Goal: Transaction & Acquisition: Purchase product/service

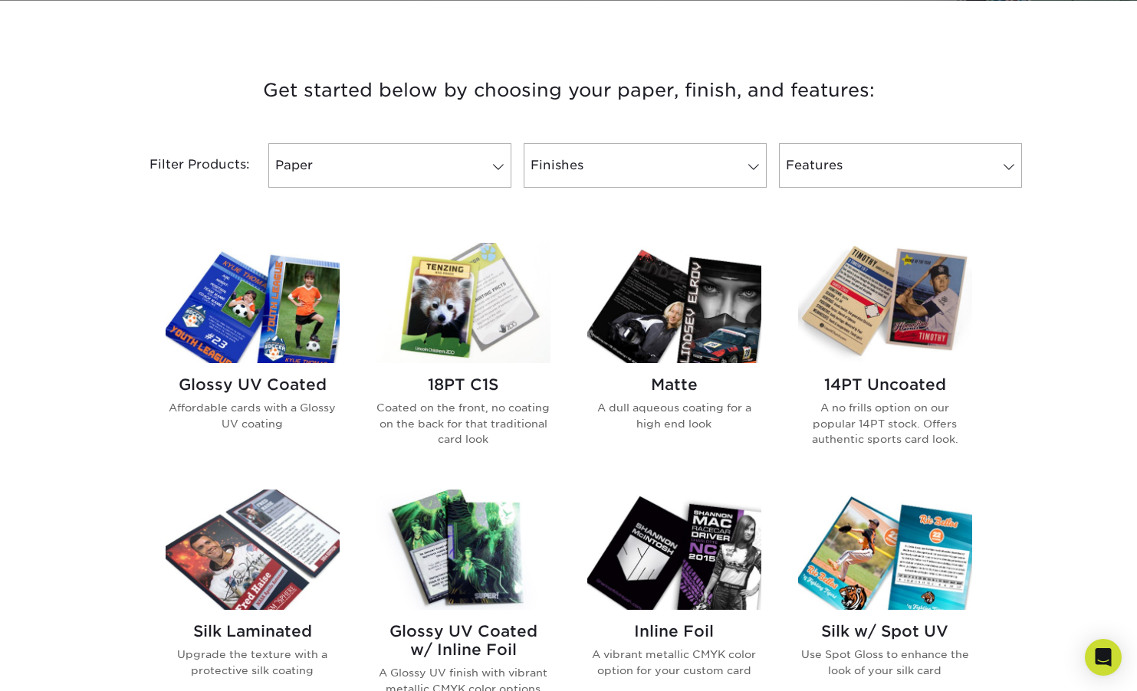
scroll to position [489, 0]
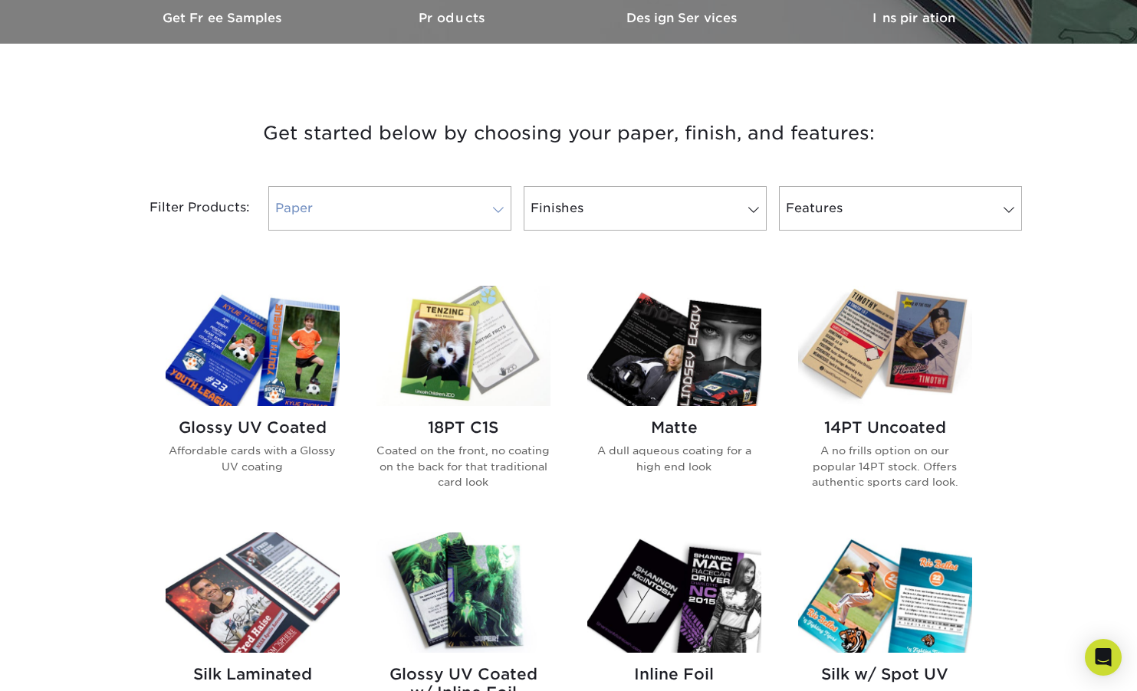
click at [481, 208] on link "Paper" at bounding box center [389, 208] width 243 height 44
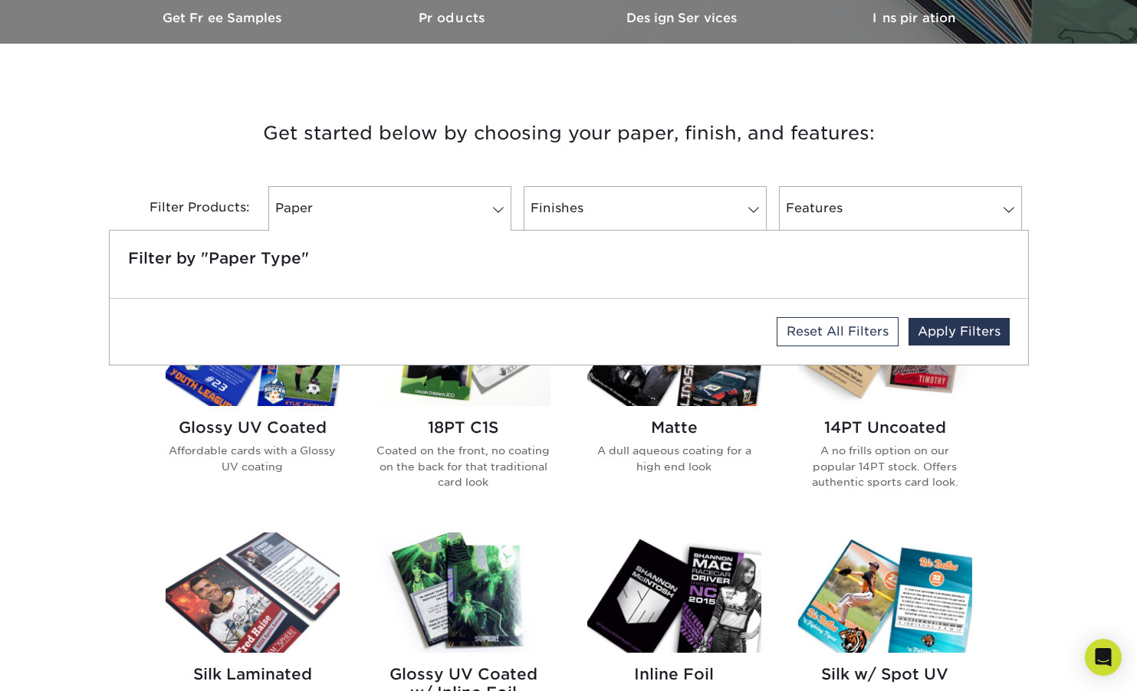
click at [577, 162] on h3 "Get started below by choosing your paper, finish, and features:" at bounding box center [568, 133] width 897 height 69
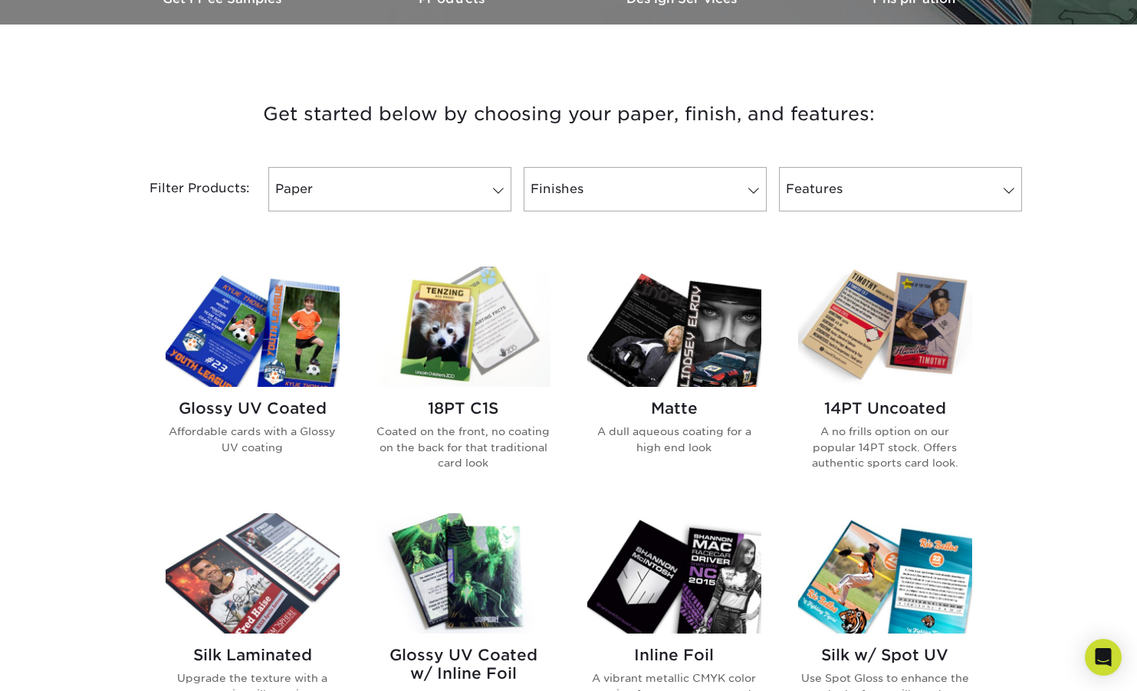
scroll to position [504, 0]
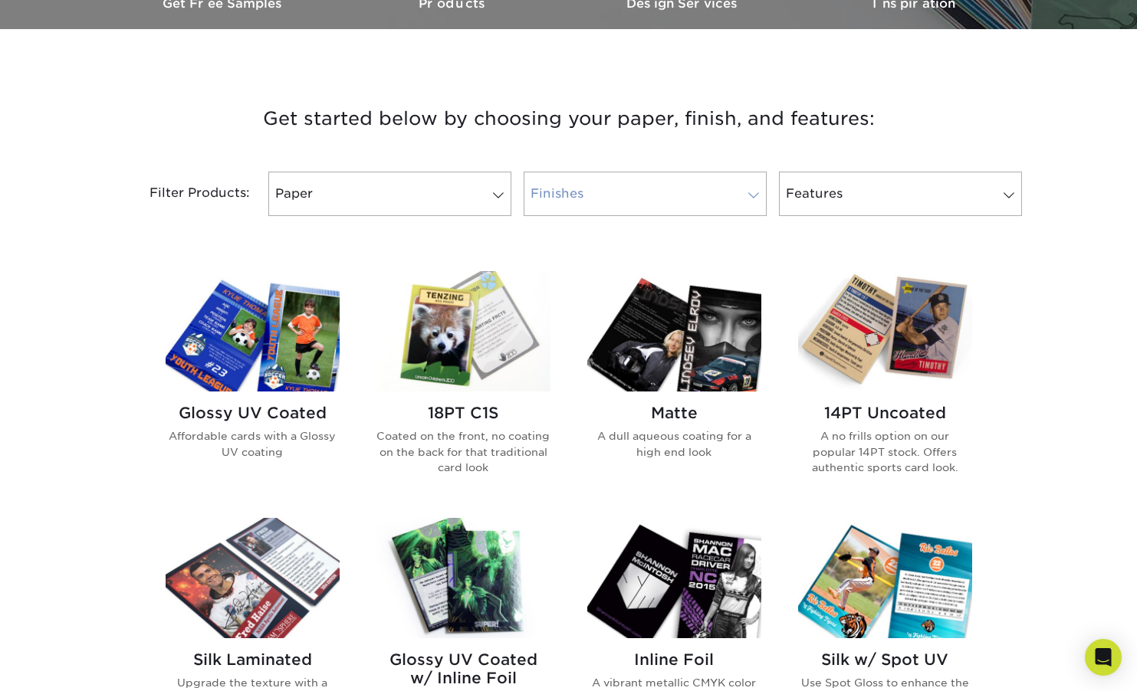
click at [609, 192] on link "Finishes" at bounding box center [645, 194] width 243 height 44
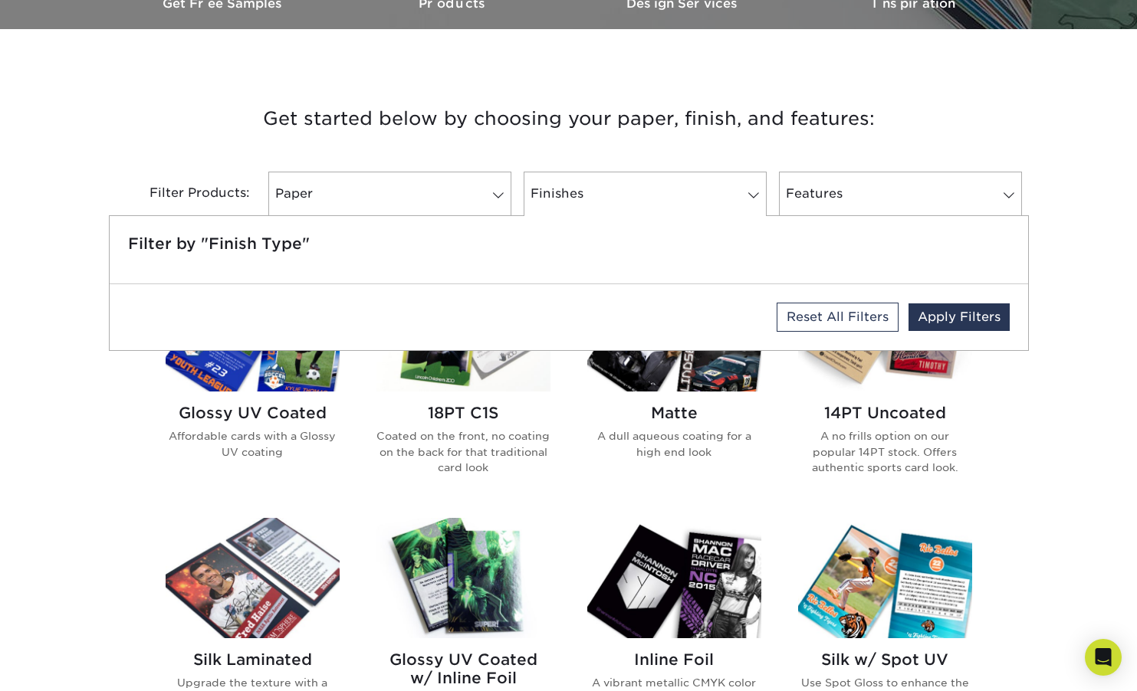
click at [774, 271] on div "Filter by "Finish Type"" at bounding box center [569, 249] width 918 height 67
click at [339, 299] on div "Reset All Filters Apply Filters" at bounding box center [569, 317] width 918 height 66
click at [299, 244] on h5 "Filter by "Finish Type"" at bounding box center [568, 244] width 881 height 18
click at [797, 202] on link "Features" at bounding box center [900, 194] width 243 height 44
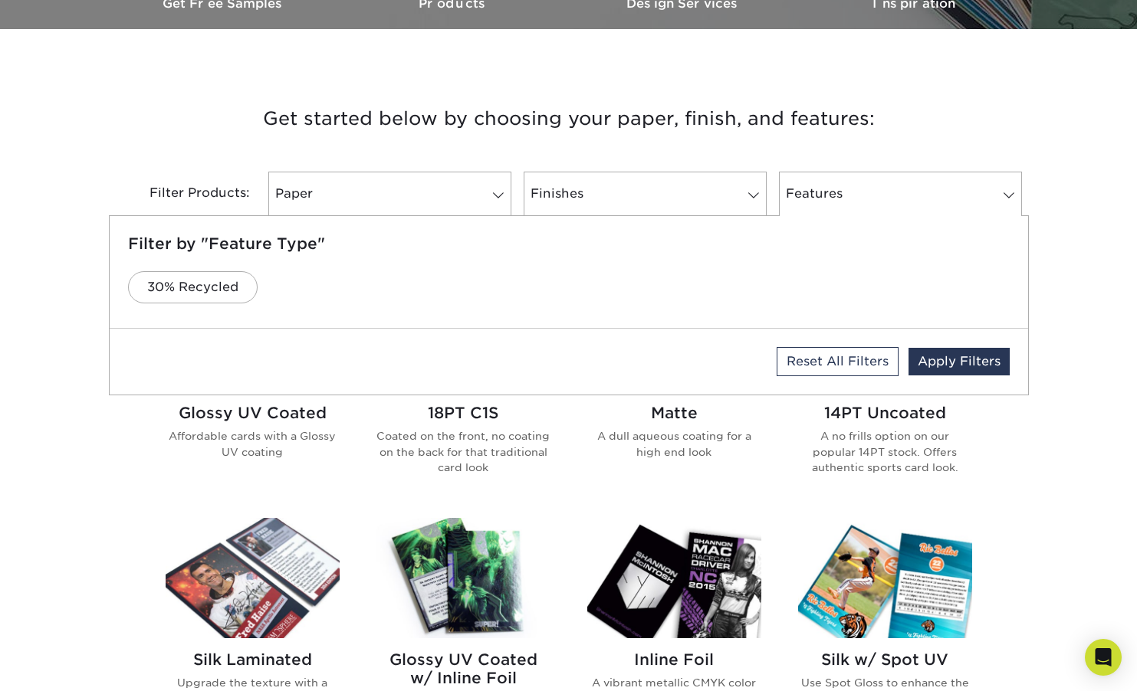
click at [1058, 185] on div "Get started below by choosing your paper, finish, and features: Filtered Matche…" at bounding box center [568, 638] width 1137 height 1144
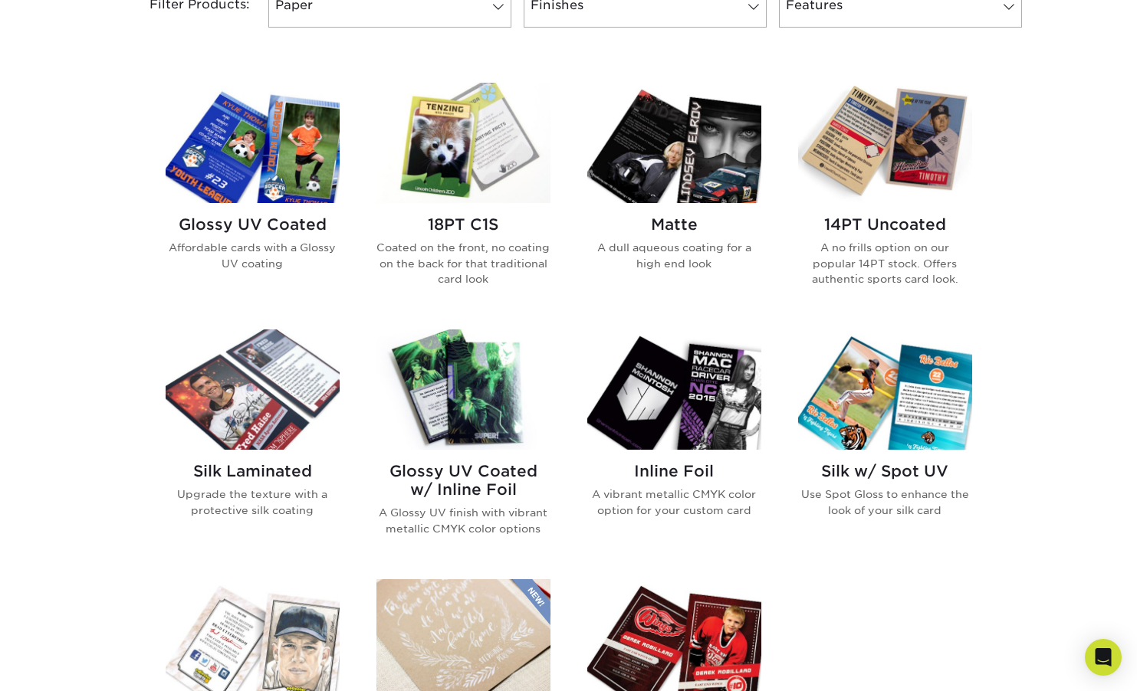
scroll to position [688, 0]
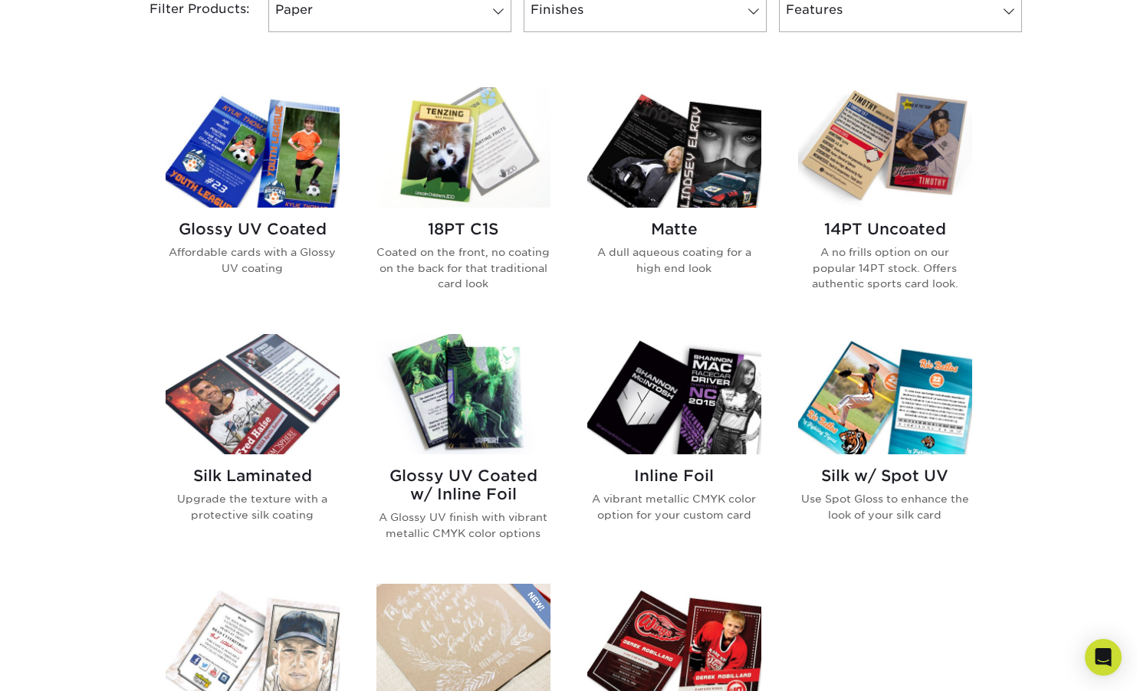
click at [256, 170] on img at bounding box center [253, 147] width 174 height 120
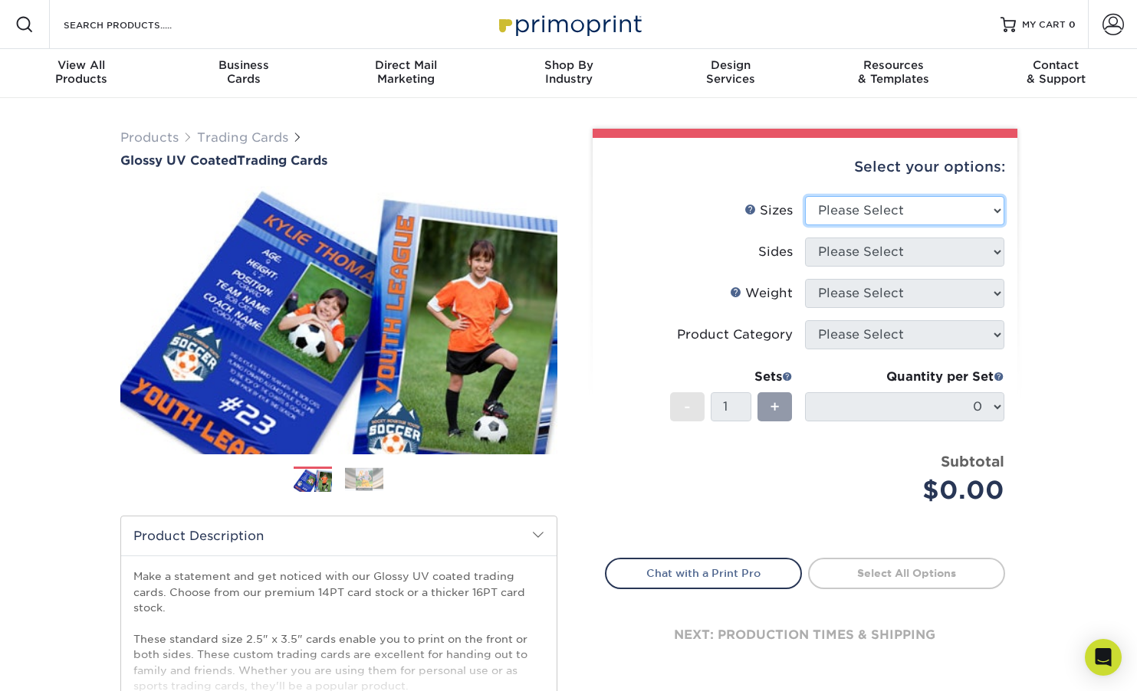
click at [896, 205] on select "Please Select 2.5" x 3.5"" at bounding box center [904, 210] width 199 height 29
select select "2.50x3.50"
click at [805, 196] on select "Please Select 2.5" x 3.5"" at bounding box center [904, 210] width 199 height 29
click at [832, 205] on select "Please Select 2.5" x 3.5"" at bounding box center [904, 210] width 199 height 29
click at [805, 196] on select "Please Select 2.5" x 3.5"" at bounding box center [904, 210] width 199 height 29
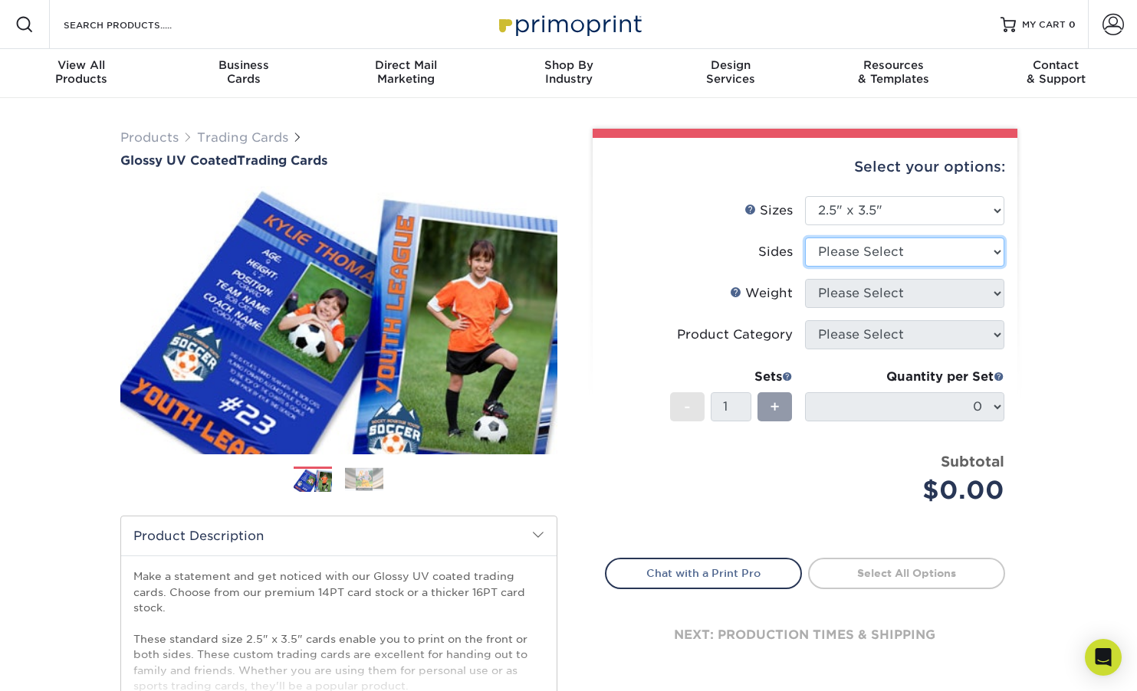
click at [862, 252] on select "Please Select Print Both Sides Print Front Only" at bounding box center [904, 252] width 199 height 29
select select "13abbda7-1d64-4f25-8bb2-c179b224825d"
click at [805, 238] on select "Please Select Print Both Sides Print Front Only" at bounding box center [904, 252] width 199 height 29
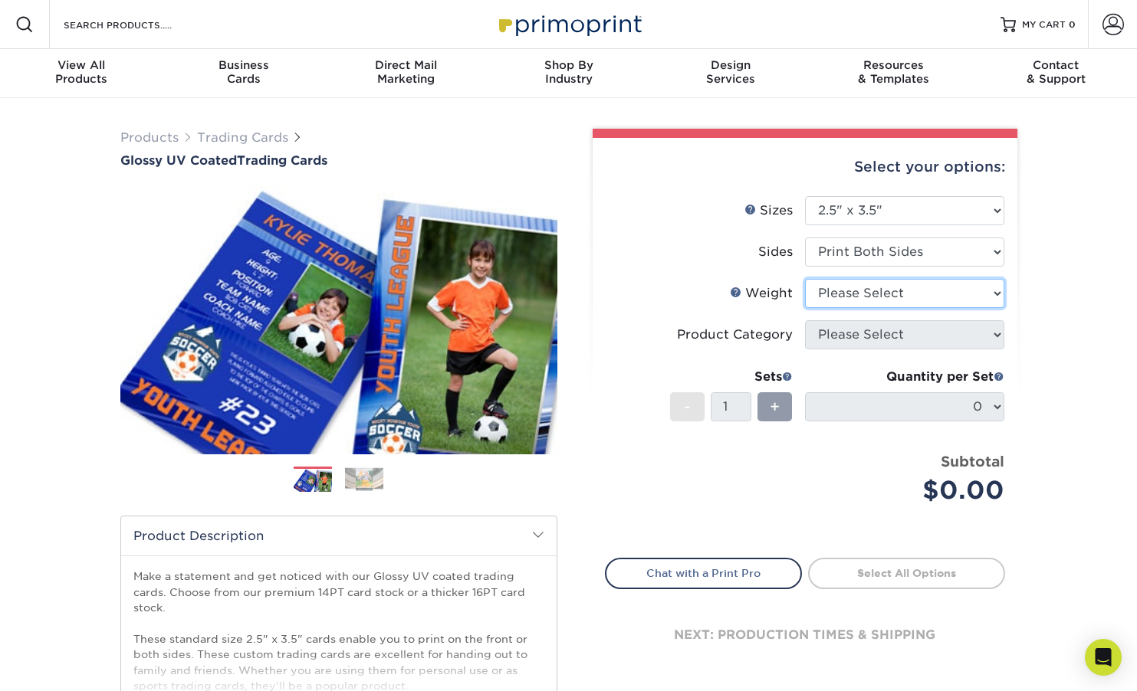
click at [871, 293] on select "Please Select 16PT 14PT 18PT C1S" at bounding box center [904, 293] width 199 height 29
select select "14PT"
click at [805, 279] on select "Please Select 16PT 14PT 18PT C1S" at bounding box center [904, 293] width 199 height 29
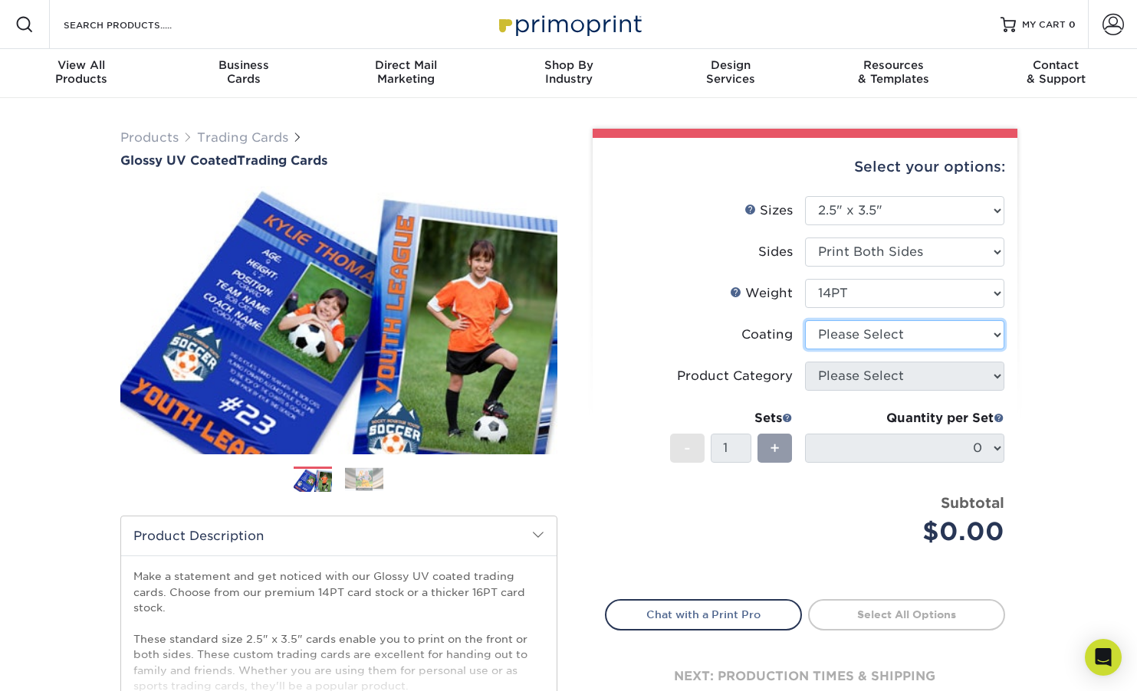
click at [863, 333] on select at bounding box center [904, 334] width 199 height 29
select select "ae367451-b2b8-45df-a344-0f05b6a12993"
click at [805, 320] on select at bounding box center [904, 334] width 199 height 29
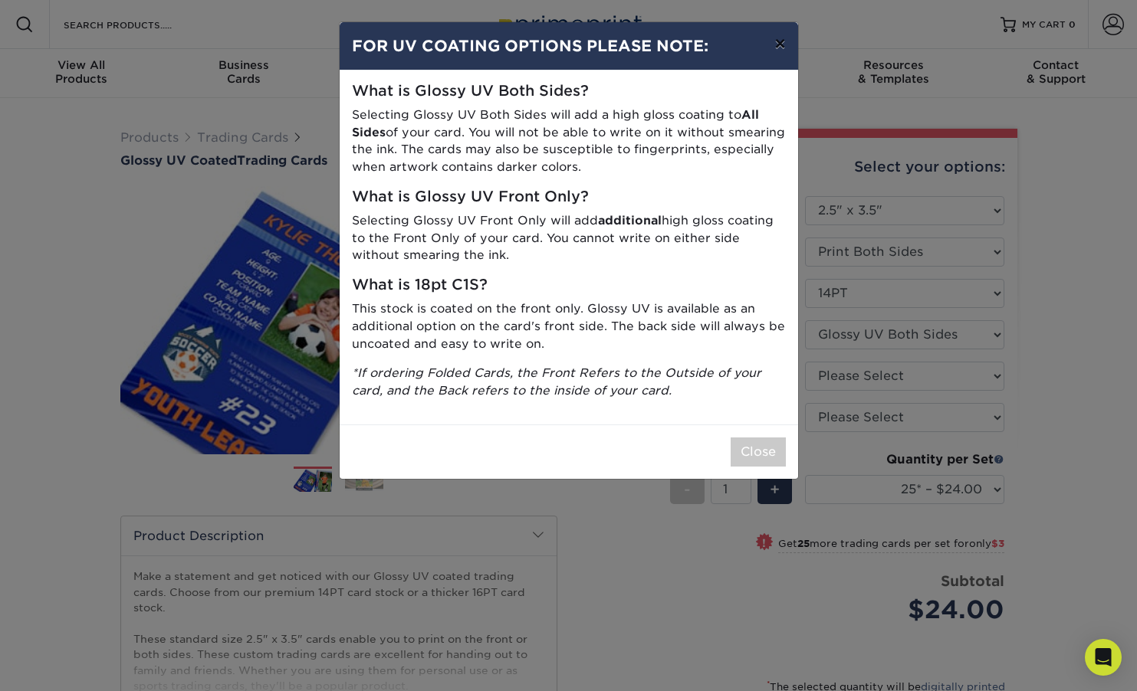
click at [773, 48] on button "×" at bounding box center [779, 43] width 35 height 43
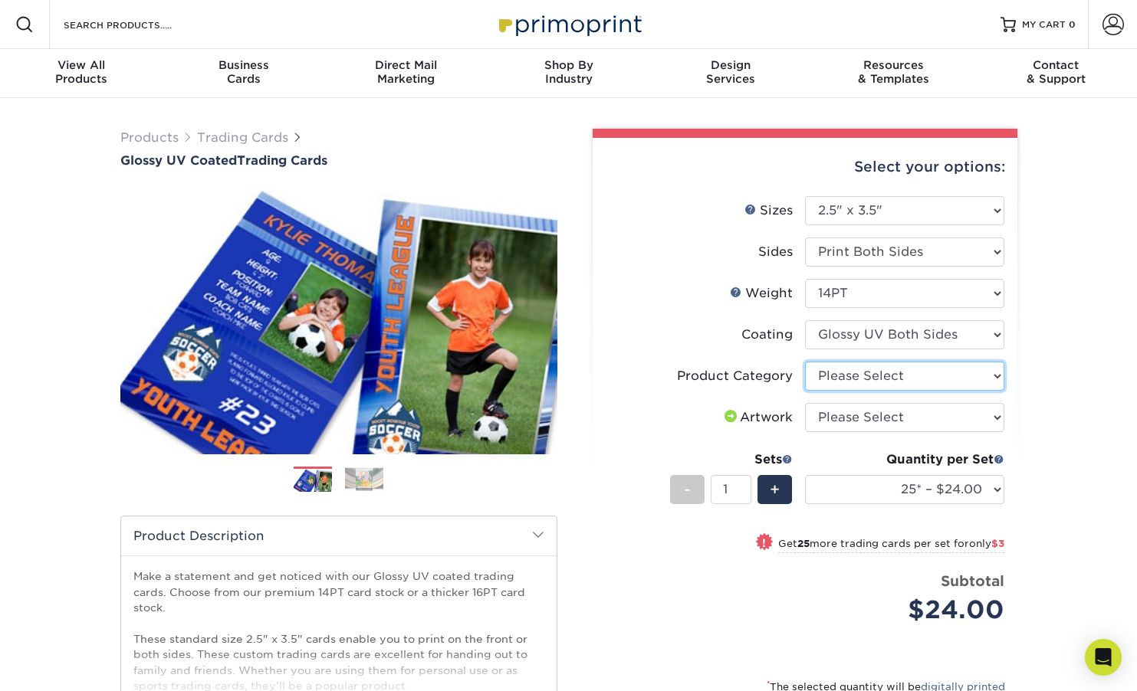
click at [883, 373] on select "Please Select Trading Cards" at bounding box center [904, 376] width 199 height 29
select select "c2f9bce9-36c2-409d-b101-c29d9d031e18"
click at [805, 362] on select "Please Select Trading Cards" at bounding box center [904, 376] width 199 height 29
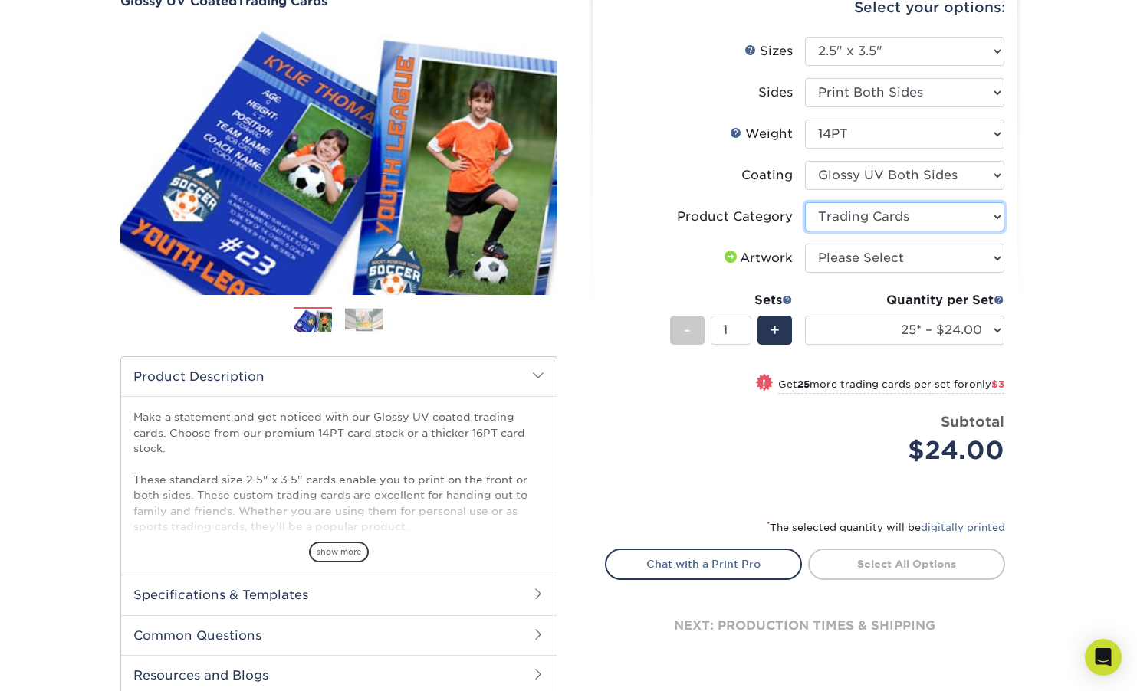
scroll to position [160, 0]
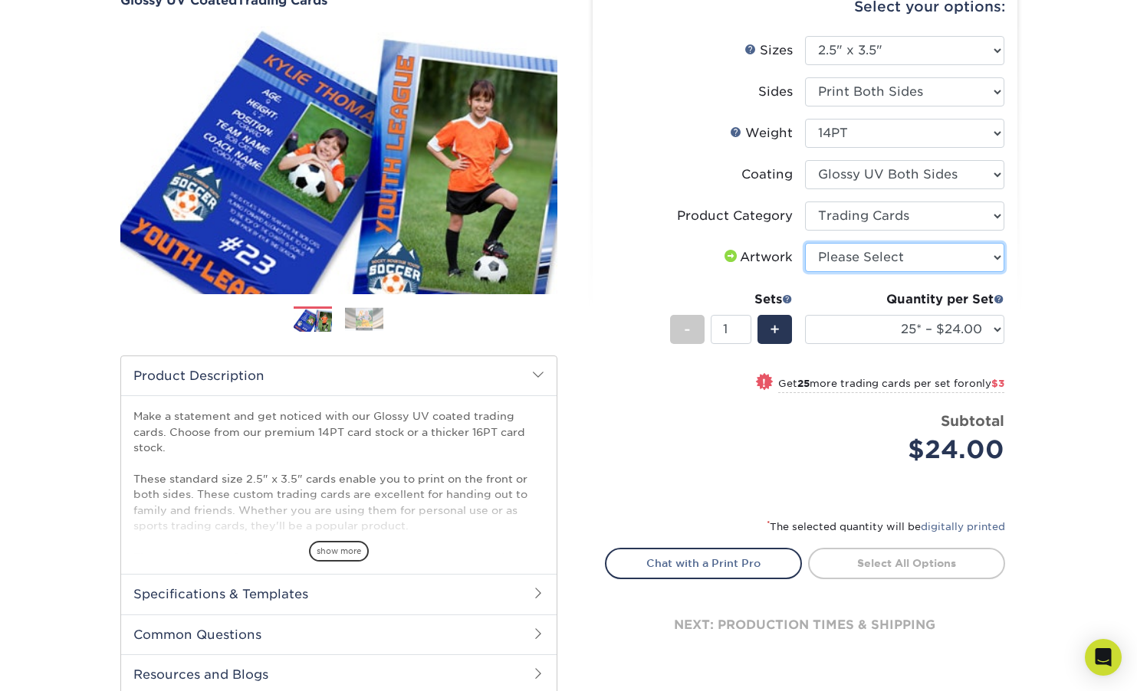
click at [909, 264] on select "Please Select I will upload files I need a design - $100" at bounding box center [904, 257] width 199 height 29
select select "upload"
click at [805, 243] on select "Please Select I will upload files I need a design - $100" at bounding box center [904, 257] width 199 height 29
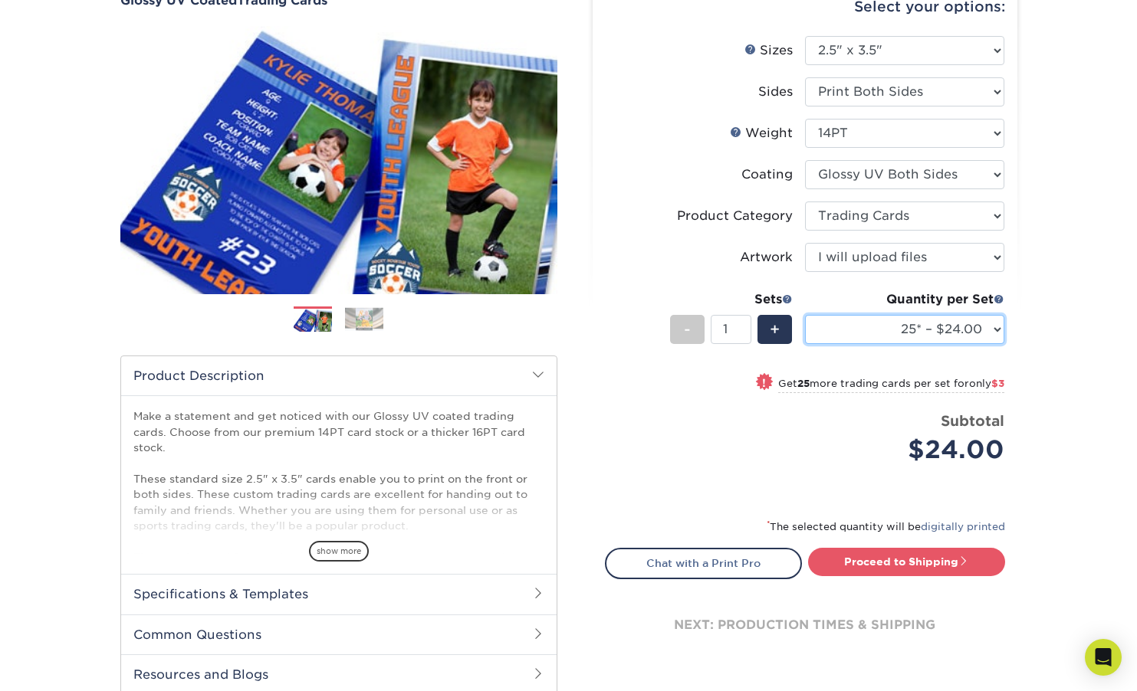
click at [926, 336] on select "25* – $24.00 50* – $27.00 75* – $34.00 100* – $37.00 250* – $48.00 500 – $59.00…" at bounding box center [904, 329] width 199 height 29
select select "100* – $37.00"
click at [805, 315] on select "25* – $24.00 50* – $27.00 75* – $34.00 100* – $37.00 250* – $48.00 500 – $59.00…" at bounding box center [904, 329] width 199 height 29
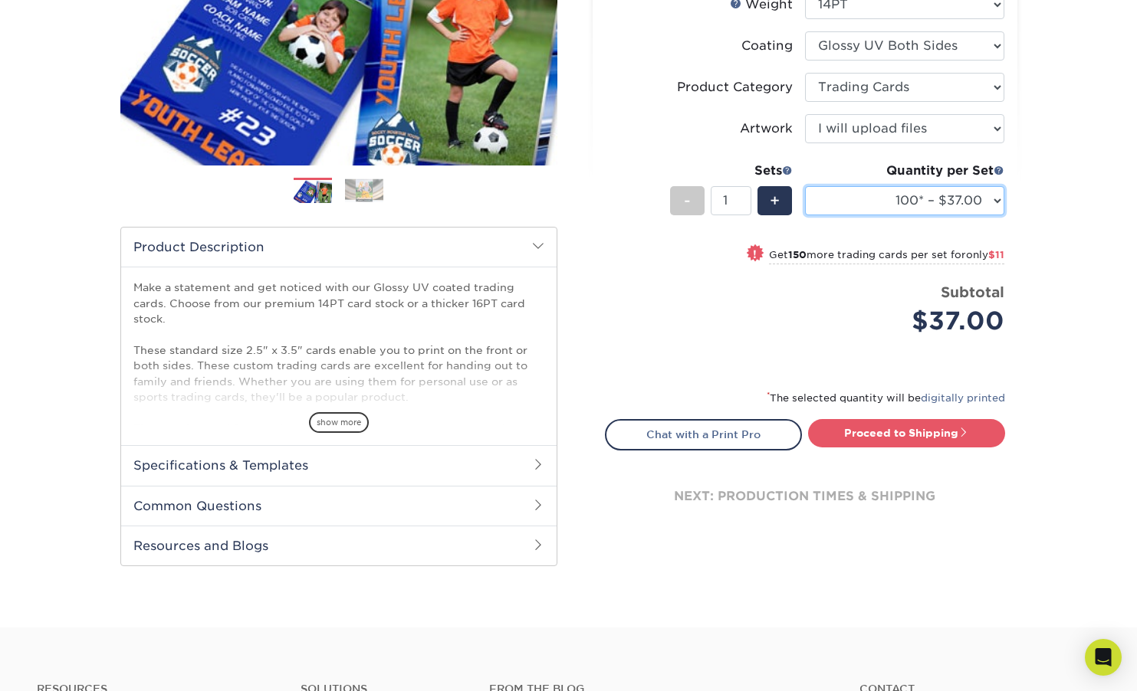
scroll to position [285, 0]
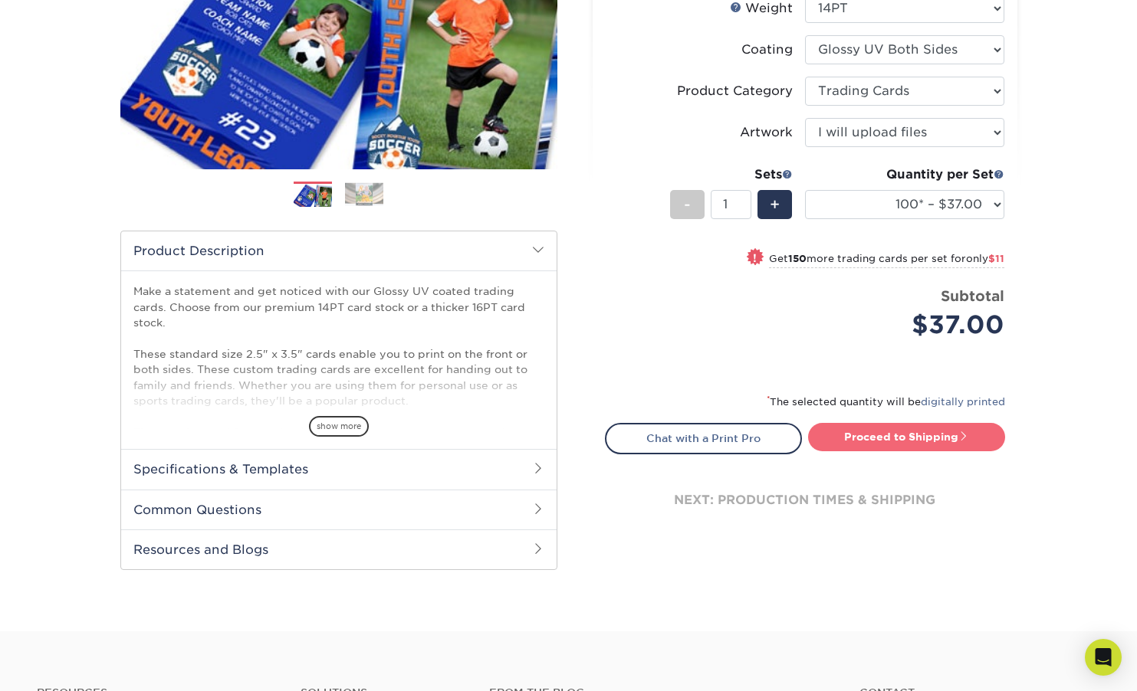
click at [866, 436] on link "Proceed to Shipping" at bounding box center [906, 437] width 197 height 28
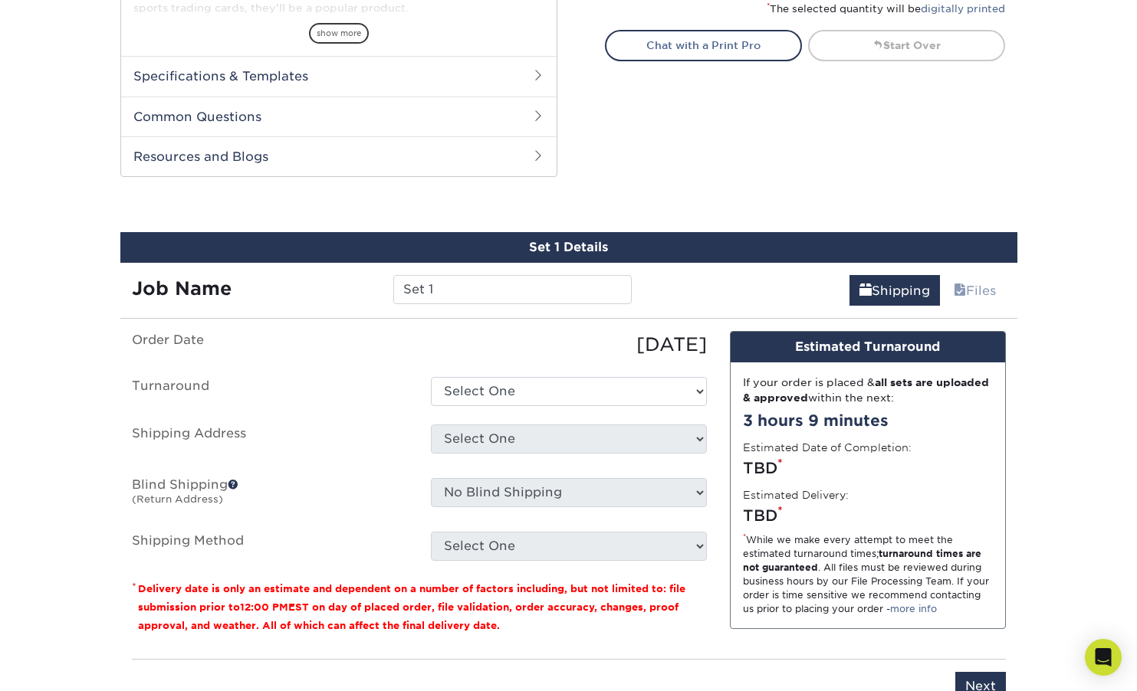
scroll to position [780, 0]
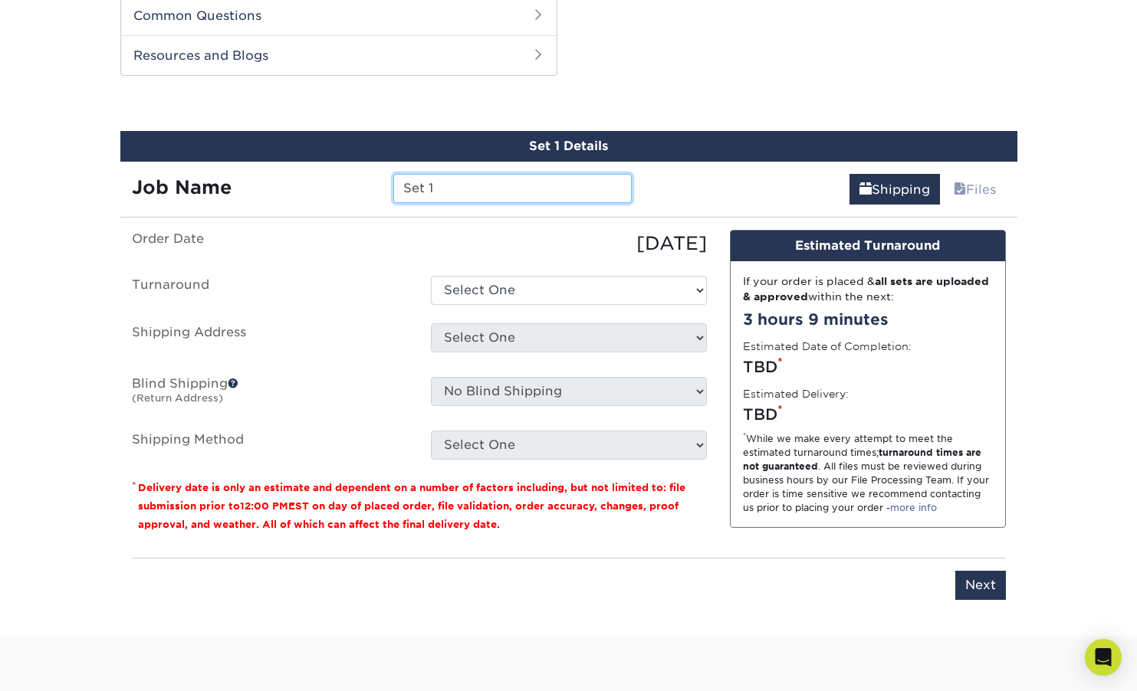
click at [527, 187] on input "Set 1" at bounding box center [512, 188] width 238 height 29
click at [716, 172] on div "Shipping Files" at bounding box center [830, 183] width 374 height 43
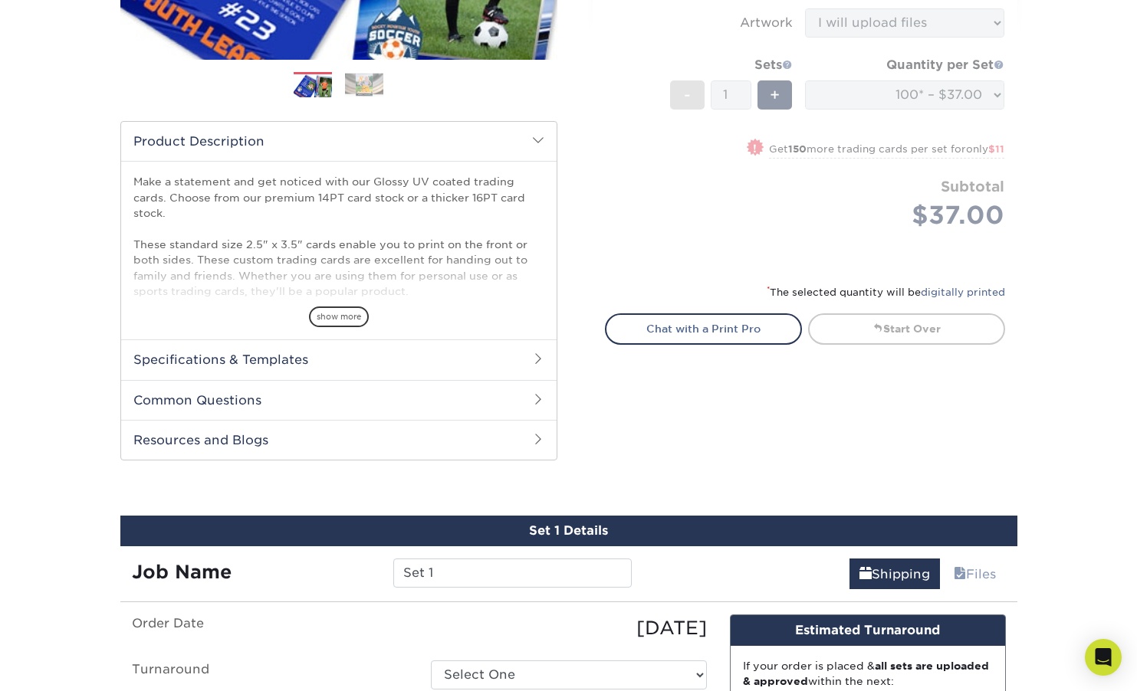
scroll to position [396, 0]
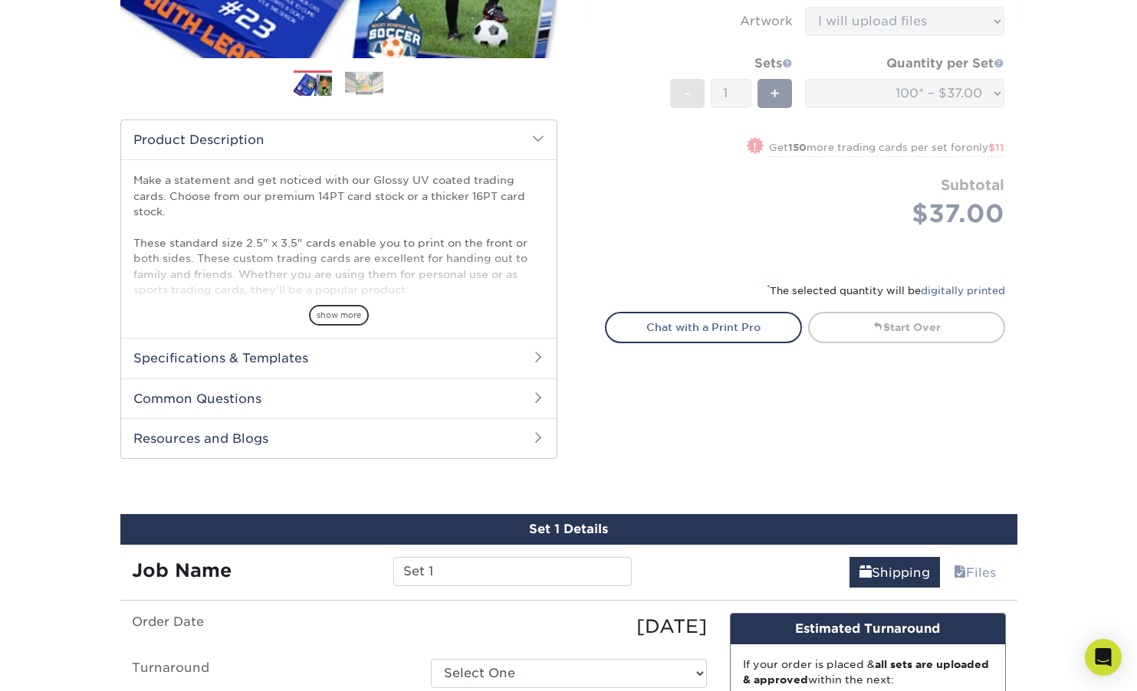
click at [468, 354] on h2 "Specifications & Templates" at bounding box center [338, 358] width 435 height 40
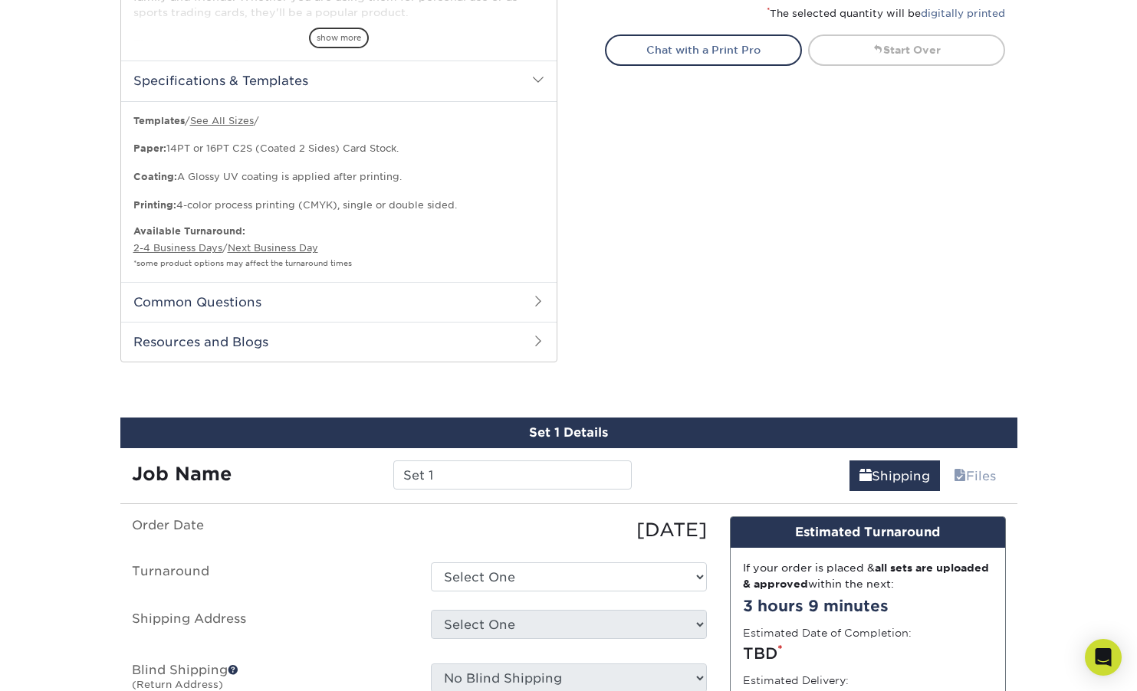
scroll to position [675, 0]
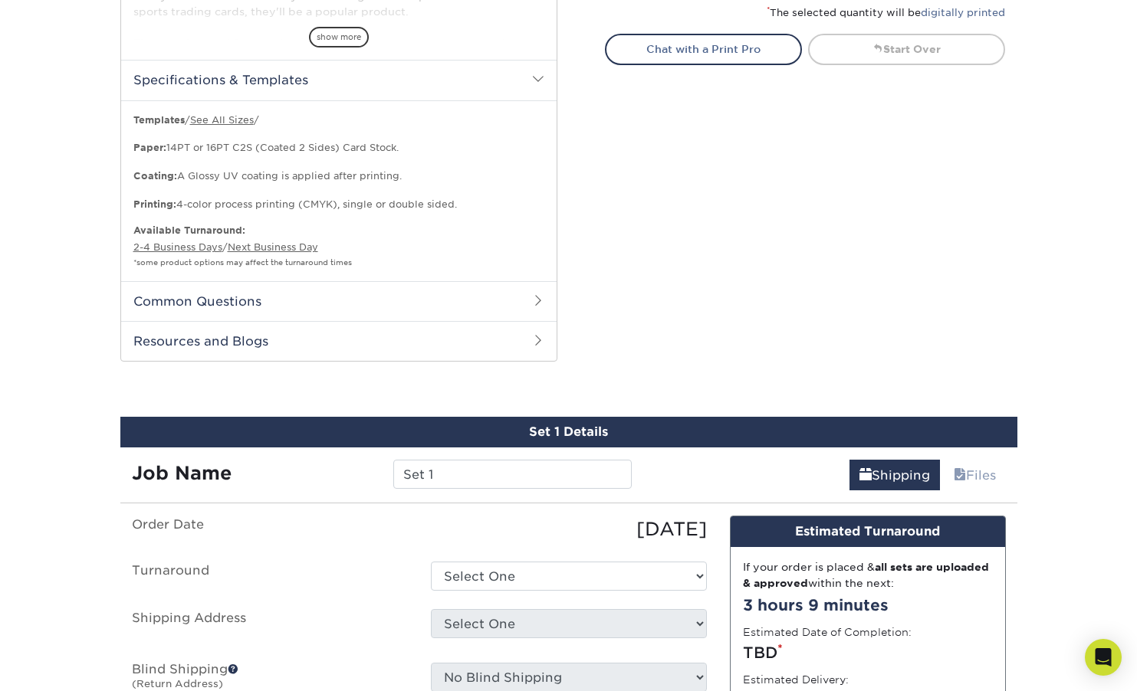
click at [468, 300] on h2 "Common Questions" at bounding box center [338, 301] width 435 height 40
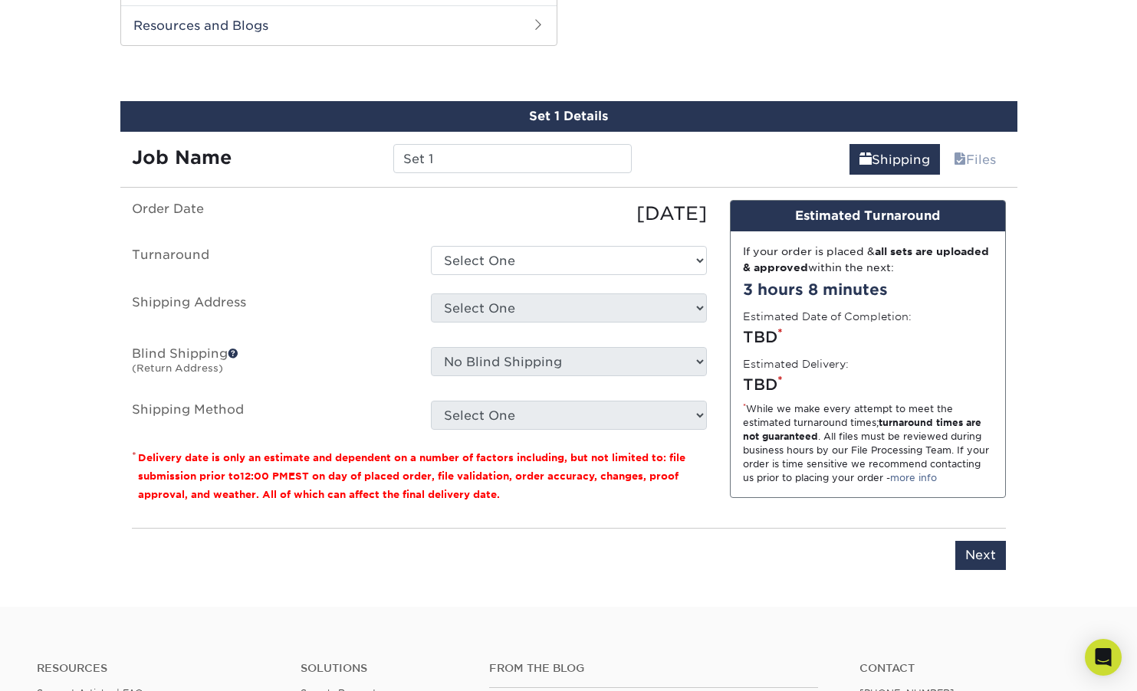
scroll to position [1403, 0]
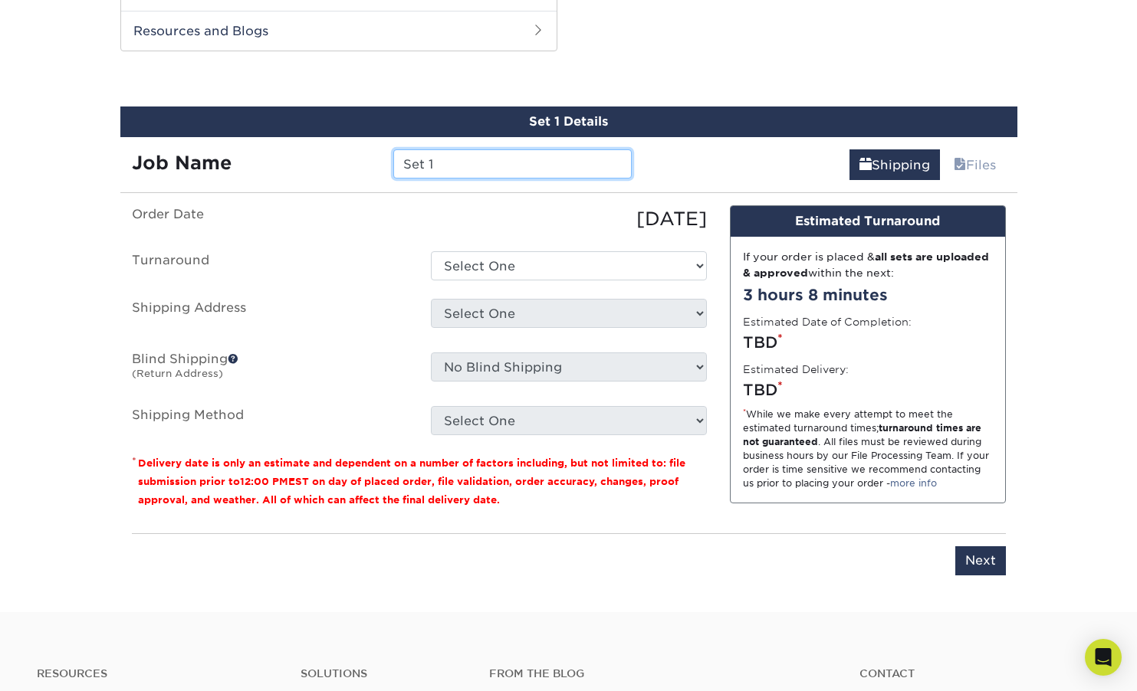
click at [457, 160] on input "Set 1" at bounding box center [512, 163] width 238 height 29
click at [967, 171] on link "Files" at bounding box center [975, 164] width 62 height 31
click at [903, 169] on link "Shipping" at bounding box center [894, 164] width 90 height 31
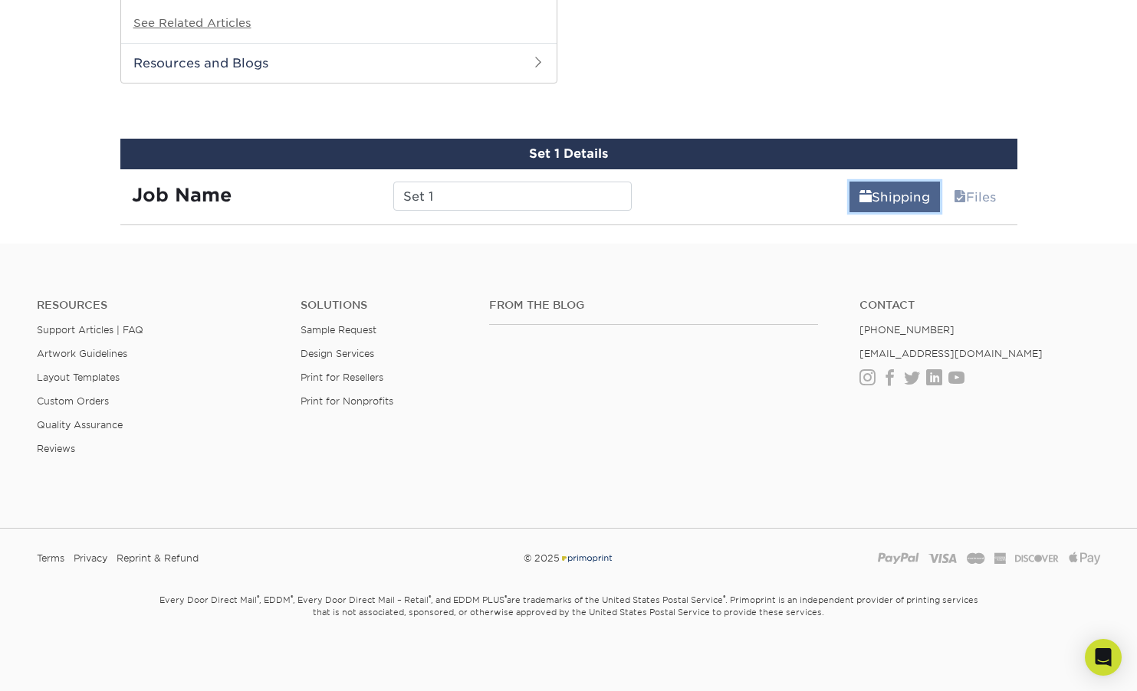
click at [885, 194] on link "Shipping" at bounding box center [894, 197] width 90 height 31
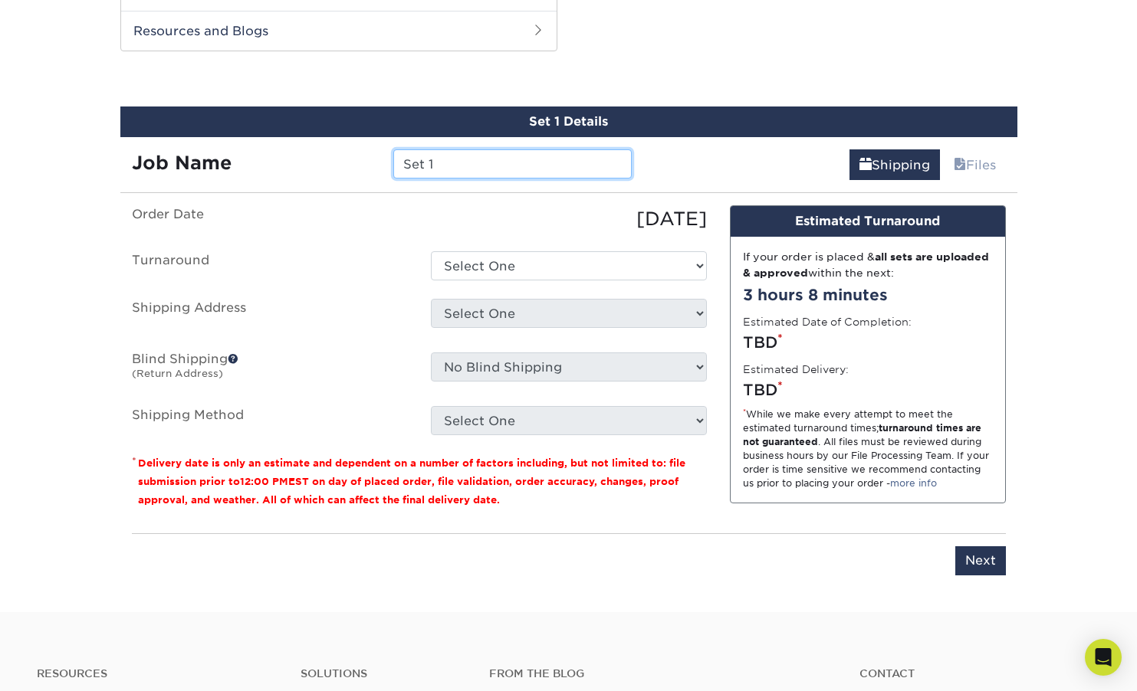
click at [491, 170] on input "Set 1" at bounding box center [512, 163] width 238 height 29
type input "ER Test"
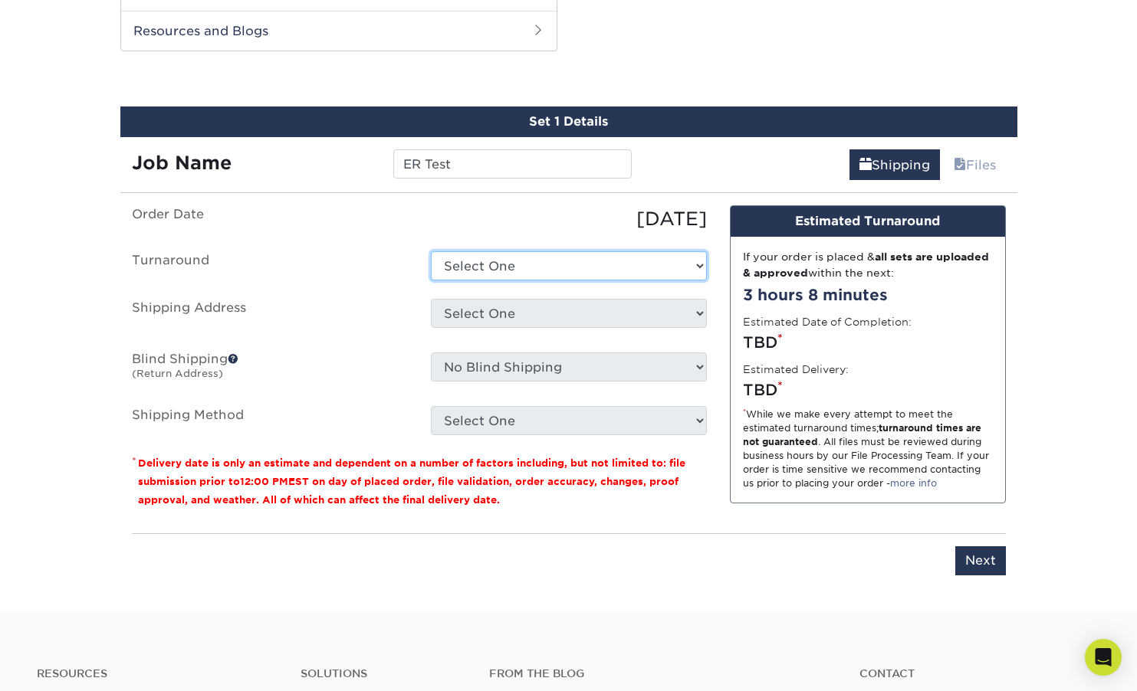
click at [527, 263] on select "Select One 2-4 Business Days 2 Day Next Business Day" at bounding box center [569, 265] width 276 height 29
select select "9a19f97e-e229-42f4-8f90-a43bdf614867"
click at [431, 251] on select "Select One 2-4 Business Days 2 Day Next Business Day" at bounding box center [569, 265] width 276 height 29
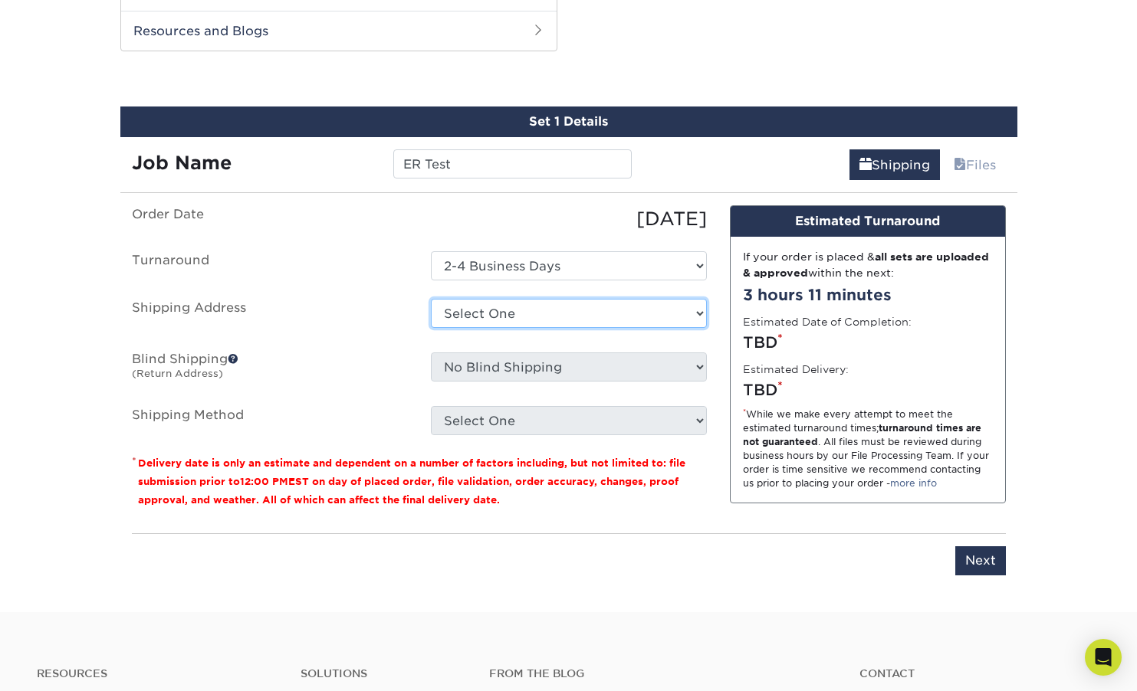
click at [542, 312] on select "Select One + Add New Address - Login" at bounding box center [569, 313] width 276 height 29
select select "newaddress"
click at [431, 299] on select "Select One + Add New Address - Login" at bounding box center [569, 313] width 276 height 29
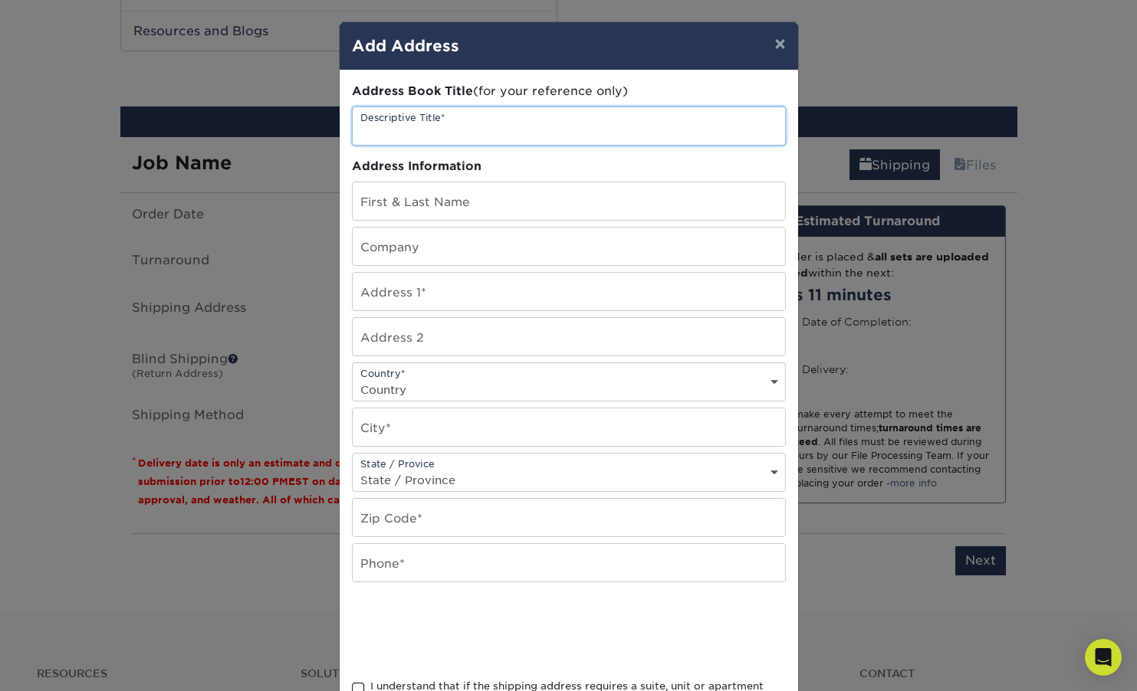
click at [537, 127] on input "text" at bounding box center [569, 126] width 432 height 38
type input "Home"
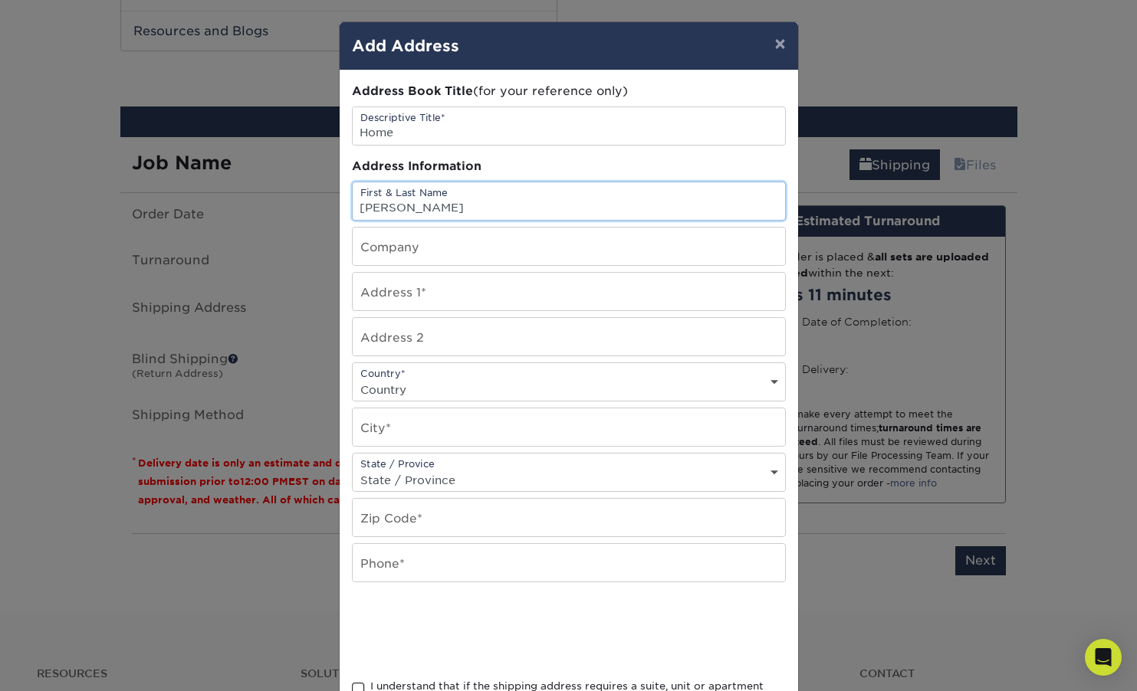
type input "Darion Roberts"
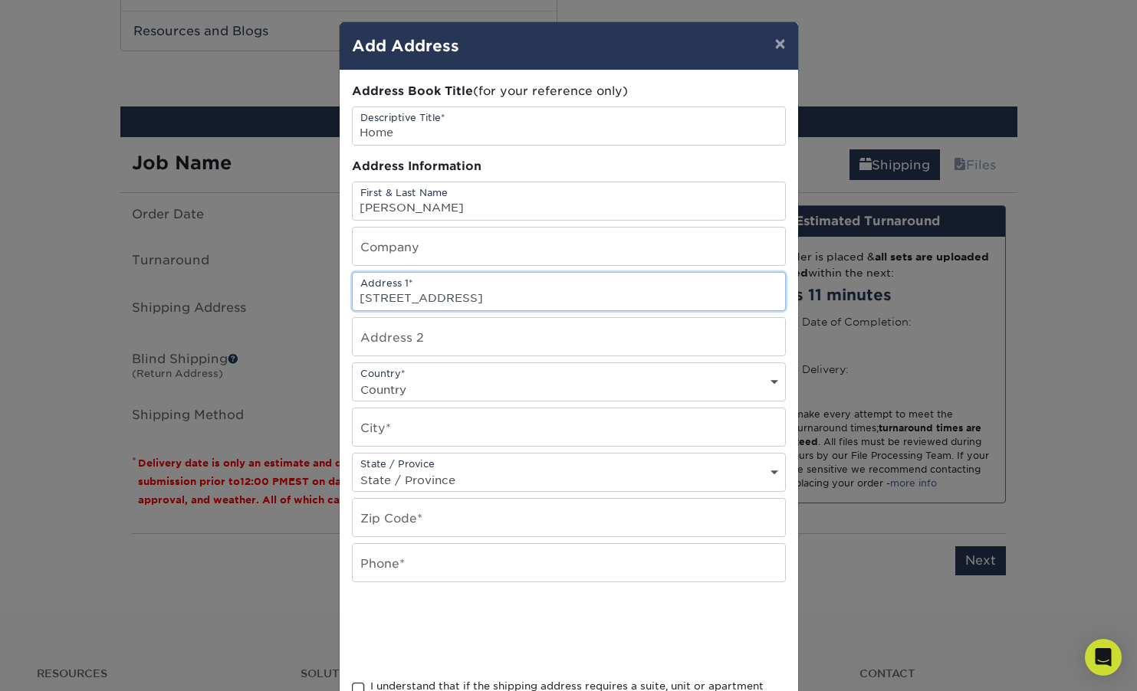
type input "9420 Noble Ave"
type input "Unit 110"
click at [507, 382] on select "Country United States Canada ----------------------------- Afghanistan Albania …" at bounding box center [569, 390] width 432 height 22
select select "US"
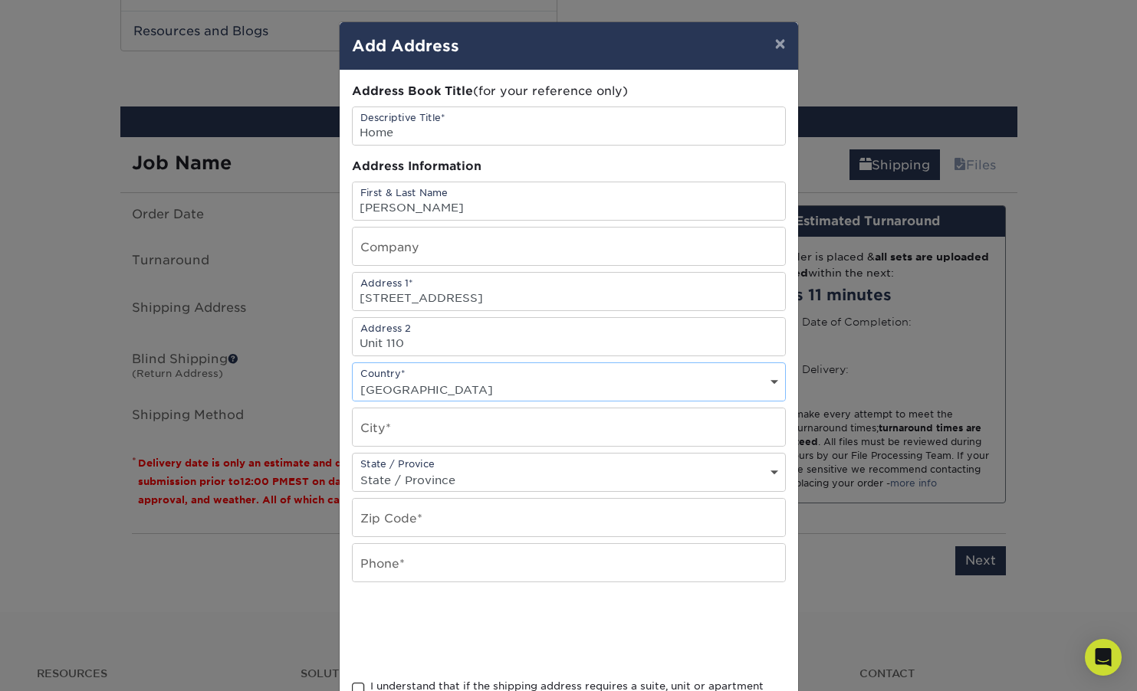
click at [353, 379] on select "Country United States Canada ----------------------------- Afghanistan Albania …" at bounding box center [569, 390] width 432 height 22
click at [483, 431] on input "text" at bounding box center [569, 428] width 432 height 38
type input "North Hills"
click at [503, 478] on select "State / Province Alabama Alaska Arizona Arkansas California Colorado Connecticu…" at bounding box center [569, 480] width 432 height 22
select select "CA"
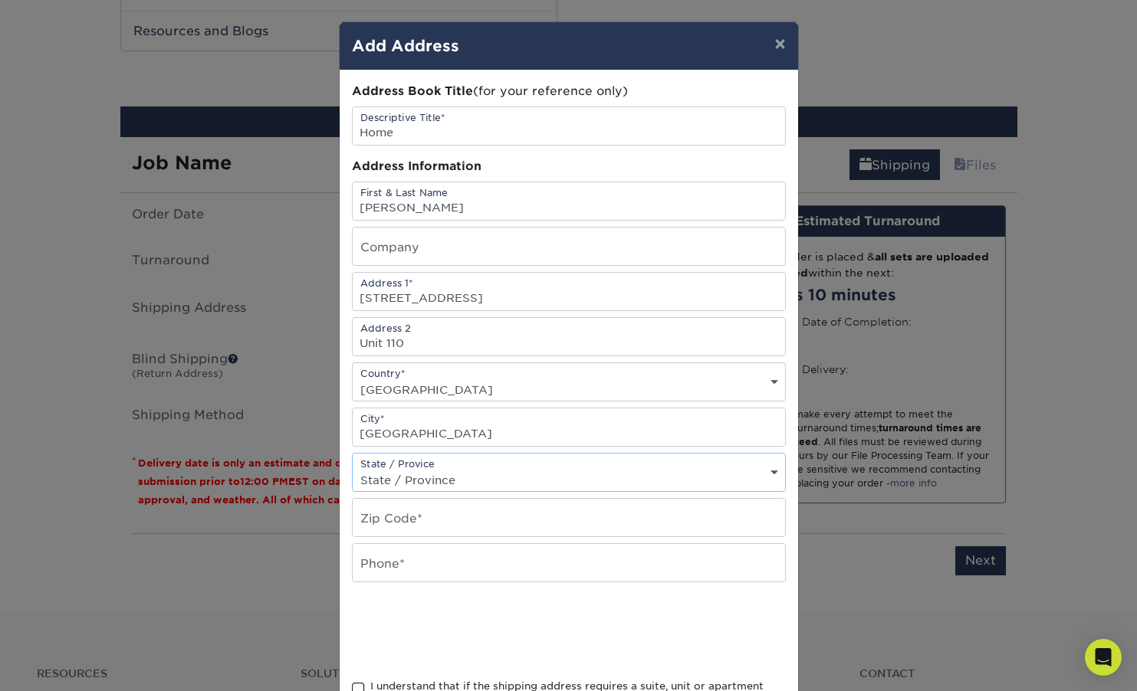
click at [353, 469] on select "State / Province Alabama Alaska Arizona Arkansas California Colorado Connecticu…" at bounding box center [569, 480] width 432 height 22
click at [465, 519] on input "text" at bounding box center [569, 518] width 432 height 38
type input "91343"
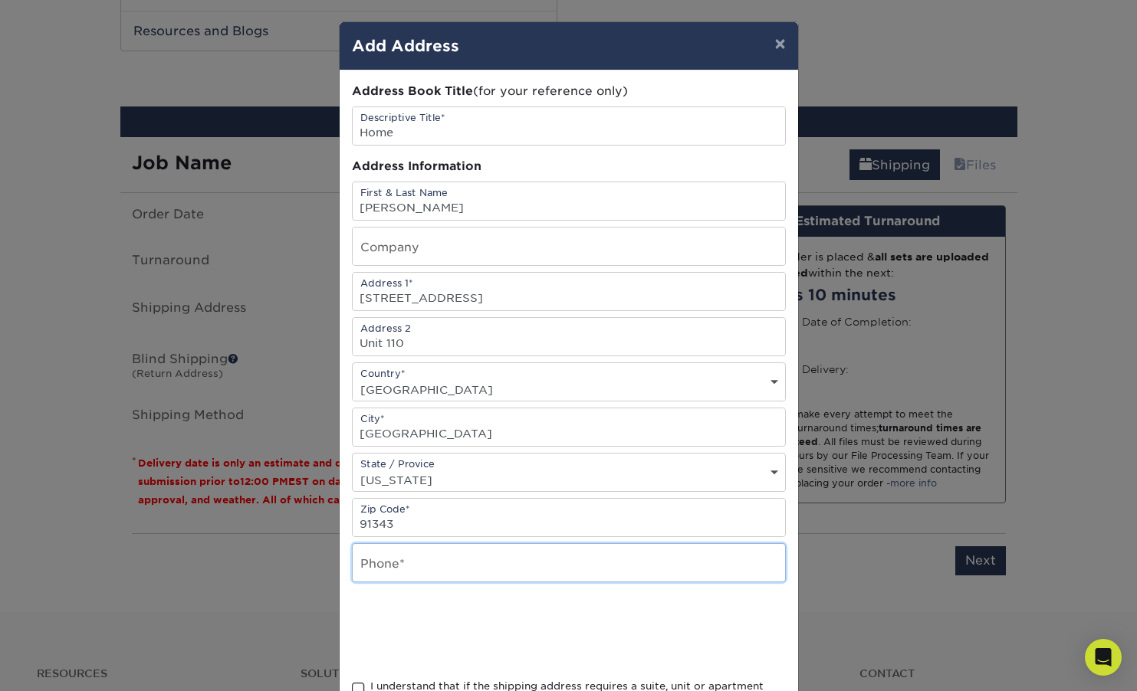
click at [407, 562] on input "text" at bounding box center [569, 563] width 432 height 38
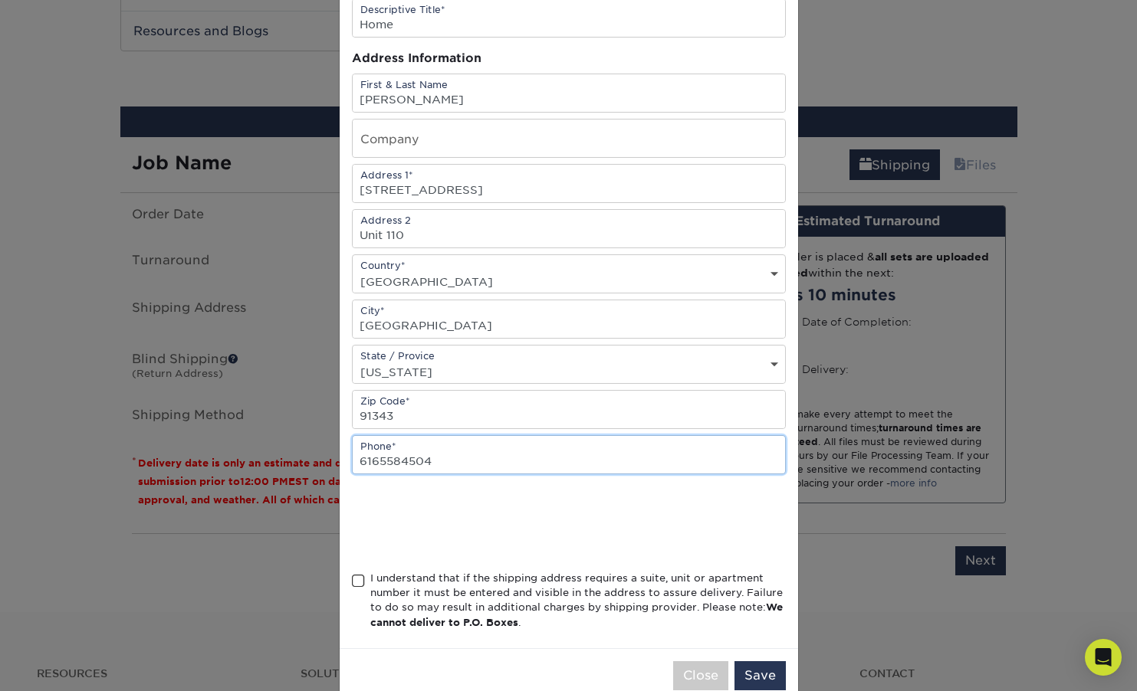
scroll to position [142, 0]
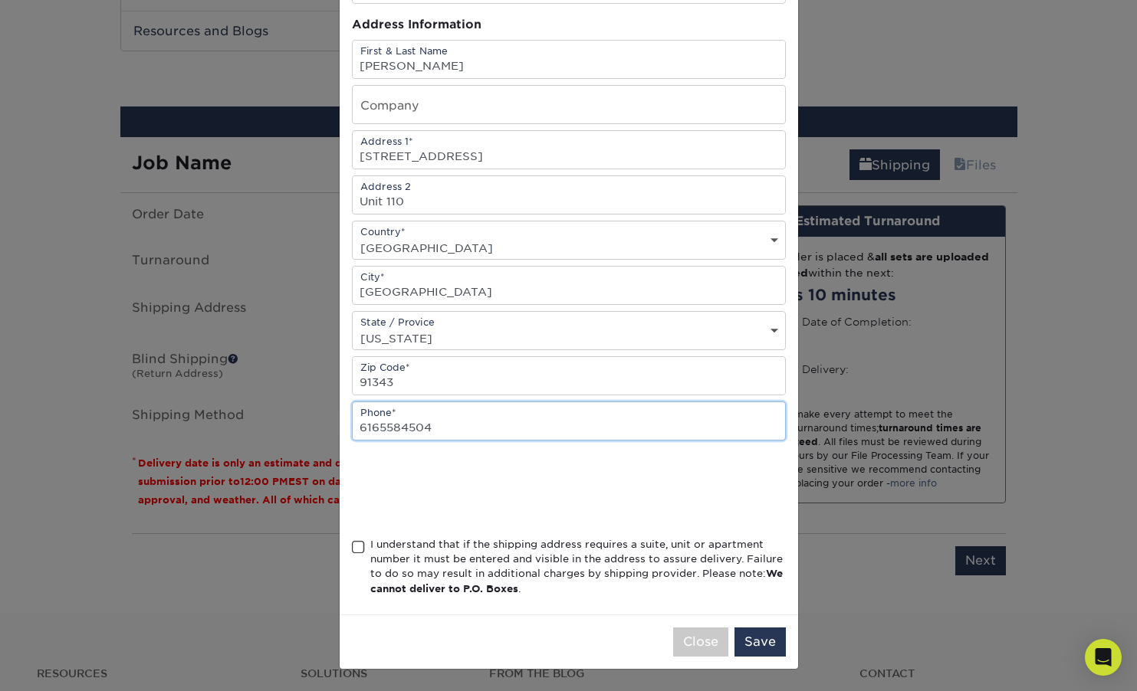
type input "6165584504"
click at [362, 543] on span at bounding box center [358, 547] width 13 height 15
click at [0, 0] on input "I understand that if the shipping address requires a suite, unit or apartment n…" at bounding box center [0, 0] width 0 height 0
click at [759, 641] on button "Save" at bounding box center [759, 642] width 51 height 29
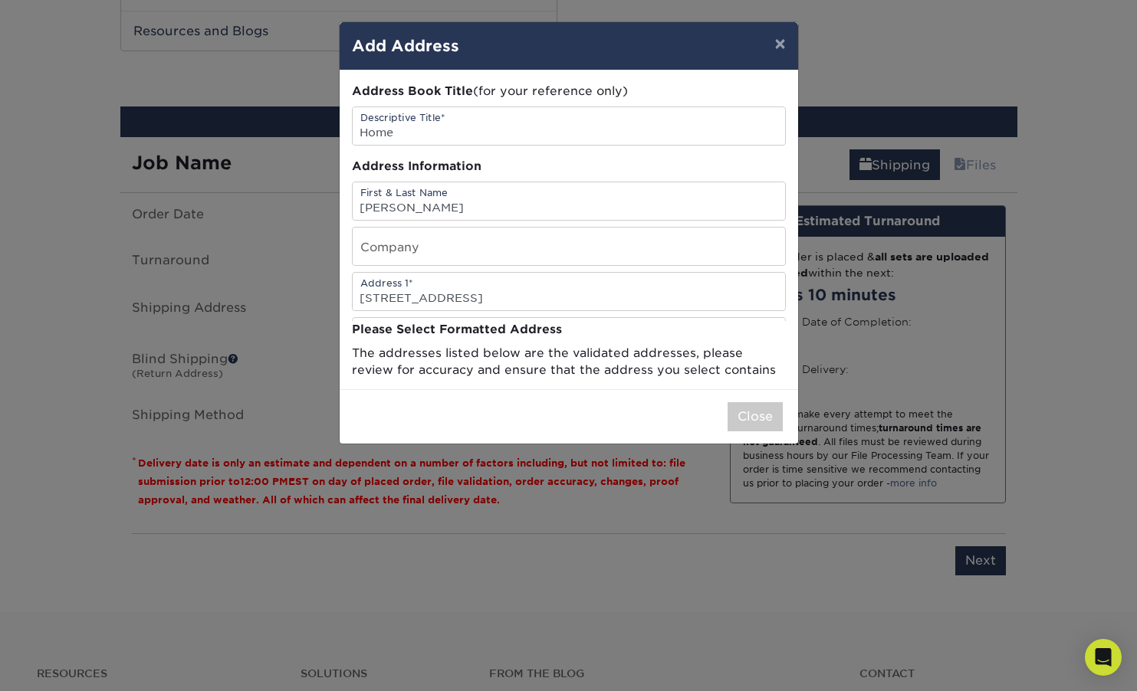
scroll to position [0, 0]
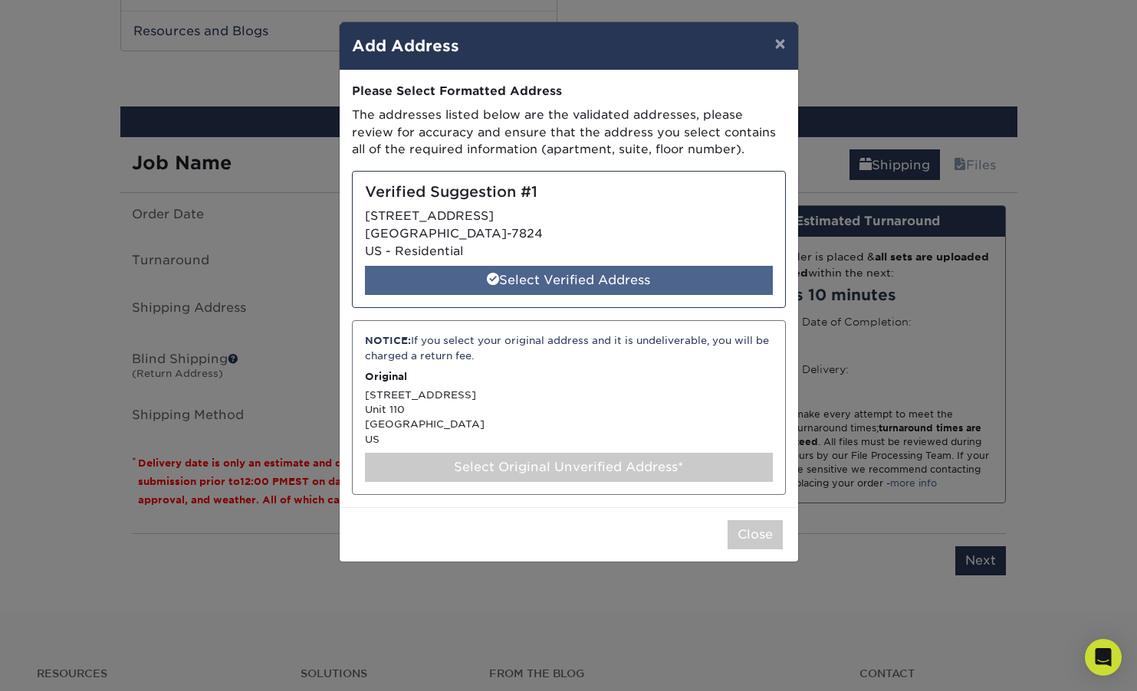
click at [596, 277] on div "Select Verified Address" at bounding box center [569, 280] width 408 height 29
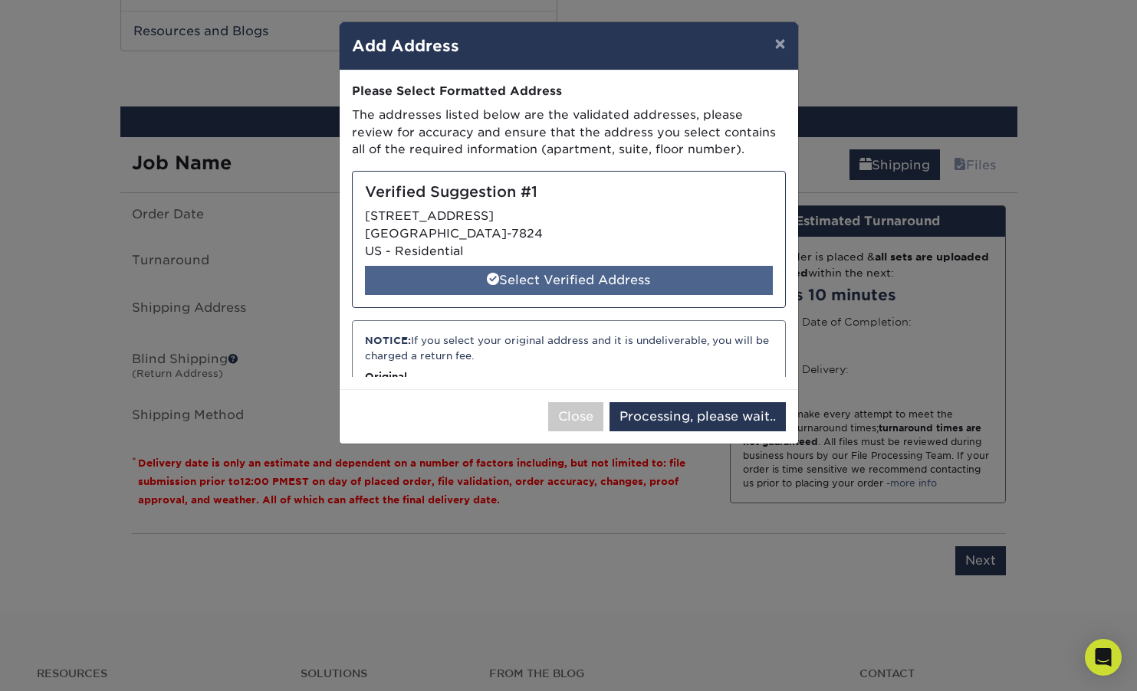
select select "285646"
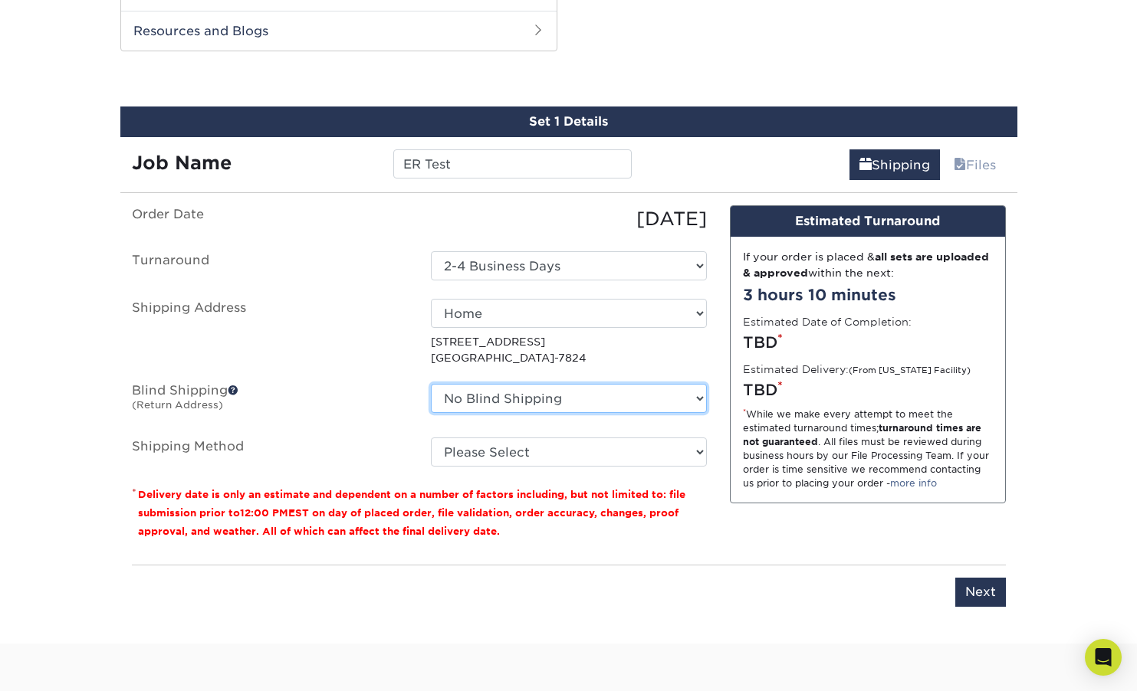
click at [648, 388] on select "No Blind Shipping + Add New Address" at bounding box center [569, 398] width 276 height 29
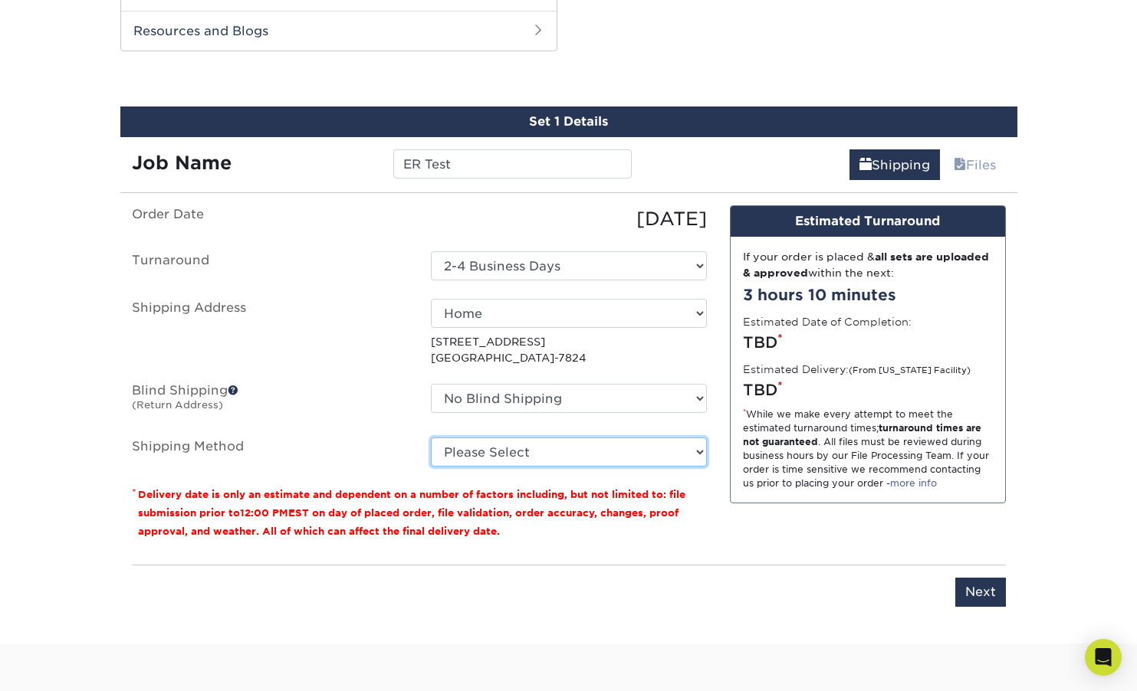
click at [610, 444] on select "Please Select Ground Shipping (+$24.37) 3 Day Shipping Service (+$31.11) 2 Day …" at bounding box center [569, 452] width 276 height 29
select select "03"
click at [431, 438] on select "Please Select Ground Shipping (+$24.37) 3 Day Shipping Service (+$31.11) 2 Day …" at bounding box center [569, 452] width 276 height 29
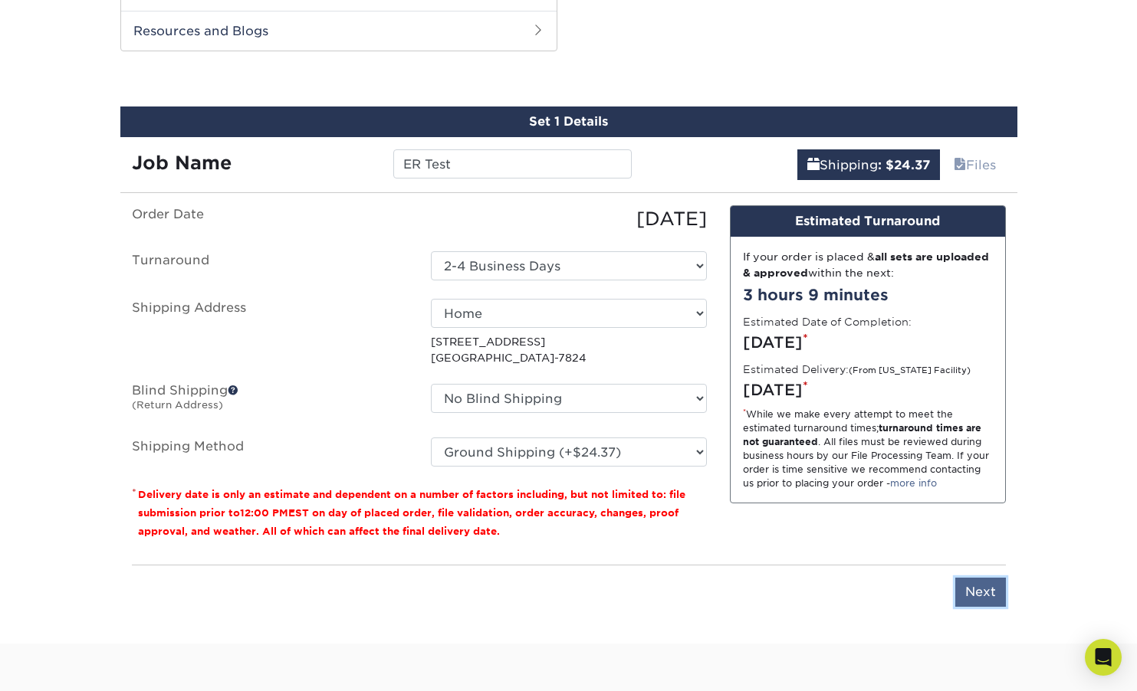
click at [973, 596] on input "Next" at bounding box center [980, 592] width 51 height 29
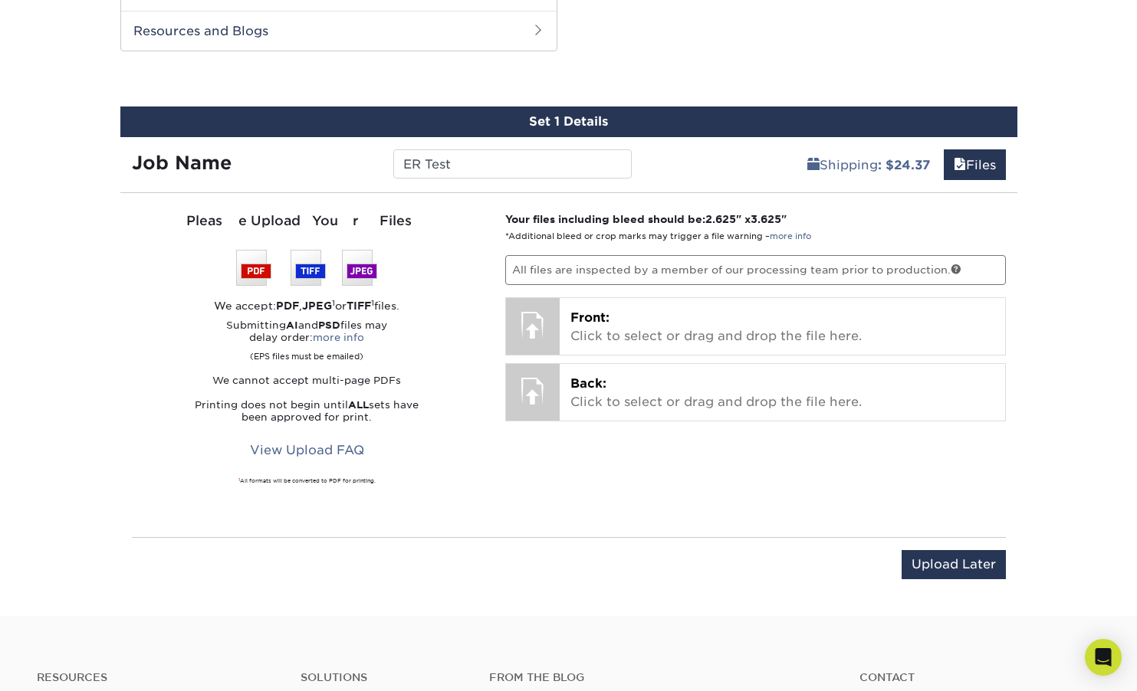
click at [709, 269] on p "All files are inspected by a member of our processing team prior to production." at bounding box center [755, 269] width 501 height 29
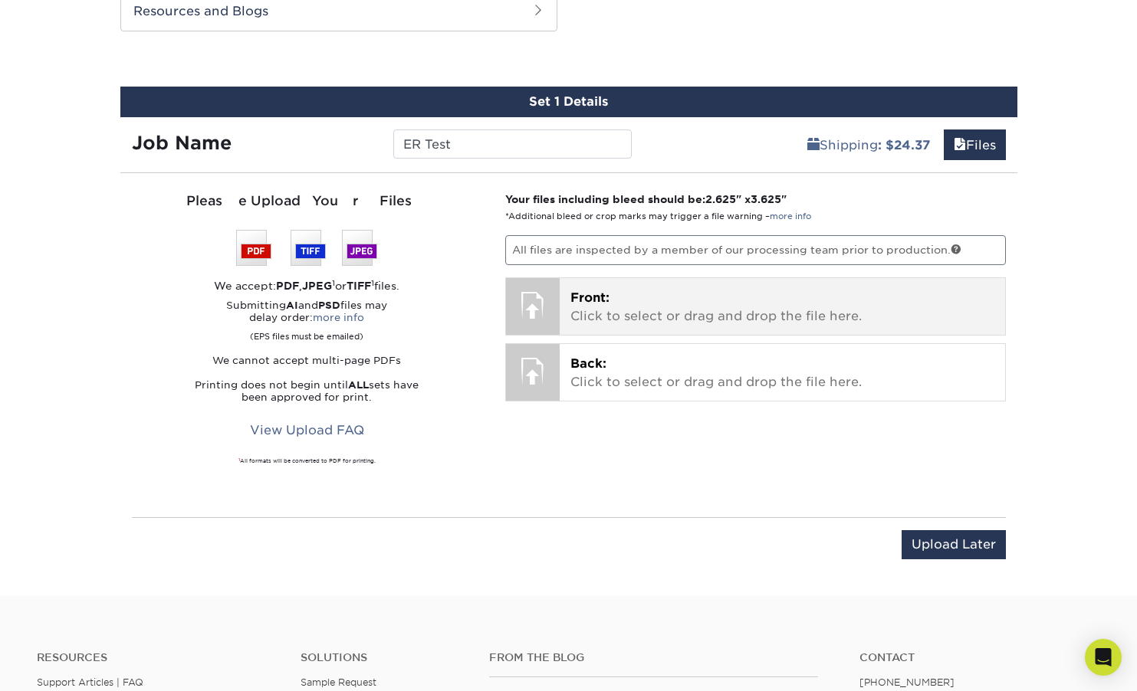
scroll to position [1422, 0]
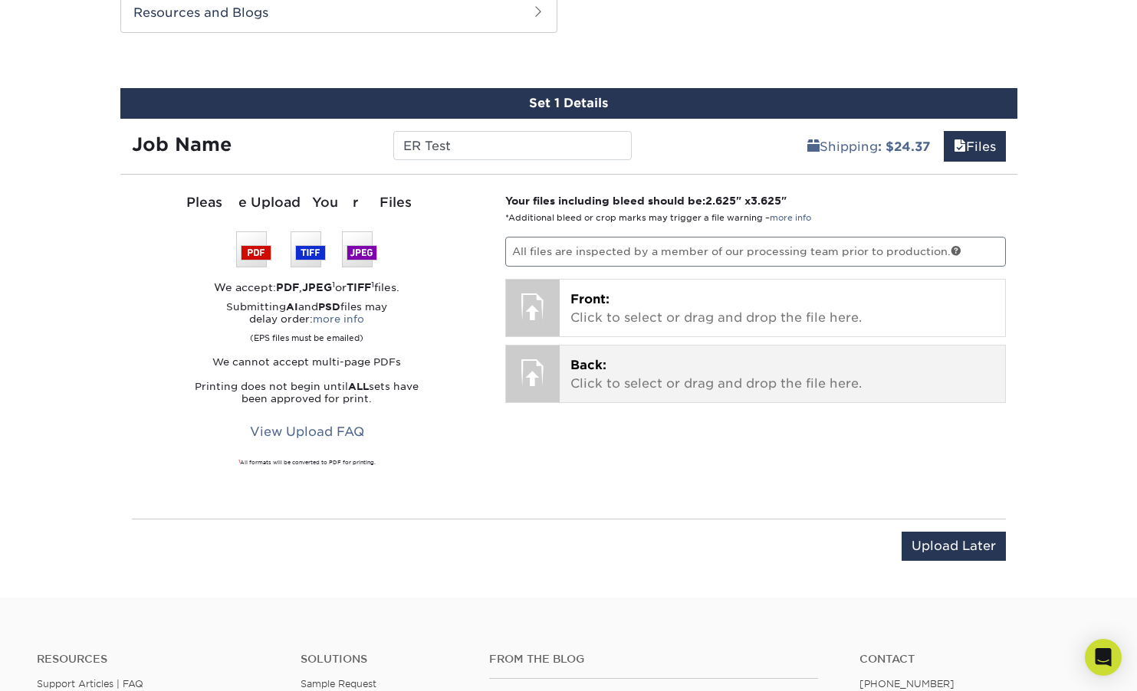
click at [688, 374] on p "Back: Click to select or drag and drop the file here." at bounding box center [782, 374] width 424 height 37
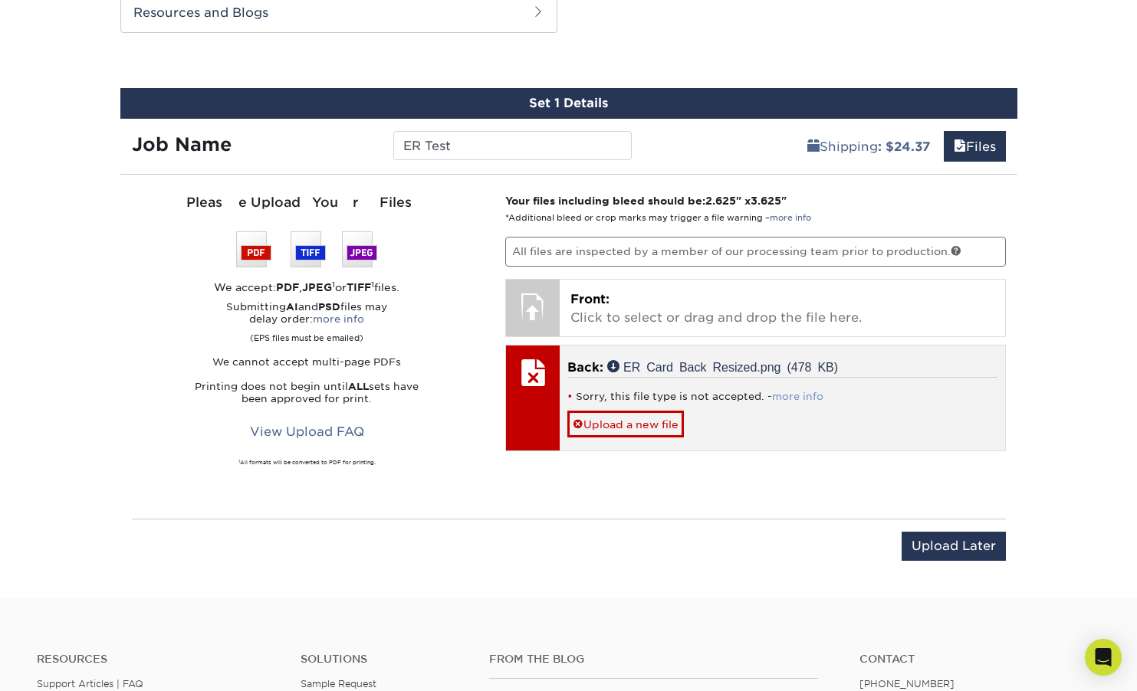
click at [788, 394] on link "more info" at bounding box center [797, 396] width 51 height 11
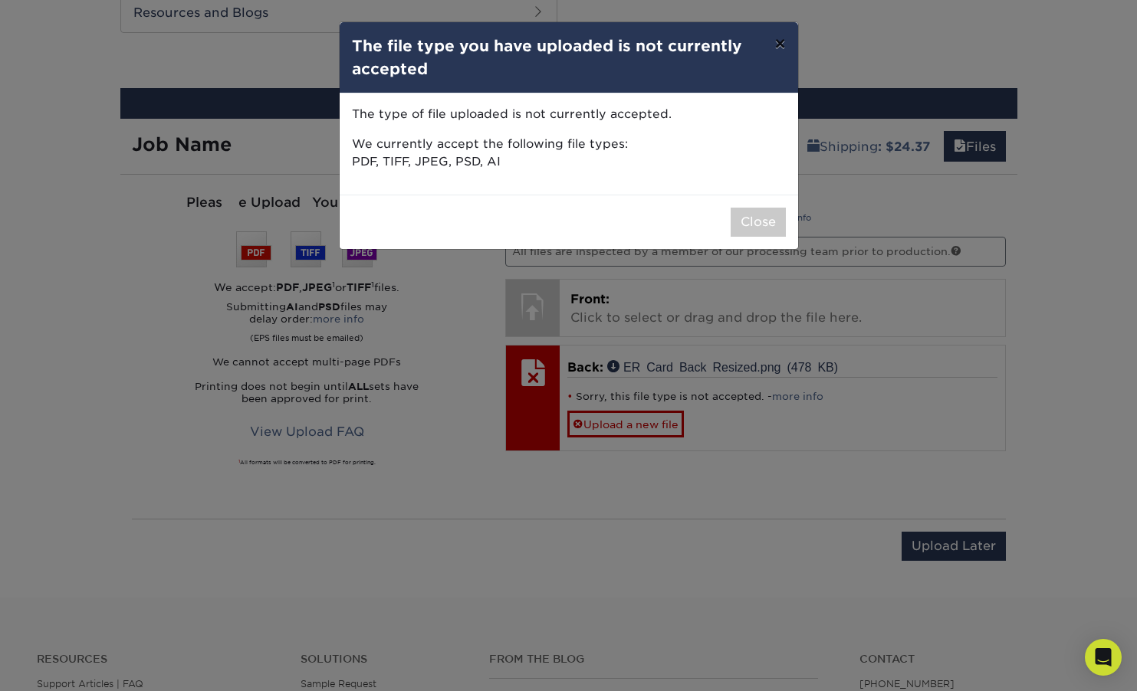
click at [777, 51] on button "×" at bounding box center [779, 43] width 35 height 43
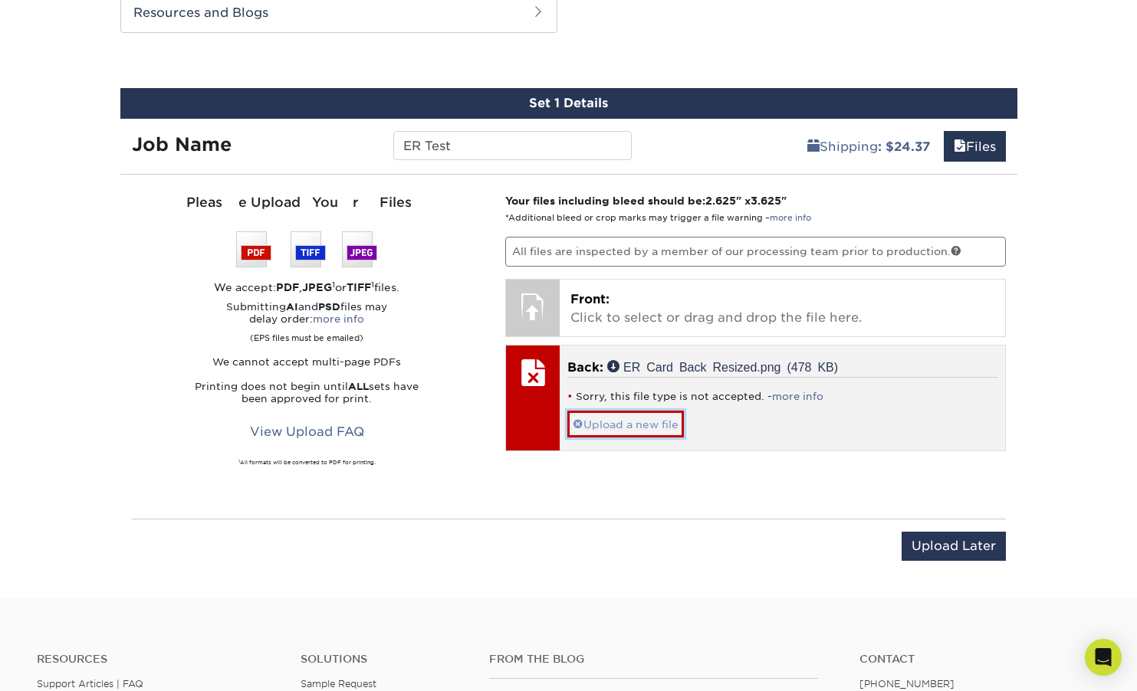
click at [638, 416] on link "Upload a new file" at bounding box center [625, 424] width 117 height 27
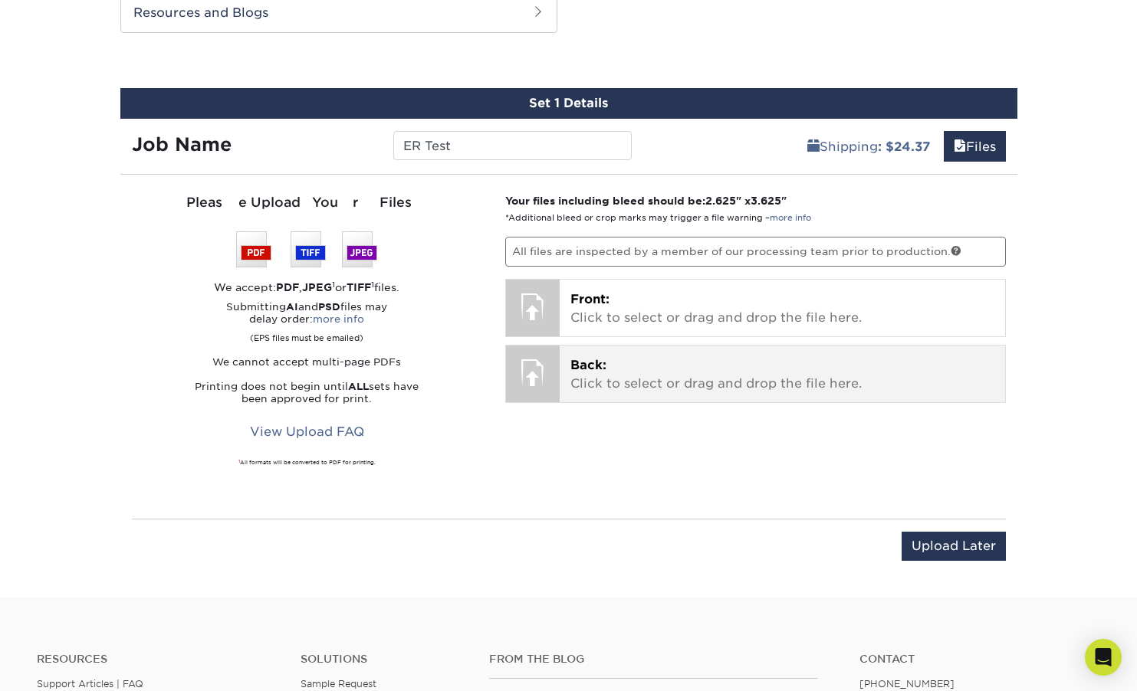
click at [712, 368] on p "Back: Click to select or drag and drop the file here." at bounding box center [782, 374] width 424 height 37
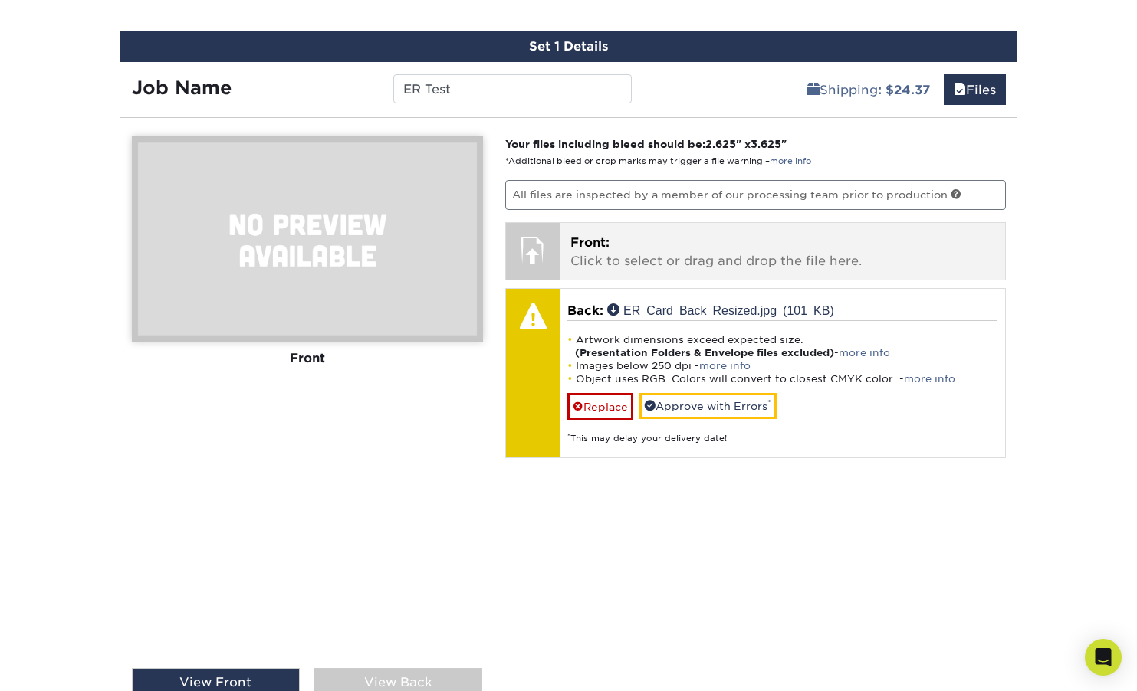
scroll to position [1483, 0]
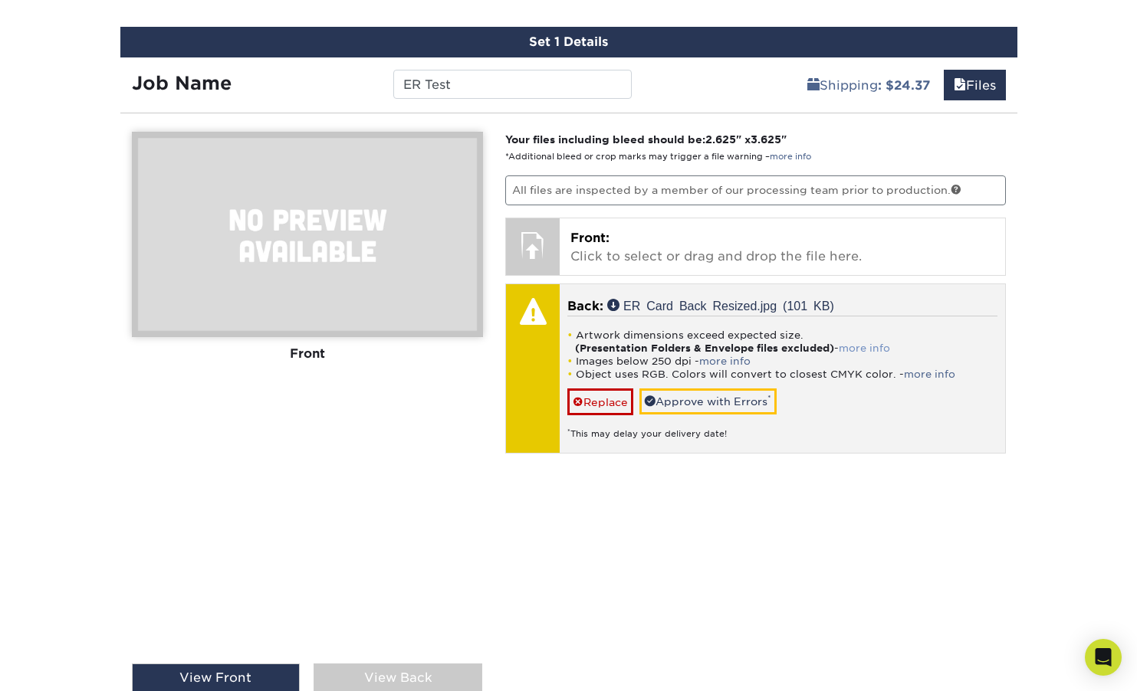
click at [866, 347] on link "more info" at bounding box center [864, 348] width 51 height 11
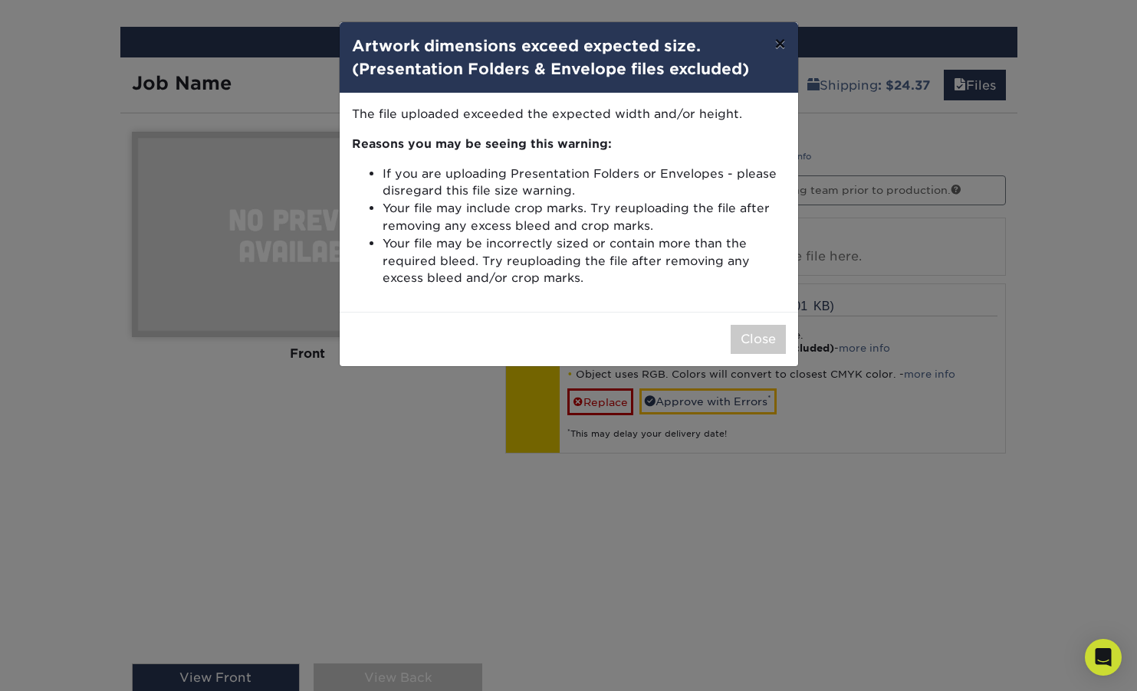
click at [779, 42] on button "×" at bounding box center [779, 43] width 35 height 43
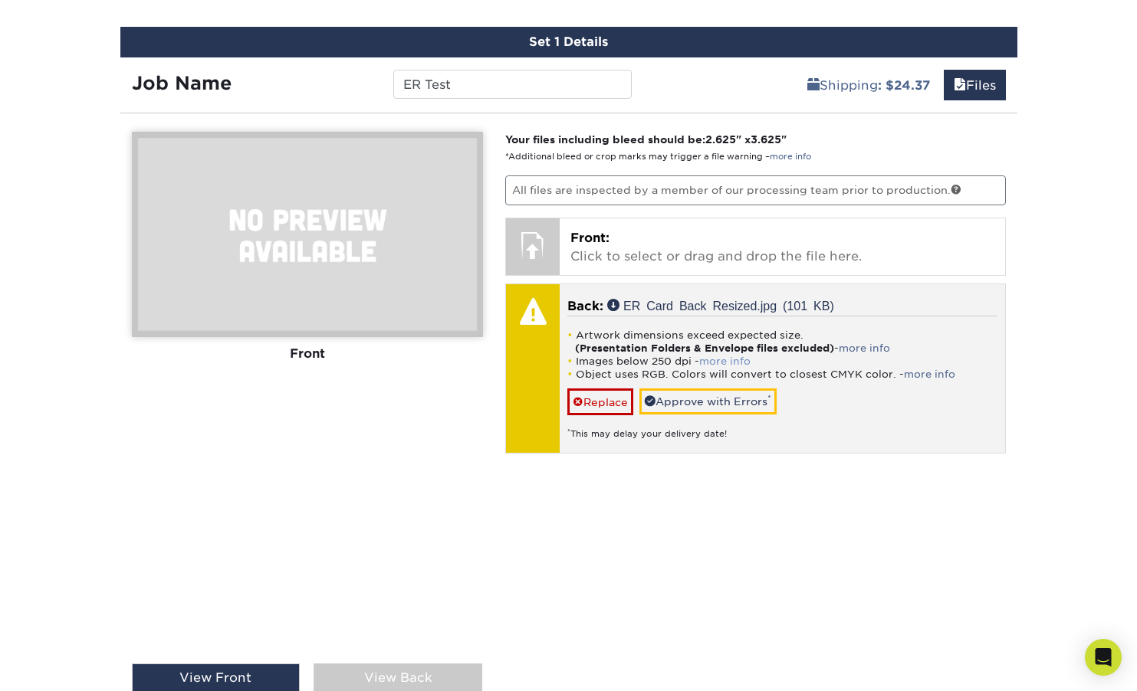
click at [721, 359] on link "more info" at bounding box center [724, 361] width 51 height 11
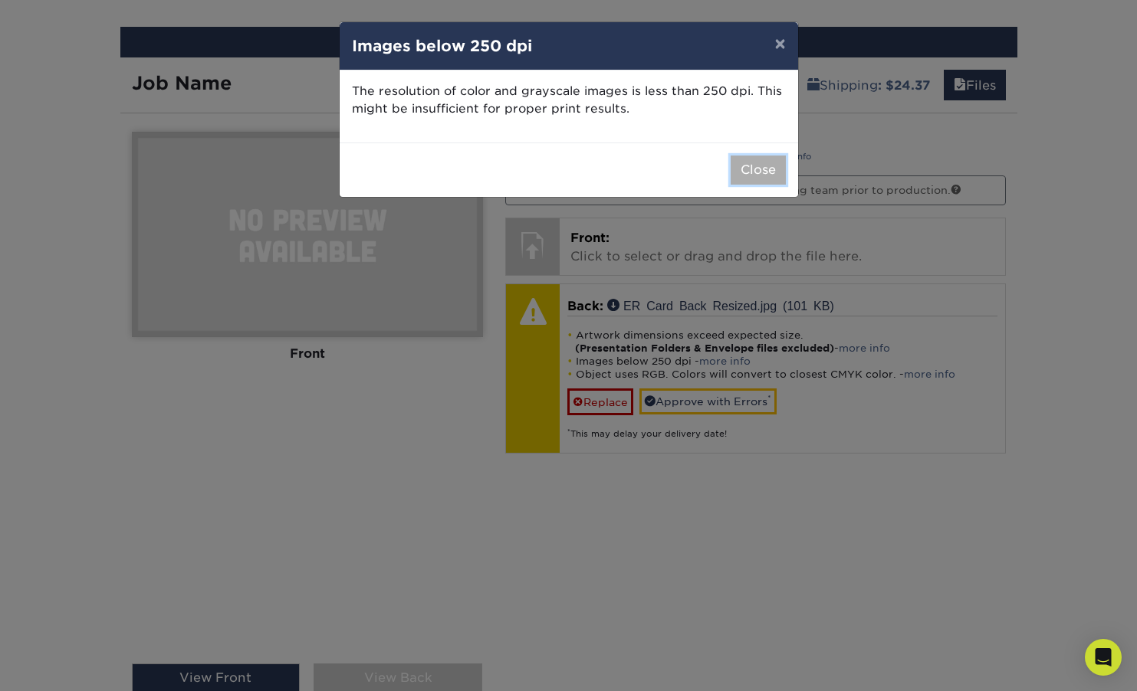
click at [763, 173] on button "Close" at bounding box center [757, 170] width 55 height 29
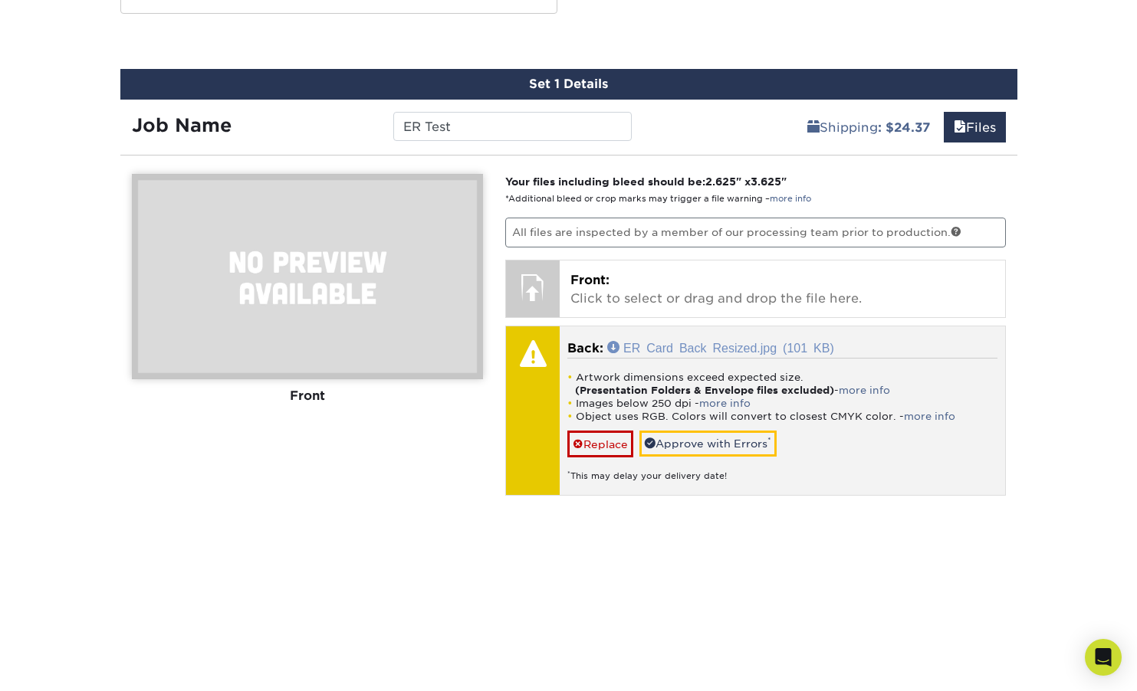
scroll to position [1439, 0]
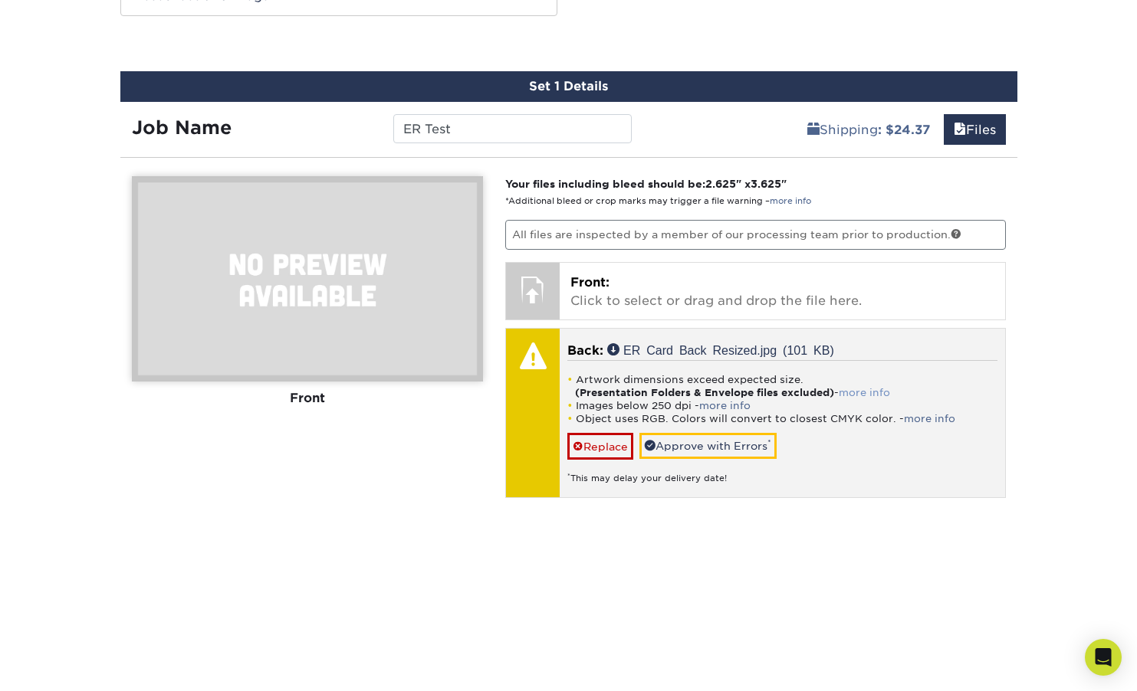
click at [868, 388] on link "more info" at bounding box center [864, 392] width 51 height 11
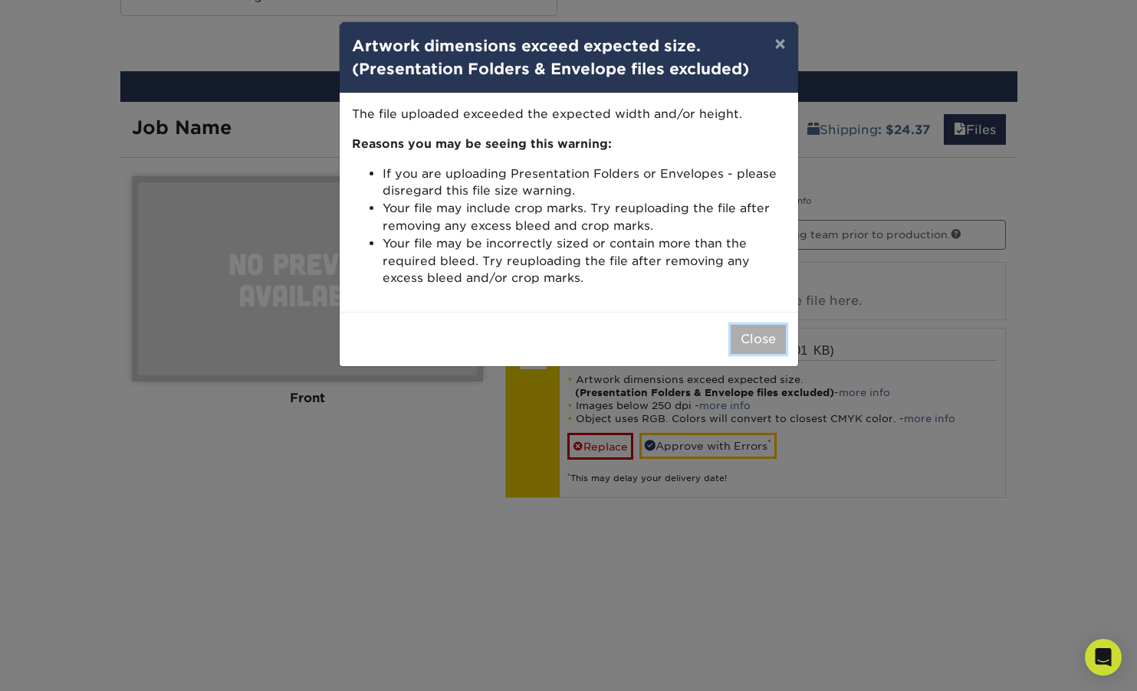
click at [750, 336] on button "Close" at bounding box center [757, 339] width 55 height 29
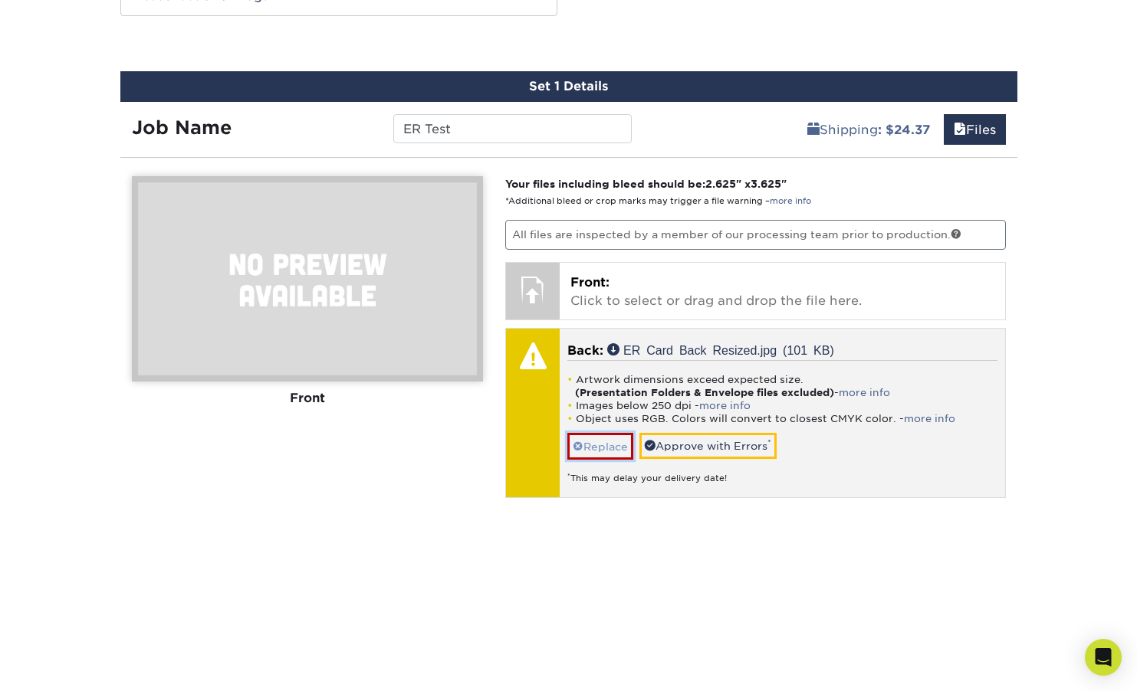
click at [614, 443] on link "Replace" at bounding box center [600, 446] width 66 height 27
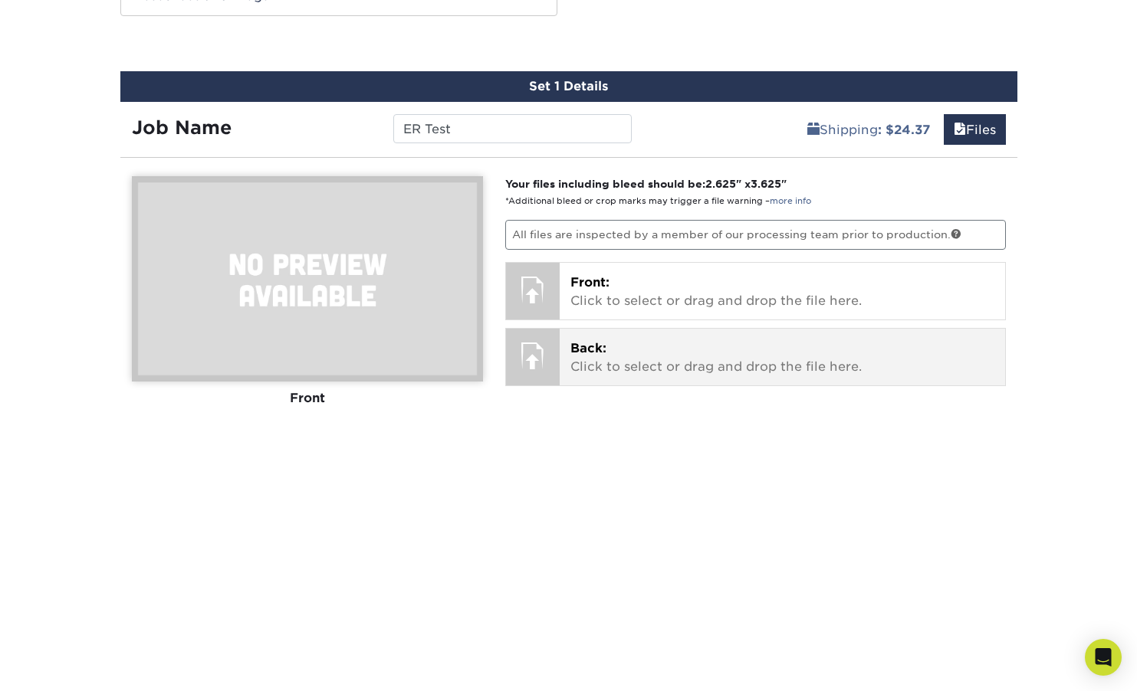
click at [681, 340] on p "Back: Click to select or drag and drop the file here." at bounding box center [782, 358] width 424 height 37
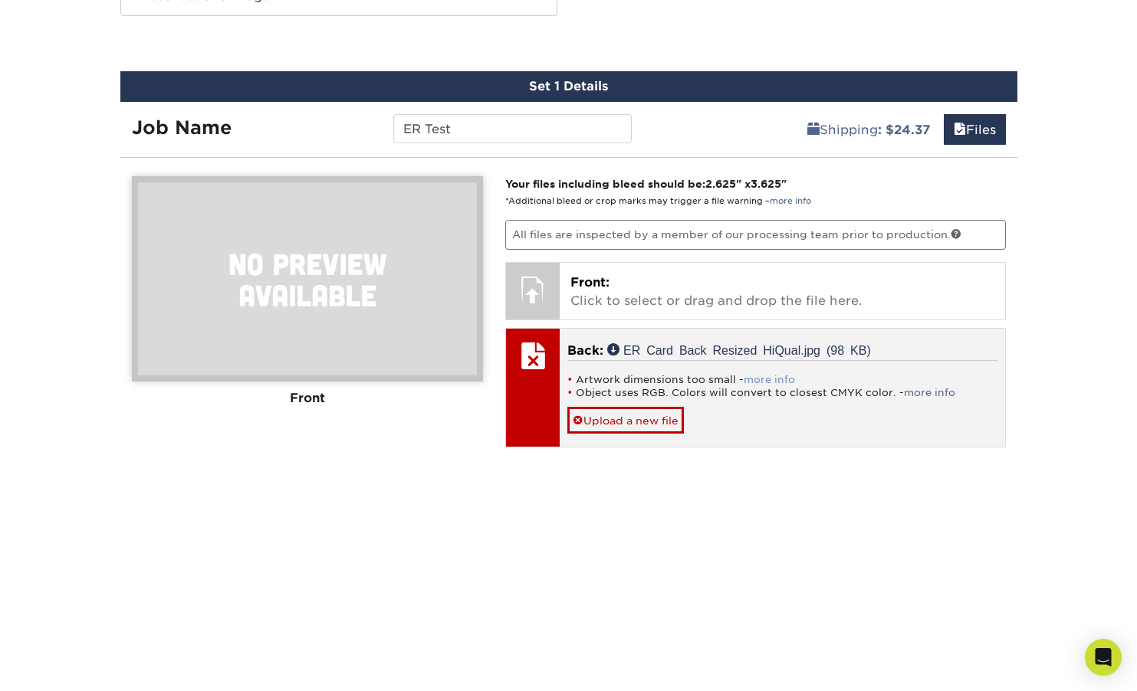
click at [766, 377] on link "more info" at bounding box center [768, 379] width 51 height 11
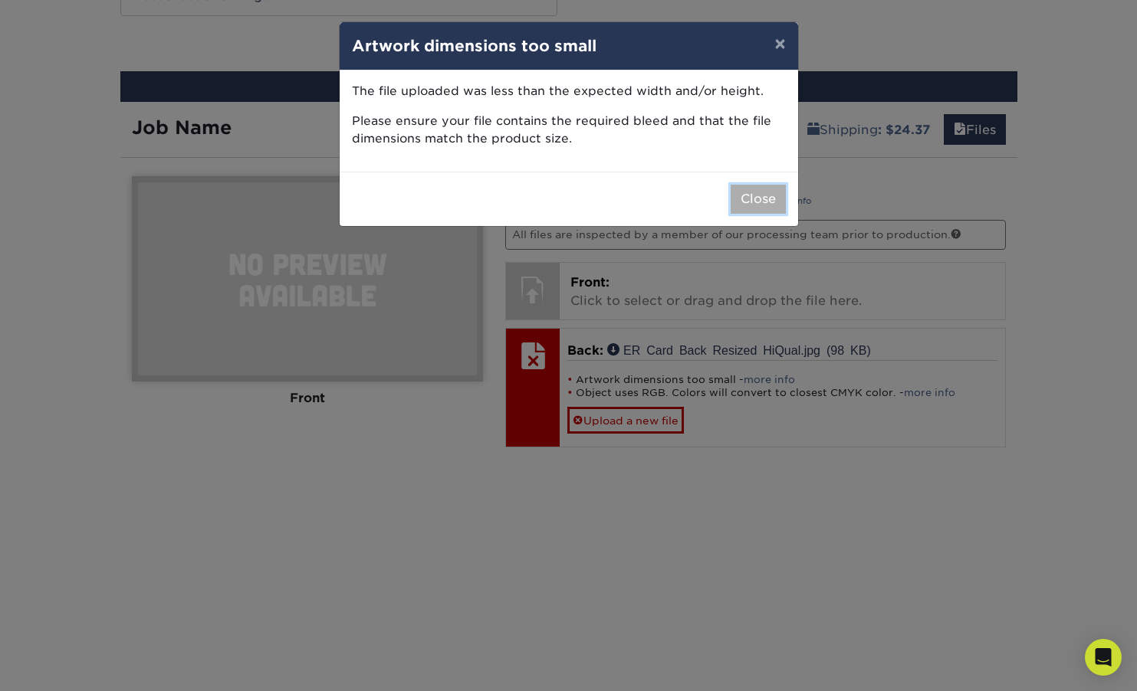
click at [746, 195] on button "Close" at bounding box center [757, 199] width 55 height 29
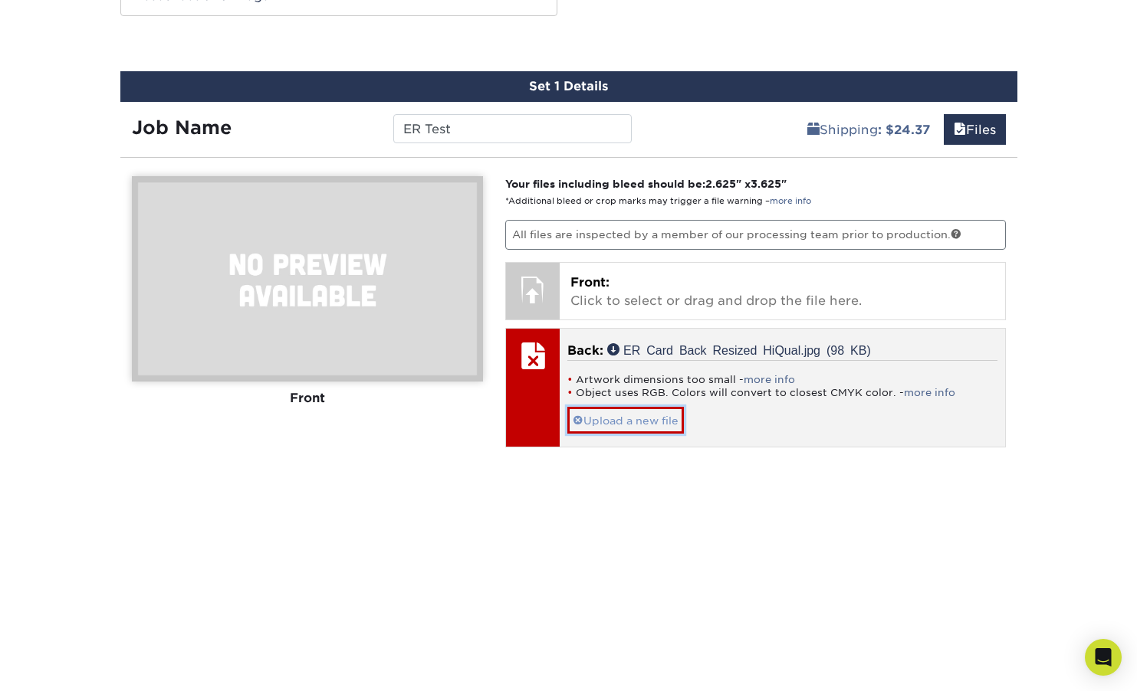
click at [602, 417] on link "Upload a new file" at bounding box center [625, 420] width 117 height 27
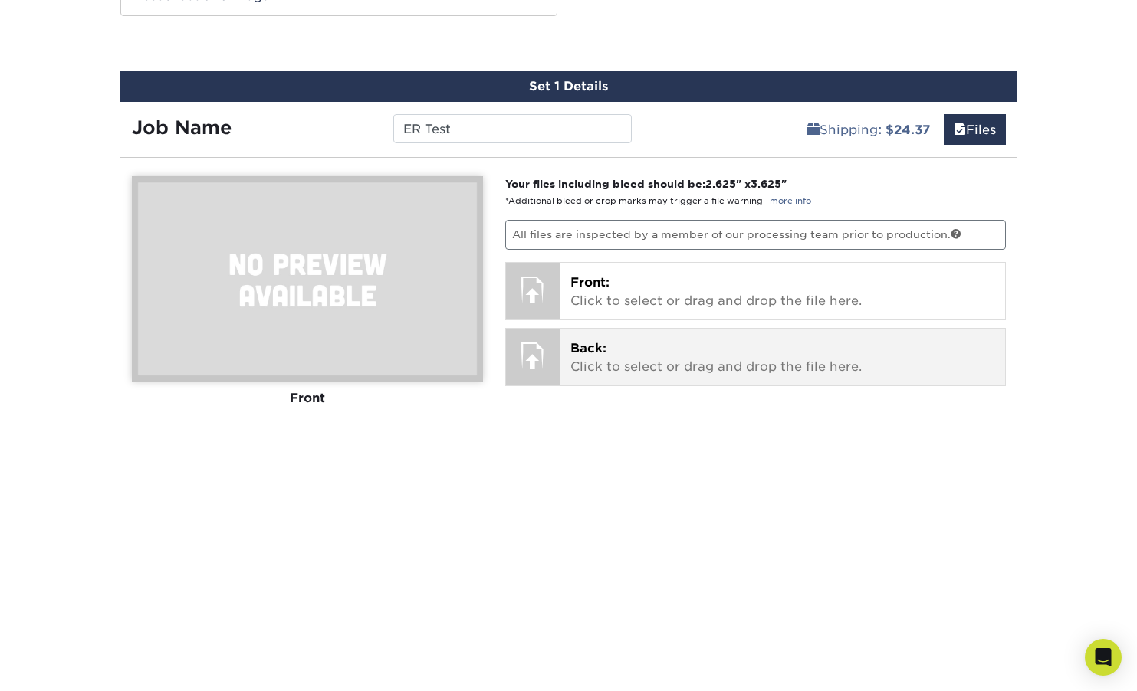
click at [622, 371] on p "Back: Click to select or drag and drop the file here." at bounding box center [782, 358] width 424 height 37
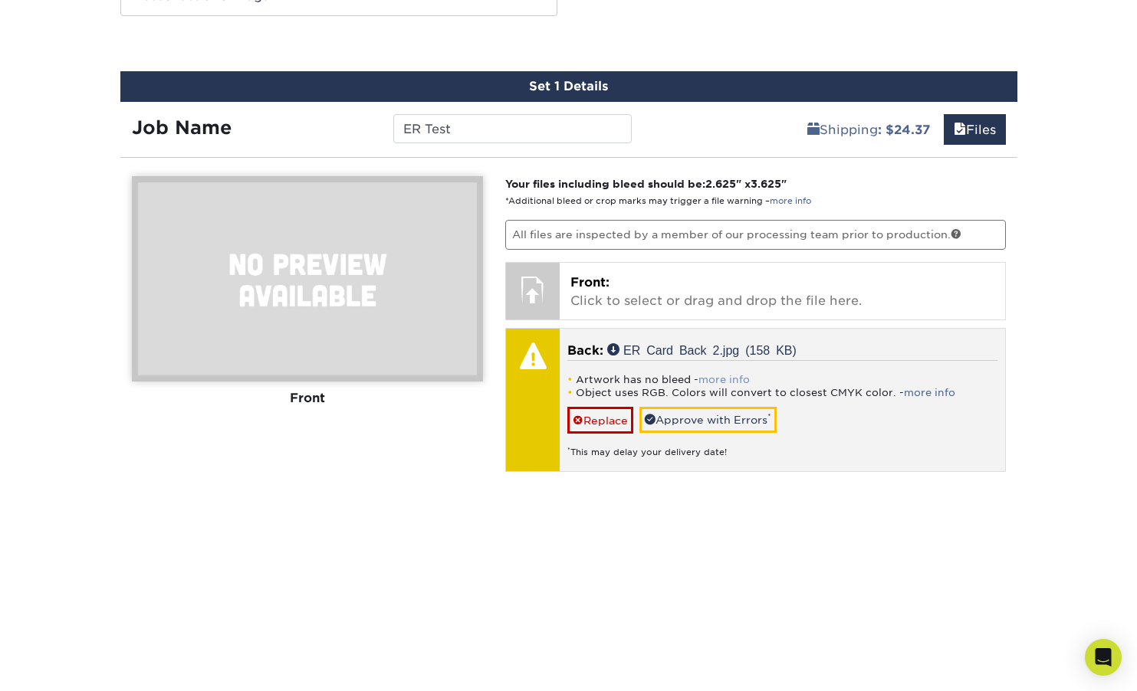
click at [727, 376] on link "more info" at bounding box center [723, 379] width 51 height 11
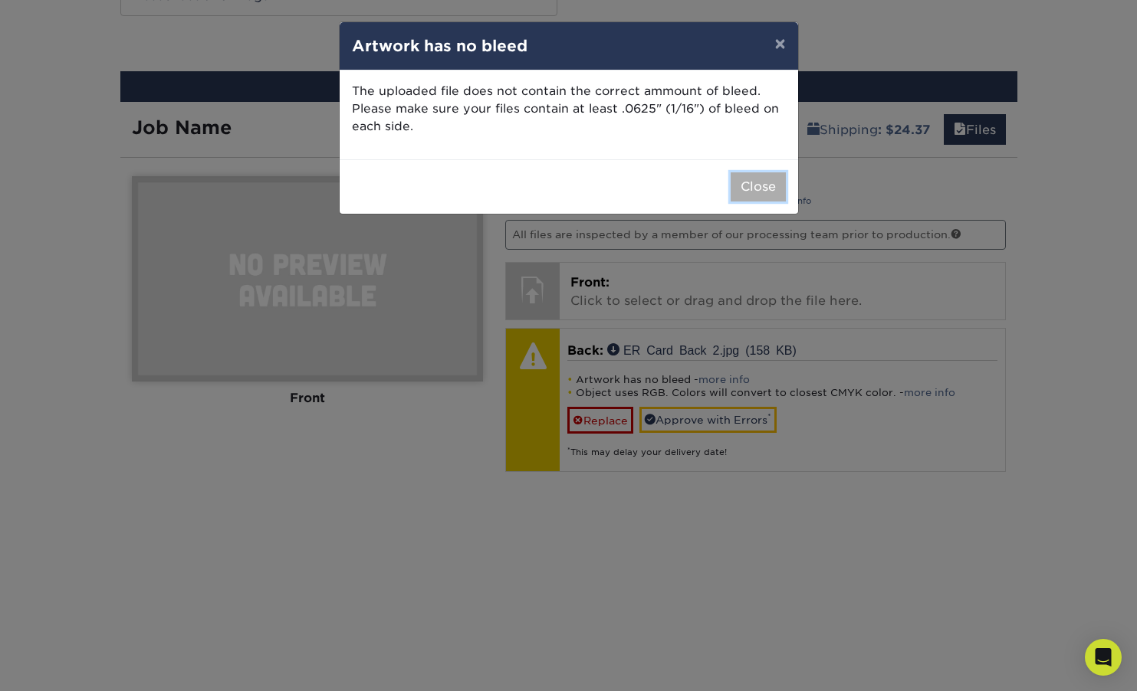
click at [760, 187] on button "Close" at bounding box center [757, 186] width 55 height 29
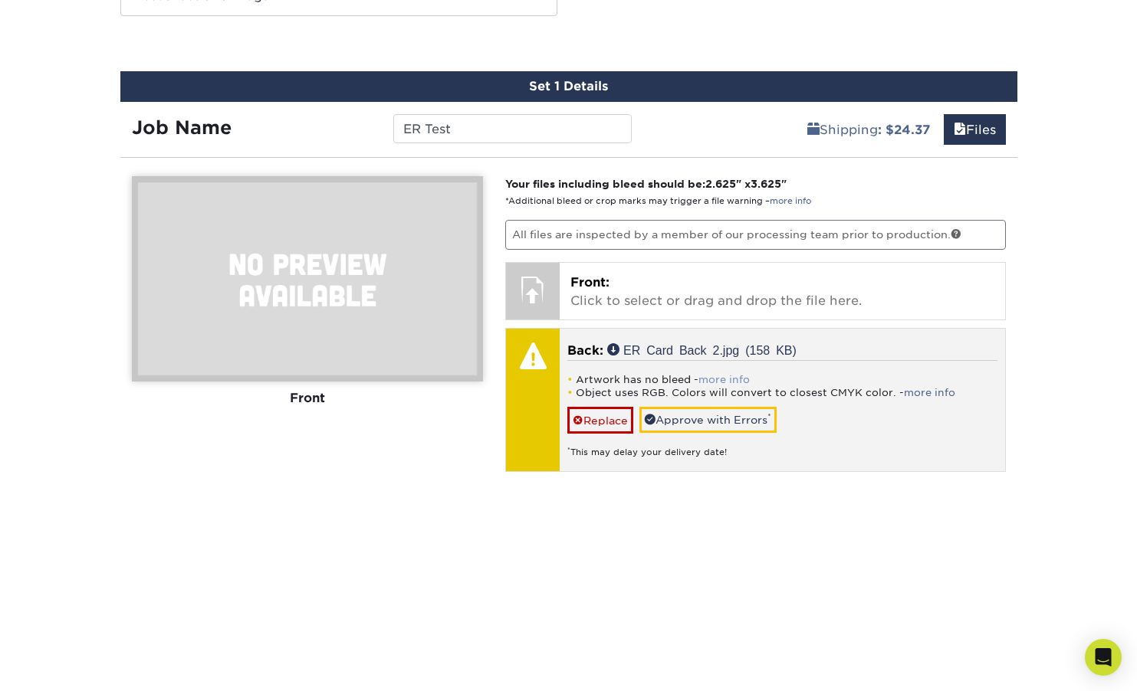
click at [720, 374] on link "more info" at bounding box center [723, 379] width 51 height 11
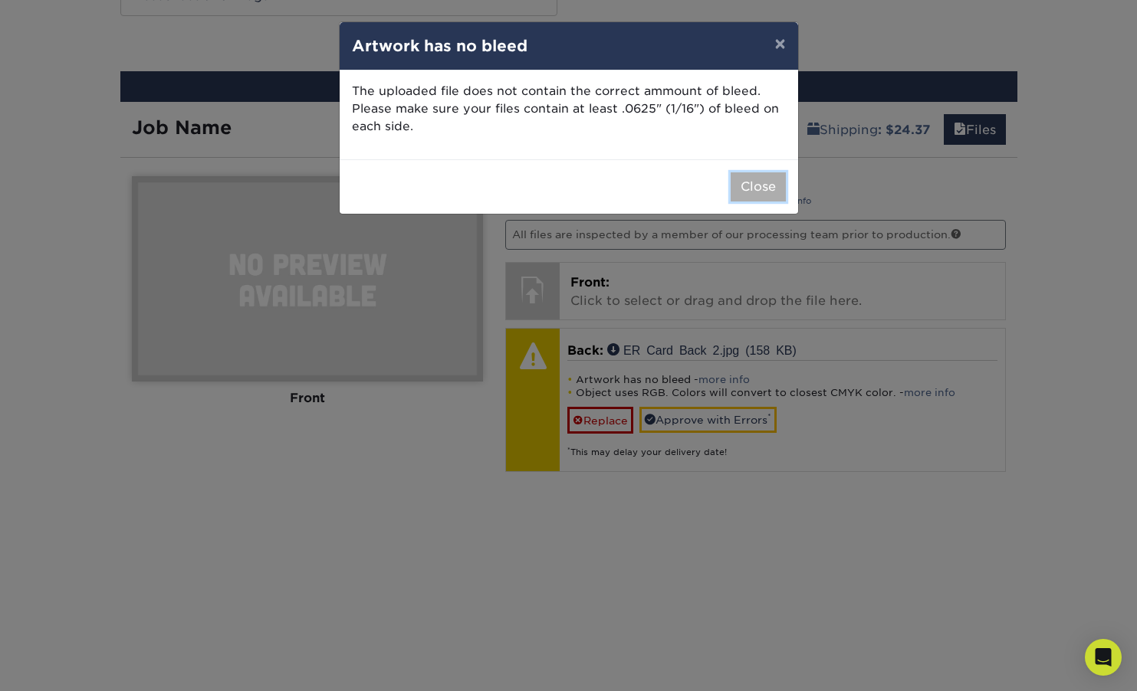
click at [756, 188] on button "Close" at bounding box center [757, 186] width 55 height 29
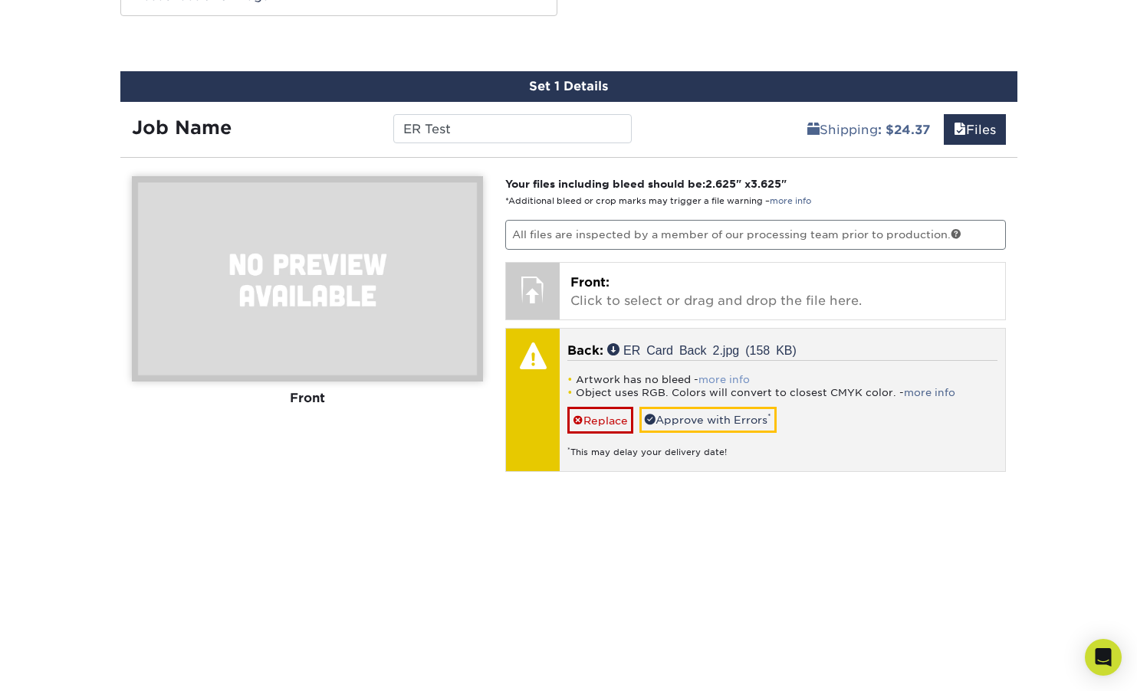
click at [722, 377] on link "more info" at bounding box center [723, 379] width 51 height 11
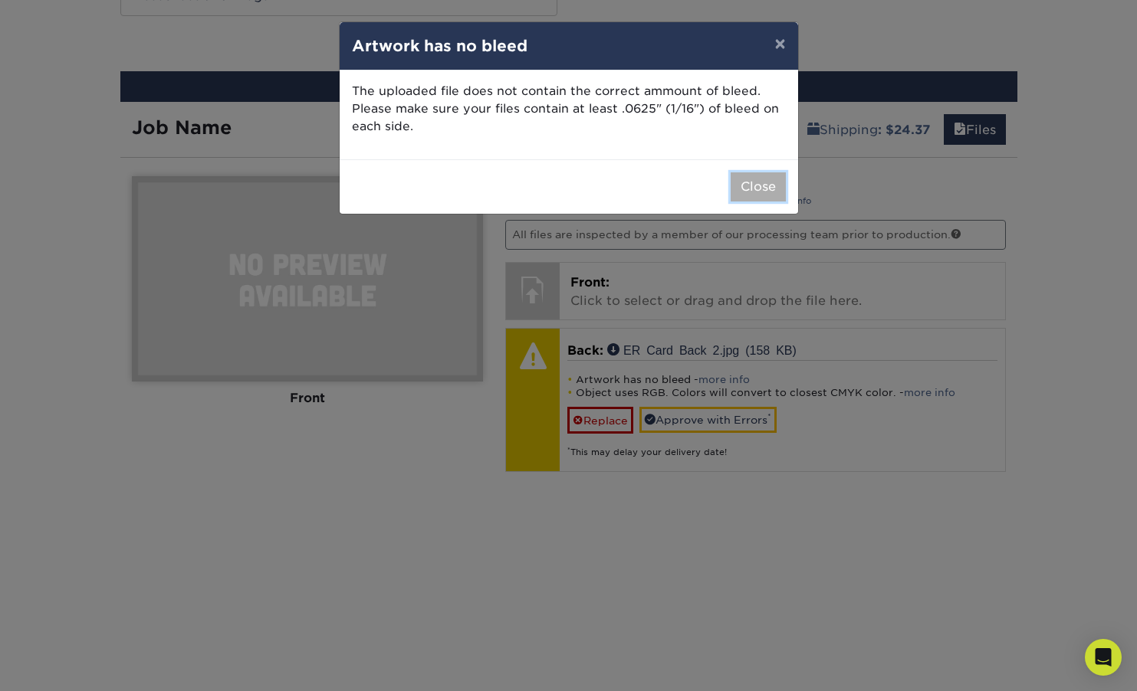
click at [740, 184] on button "Close" at bounding box center [757, 186] width 55 height 29
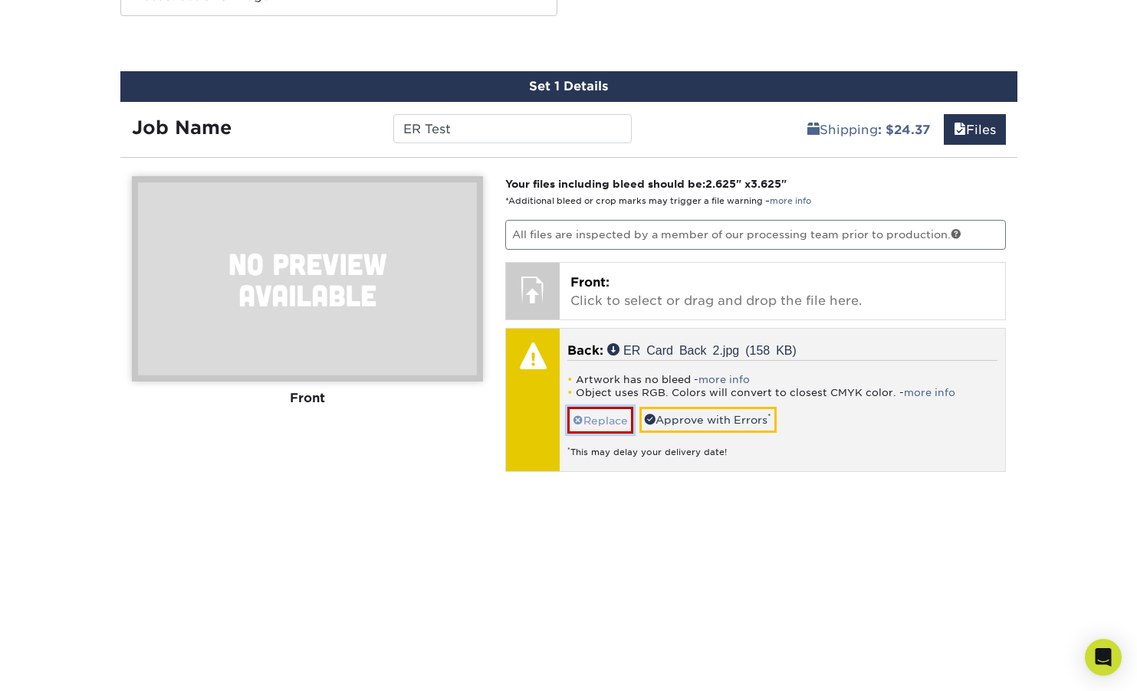
click at [606, 419] on link "Replace" at bounding box center [600, 420] width 66 height 27
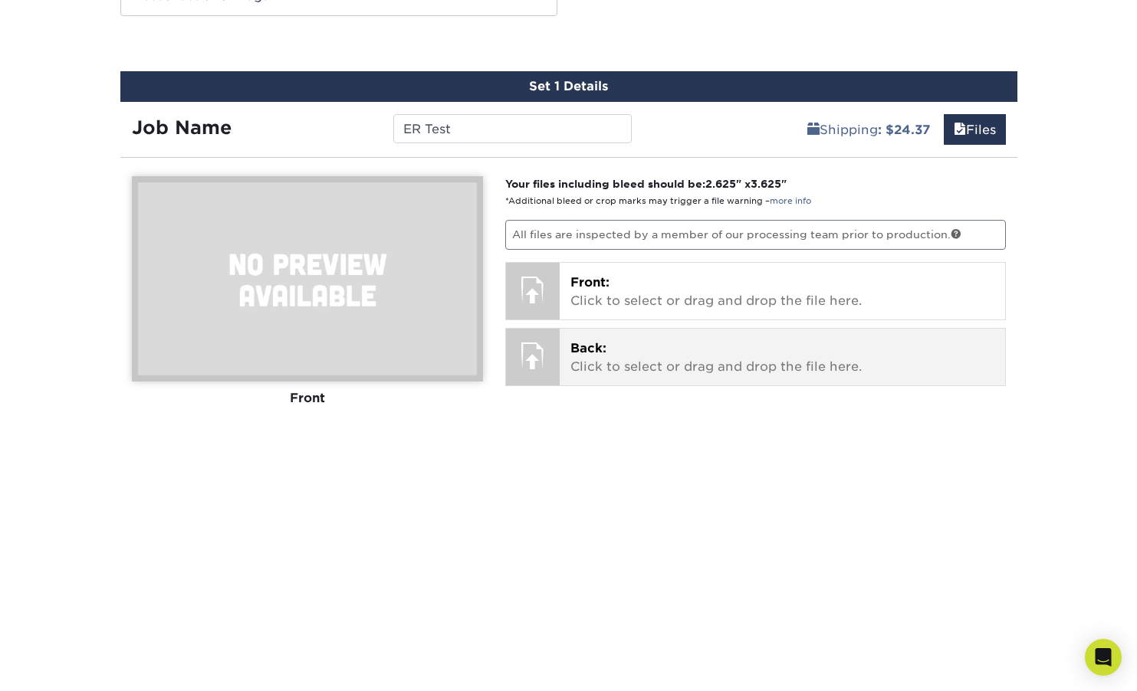
click at [615, 348] on p "Back: Click to select or drag and drop the file here." at bounding box center [782, 358] width 424 height 37
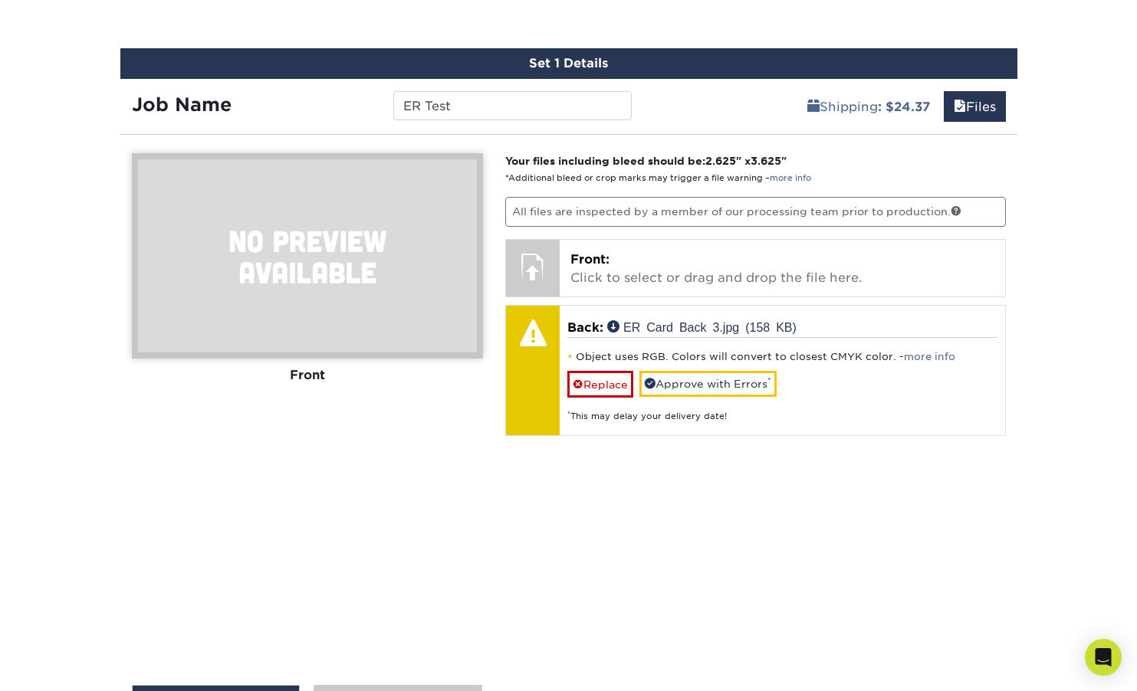
scroll to position [1469, 0]
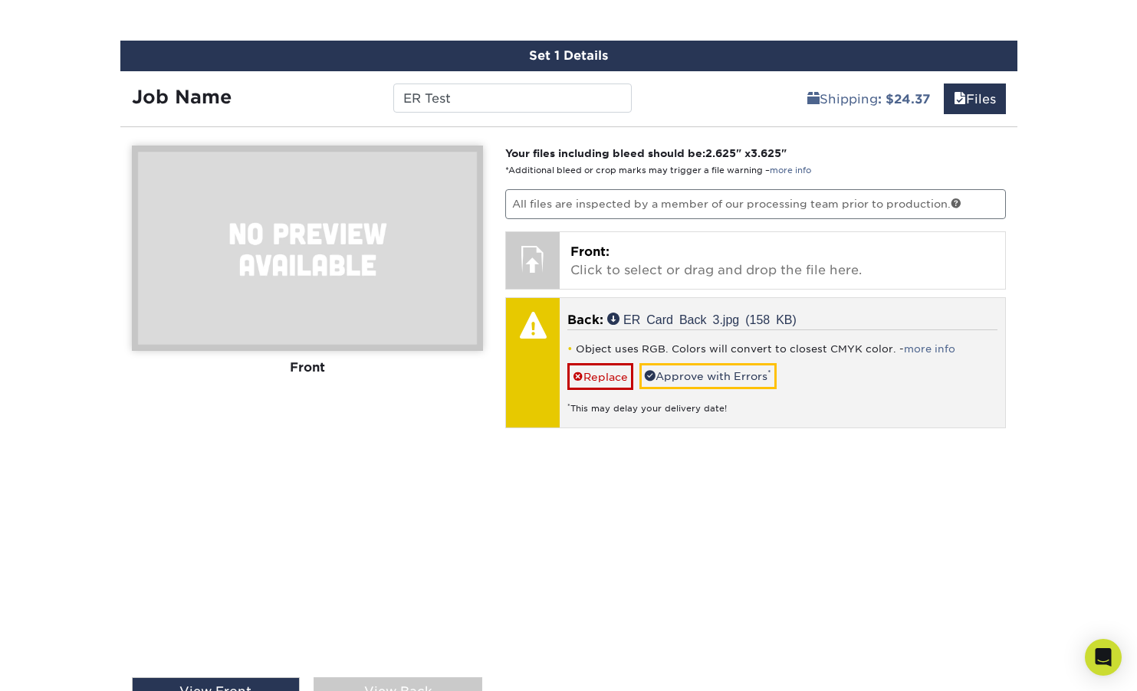
click at [527, 355] on div at bounding box center [533, 363] width 54 height 130
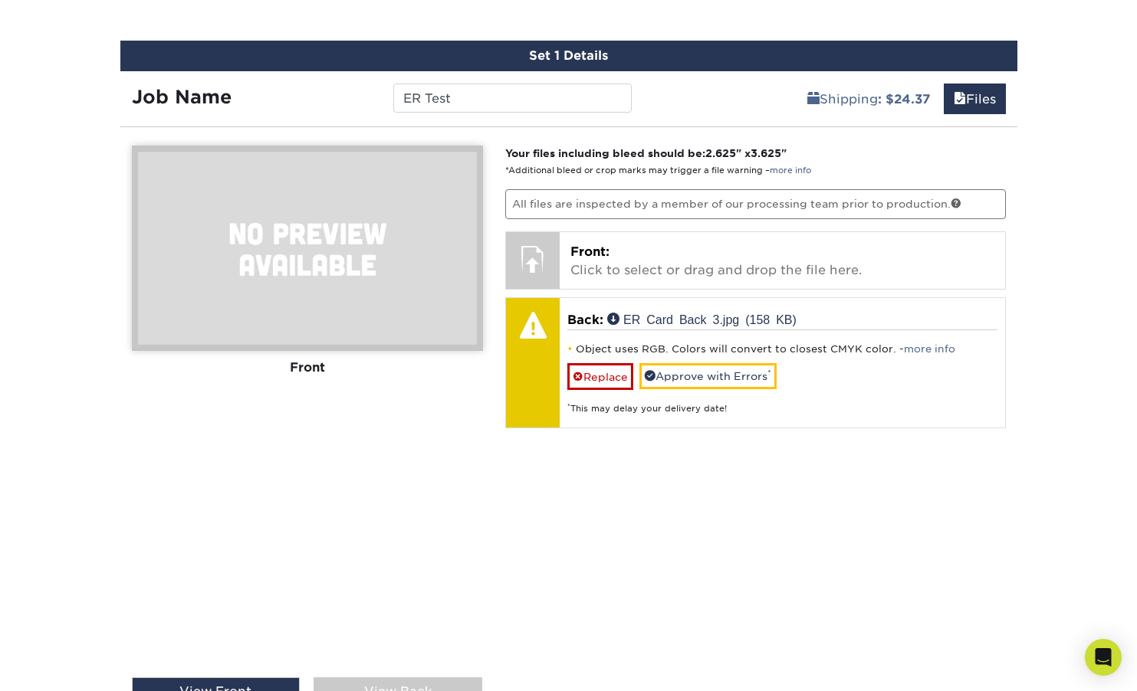
click at [313, 366] on div "Front" at bounding box center [307, 368] width 351 height 34
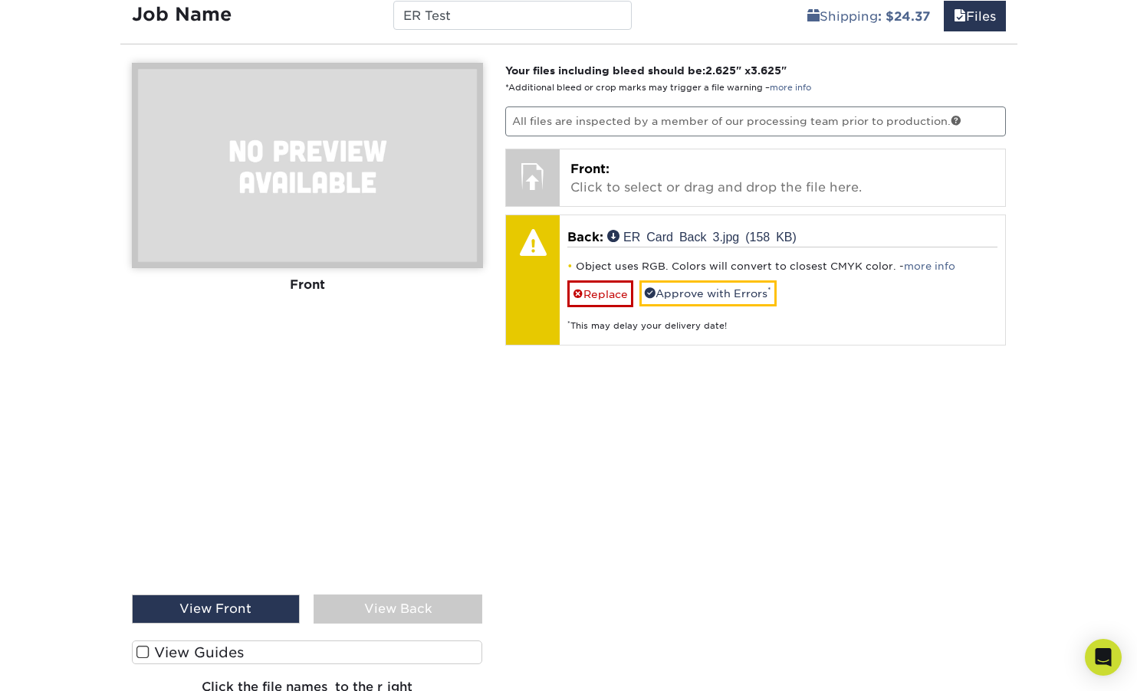
scroll to position [1546, 0]
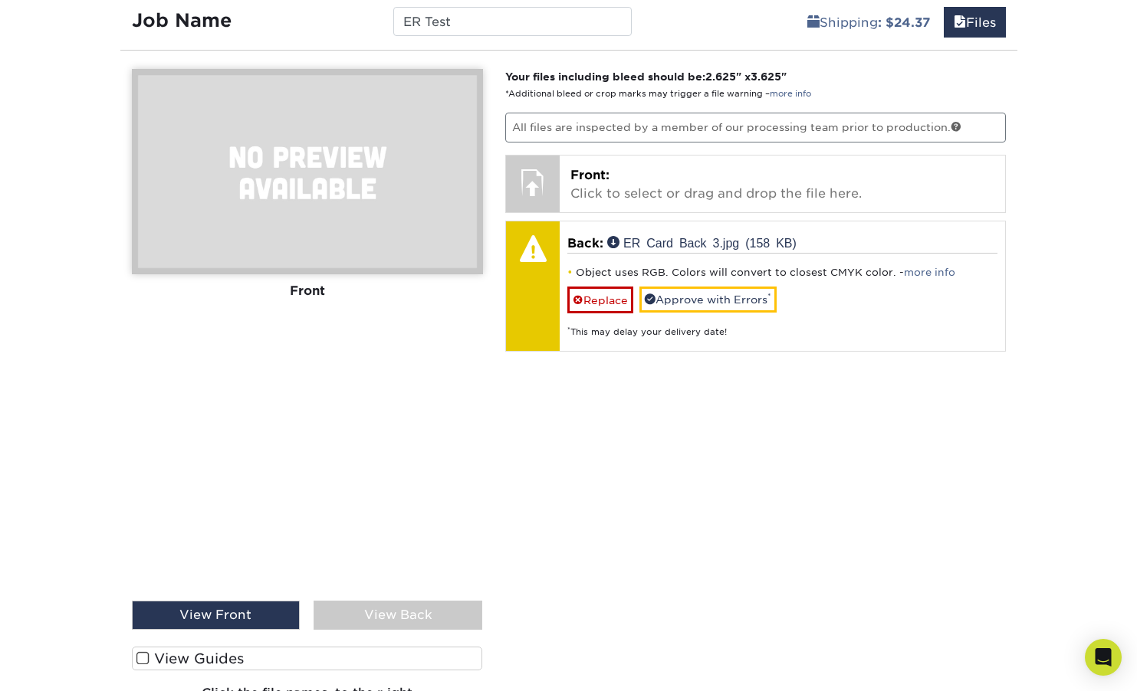
click at [377, 615] on div "View Back" at bounding box center [397, 615] width 169 height 29
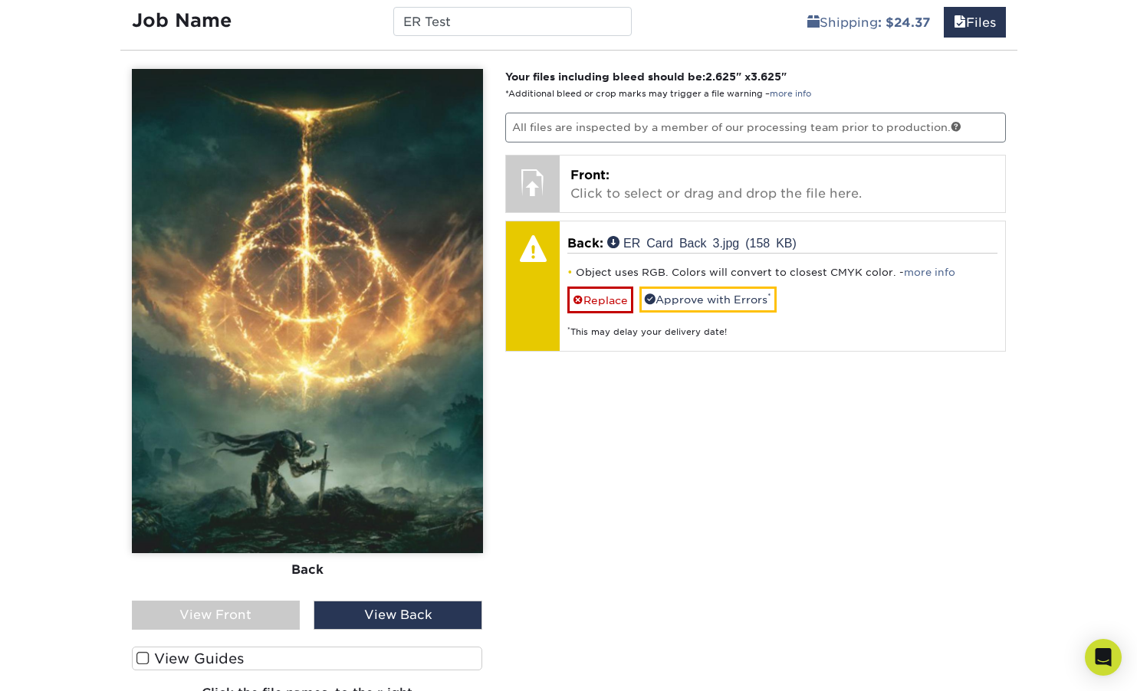
click at [243, 619] on div "View Front" at bounding box center [216, 615] width 169 height 29
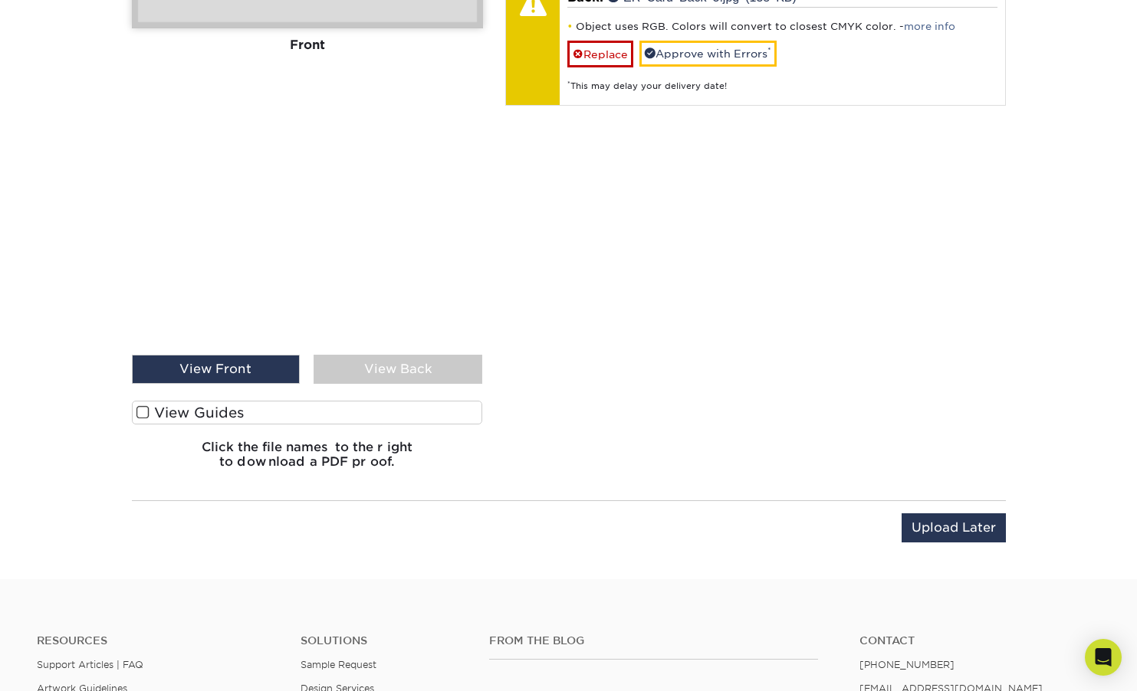
click at [139, 412] on span at bounding box center [142, 412] width 13 height 15
click at [0, 0] on input "View Guides" at bounding box center [0, 0] width 0 height 0
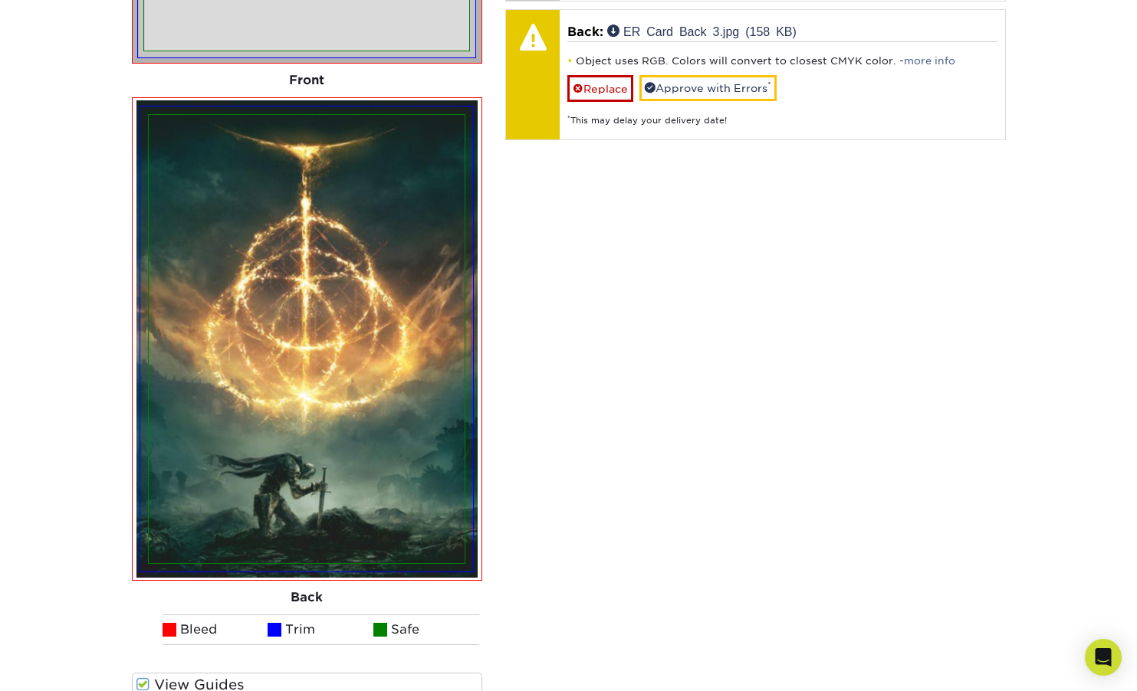
scroll to position [1756, 0]
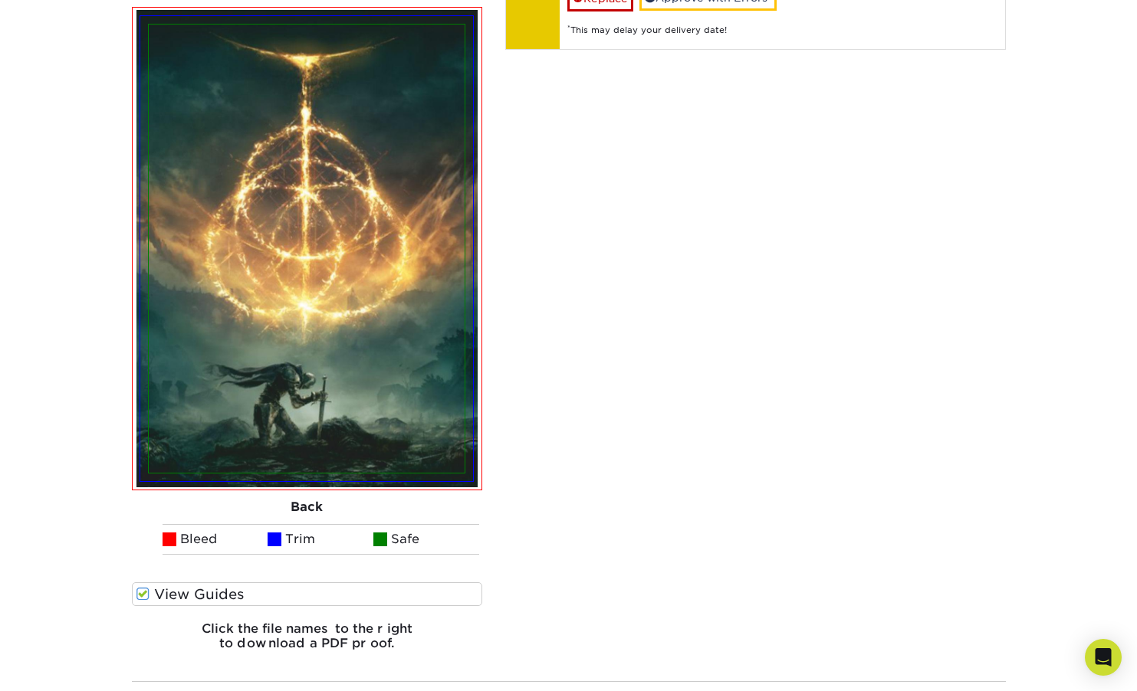
click at [142, 597] on span at bounding box center [142, 594] width 13 height 15
click at [0, 0] on input "View Guides" at bounding box center [0, 0] width 0 height 0
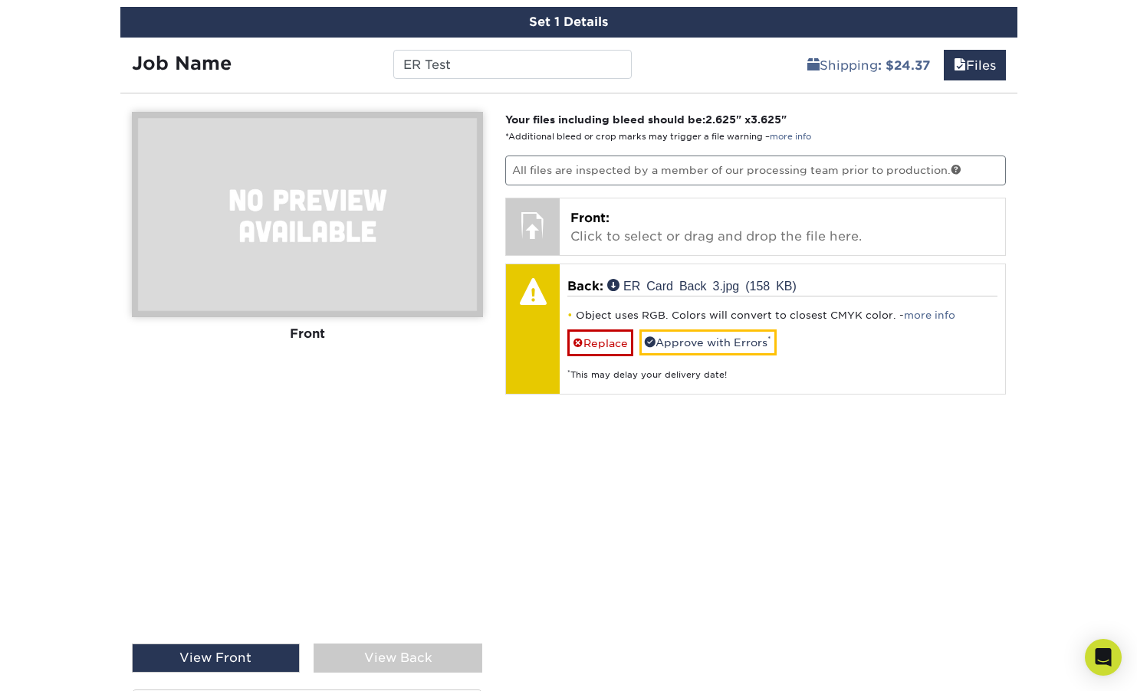
scroll to position [1498, 0]
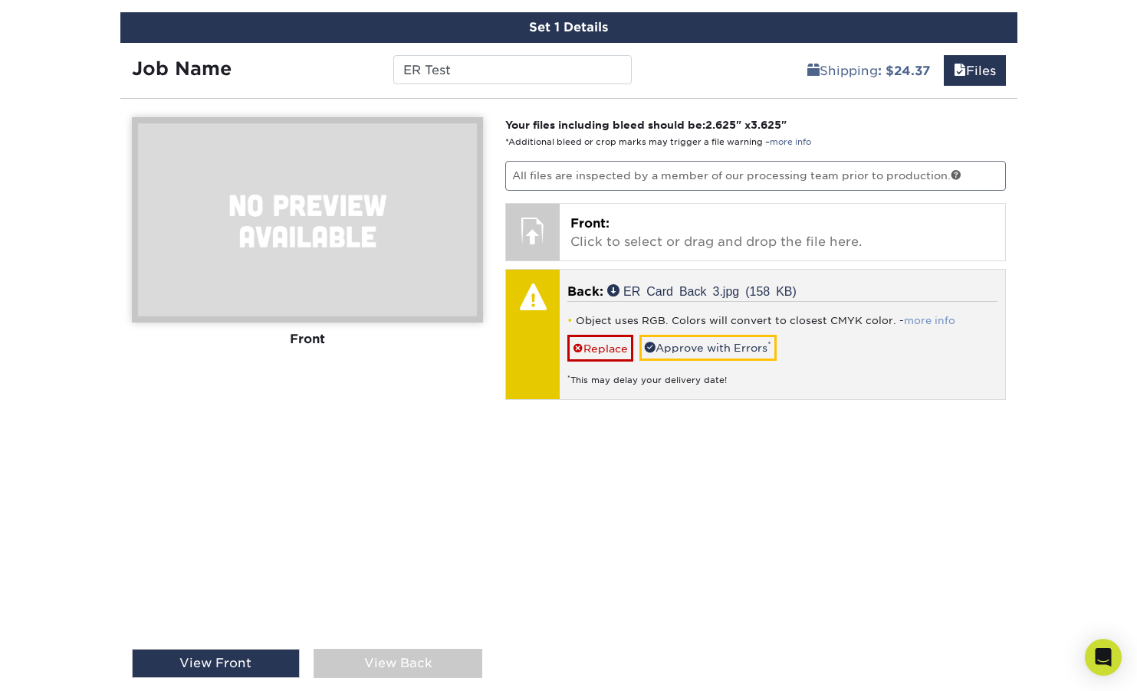
click at [913, 317] on link "more info" at bounding box center [929, 320] width 51 height 11
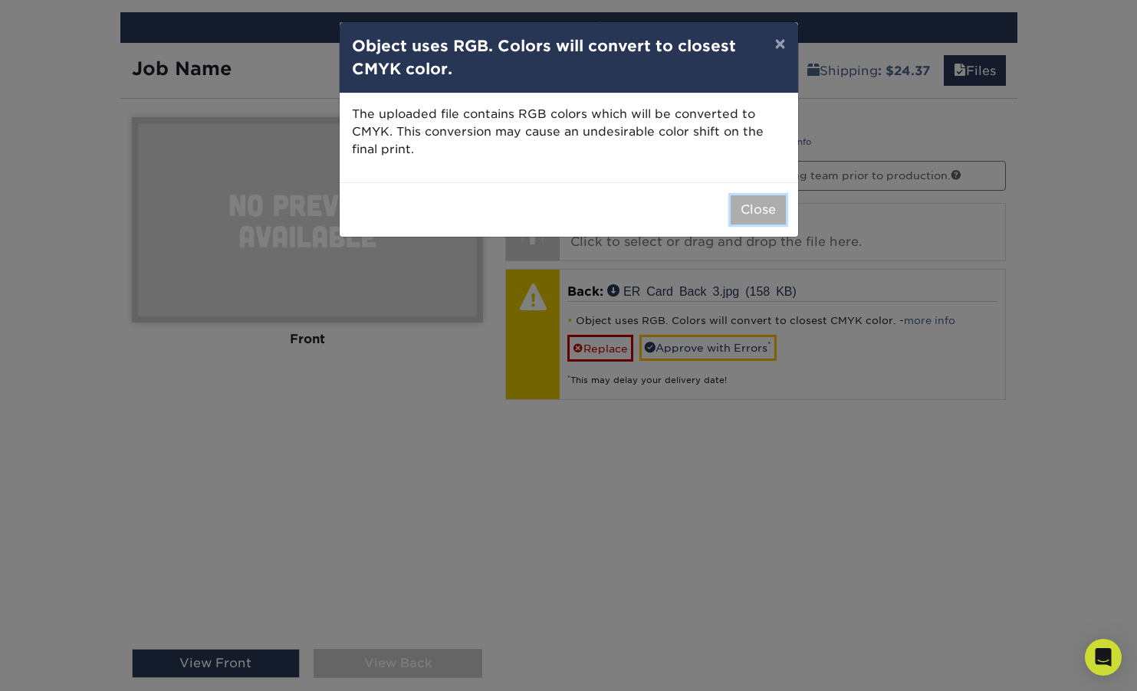
click at [756, 214] on button "Close" at bounding box center [757, 209] width 55 height 29
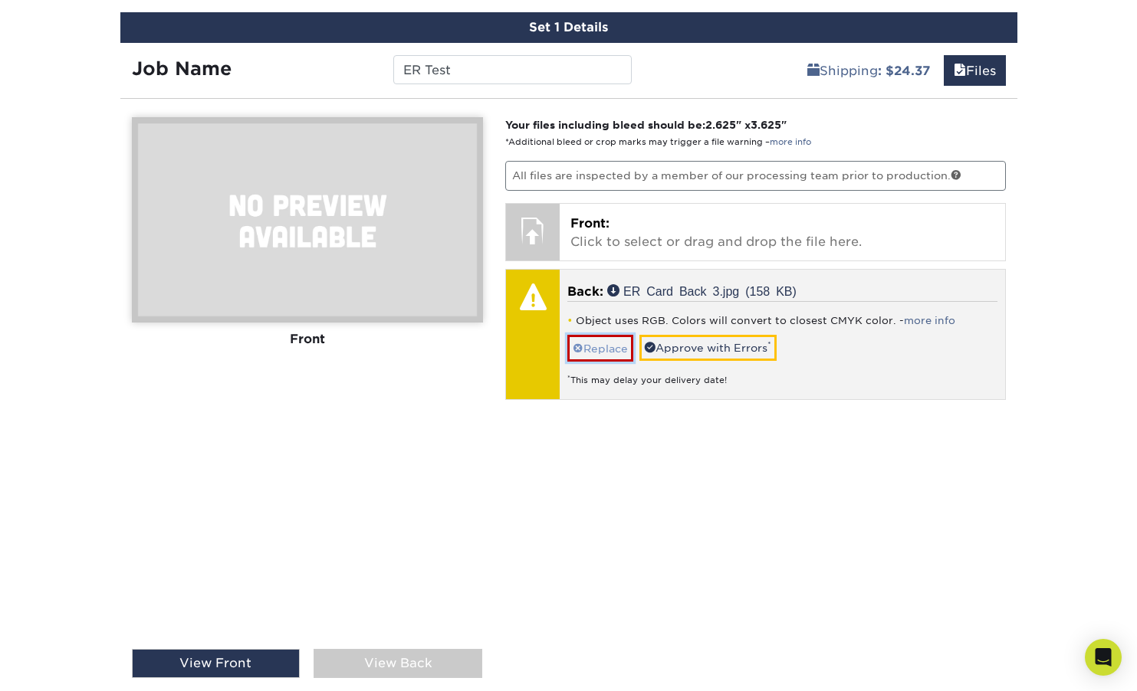
click at [596, 350] on link "Replace" at bounding box center [600, 348] width 66 height 27
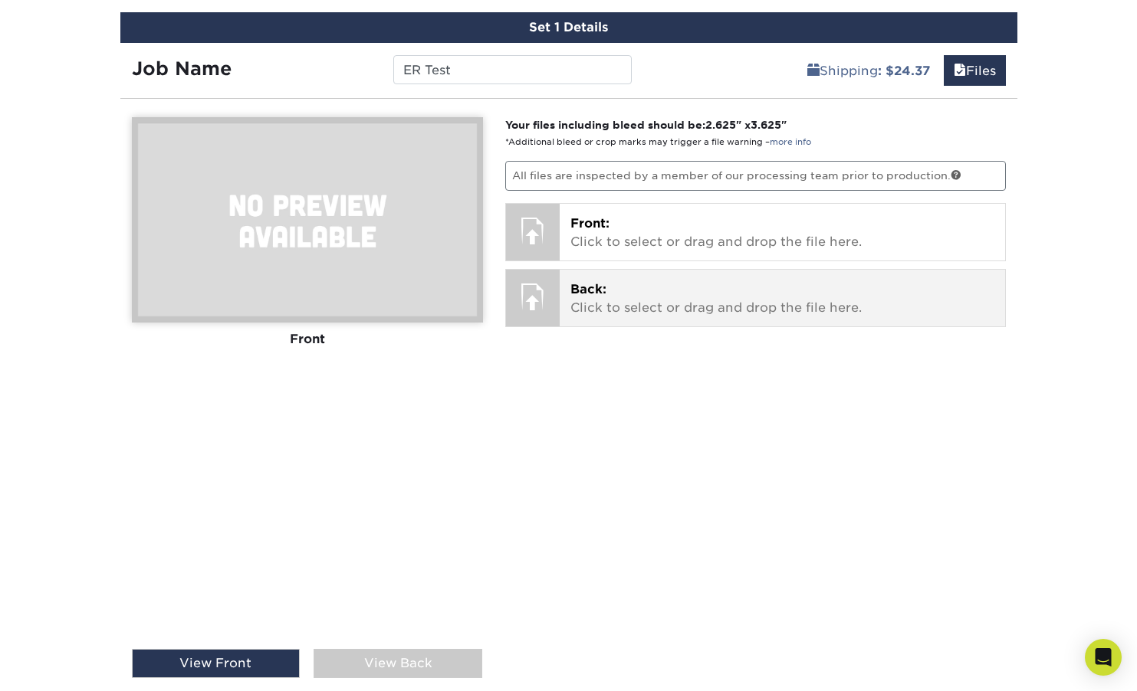
click at [601, 312] on p "Back: Click to select or drag and drop the file here." at bounding box center [782, 299] width 424 height 37
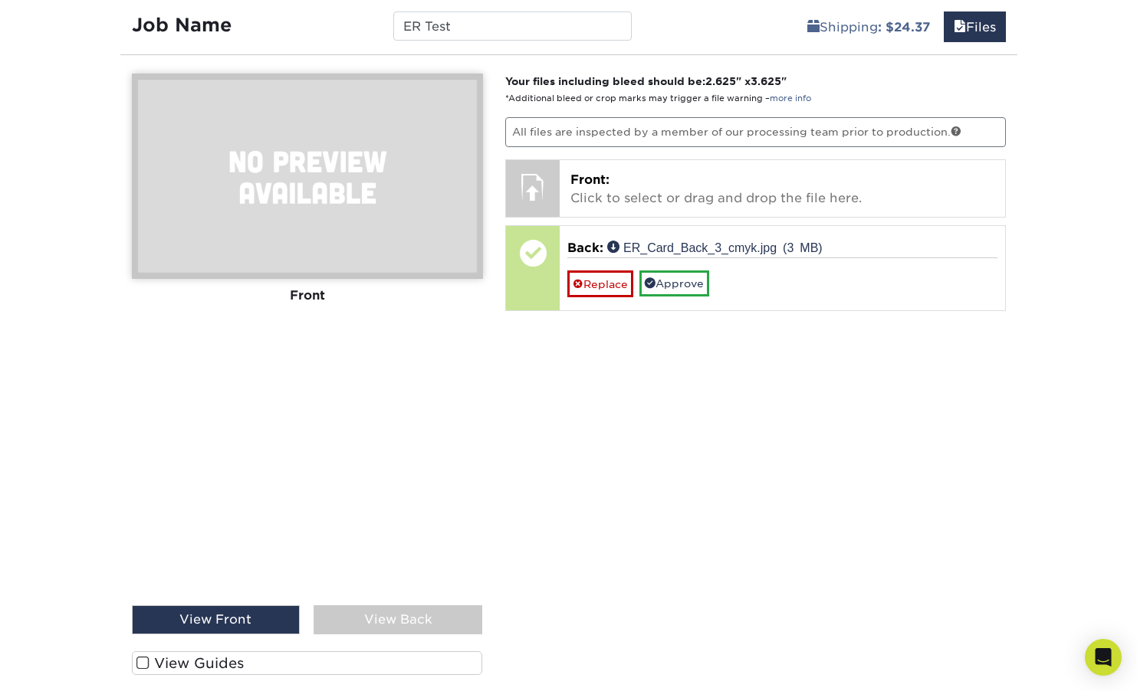
scroll to position [1556, 0]
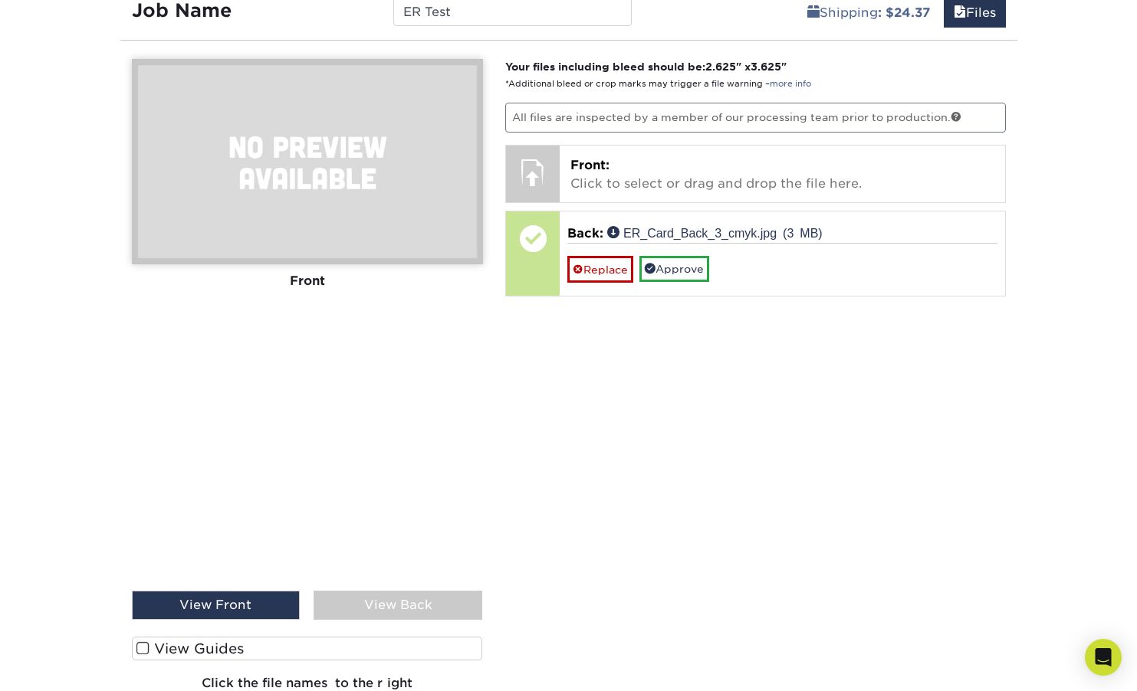
click at [410, 596] on div "View Back" at bounding box center [397, 605] width 169 height 29
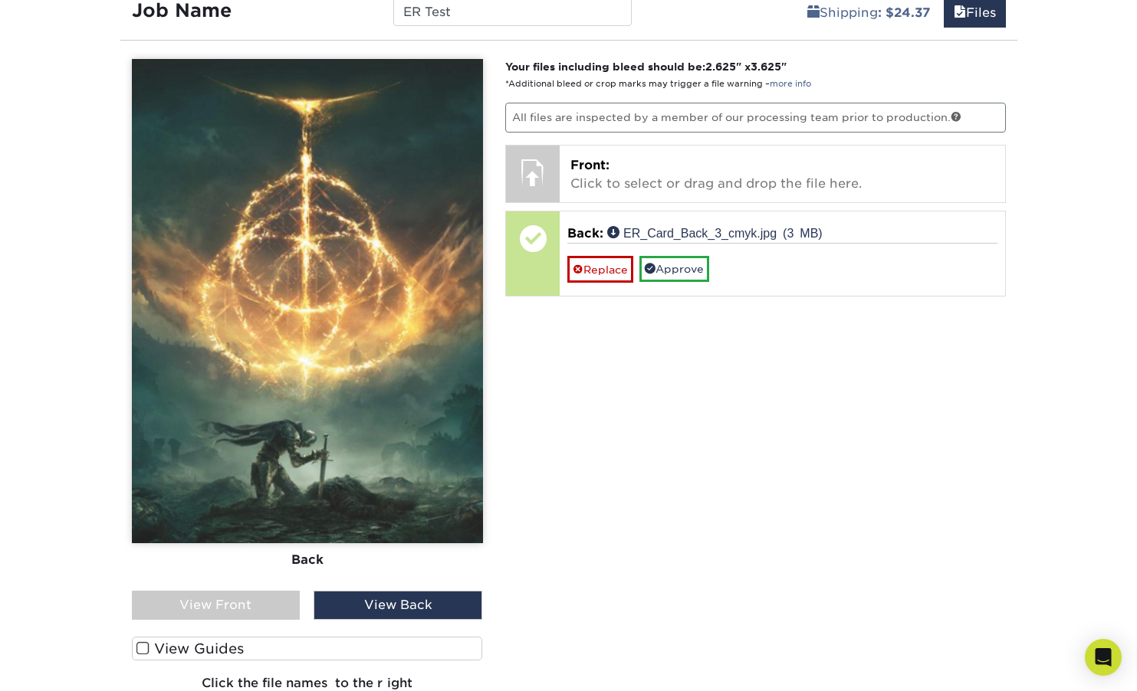
click at [258, 603] on div "View Front" at bounding box center [216, 605] width 169 height 29
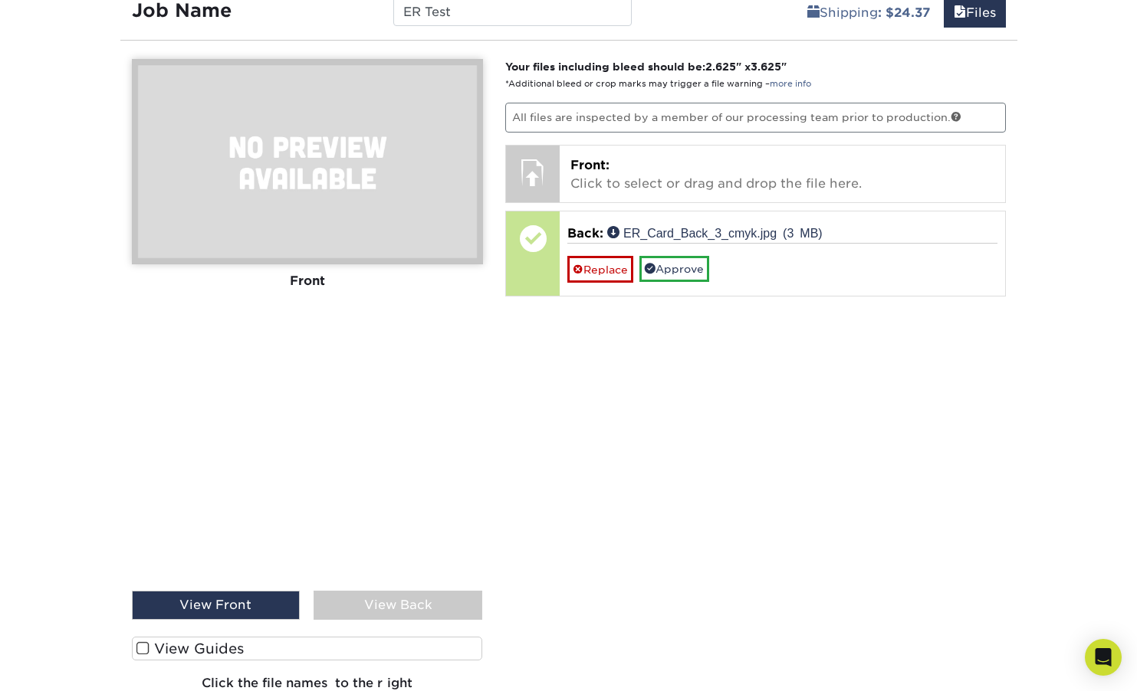
click at [393, 601] on div "View Back" at bounding box center [397, 605] width 169 height 29
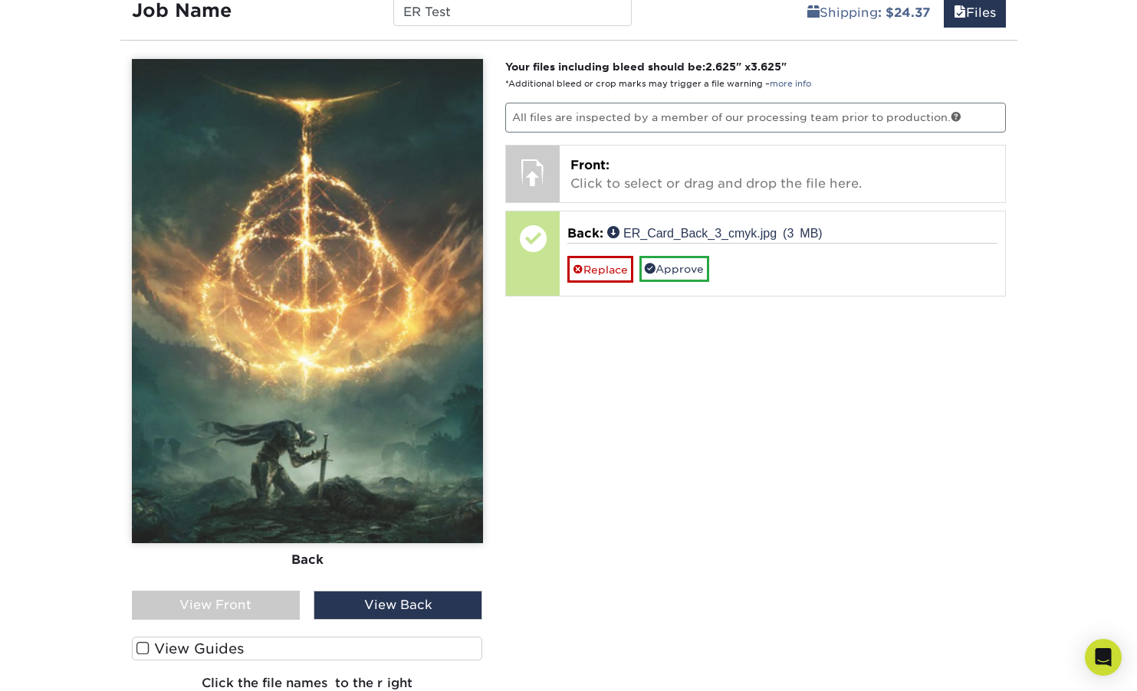
click at [217, 605] on div "View Front" at bounding box center [216, 605] width 169 height 29
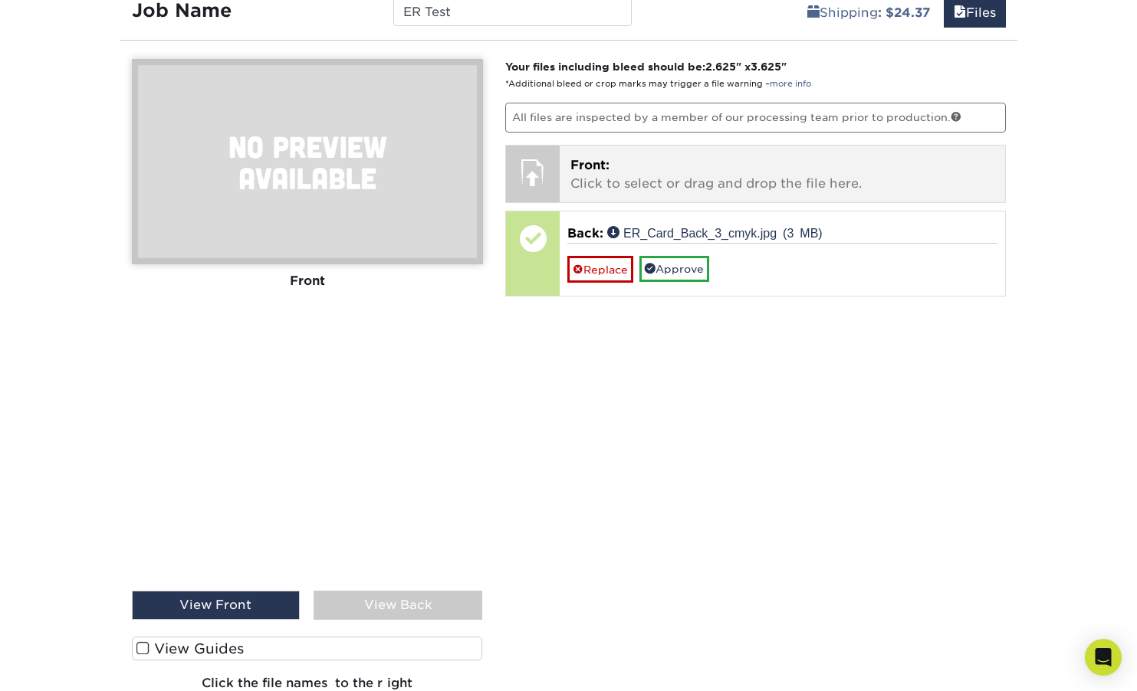
click at [666, 167] on p "Front: Click to select or drag and drop the file here." at bounding box center [782, 174] width 424 height 37
click at [643, 179] on p "Front: Click to select or drag and drop the file here." at bounding box center [782, 174] width 424 height 37
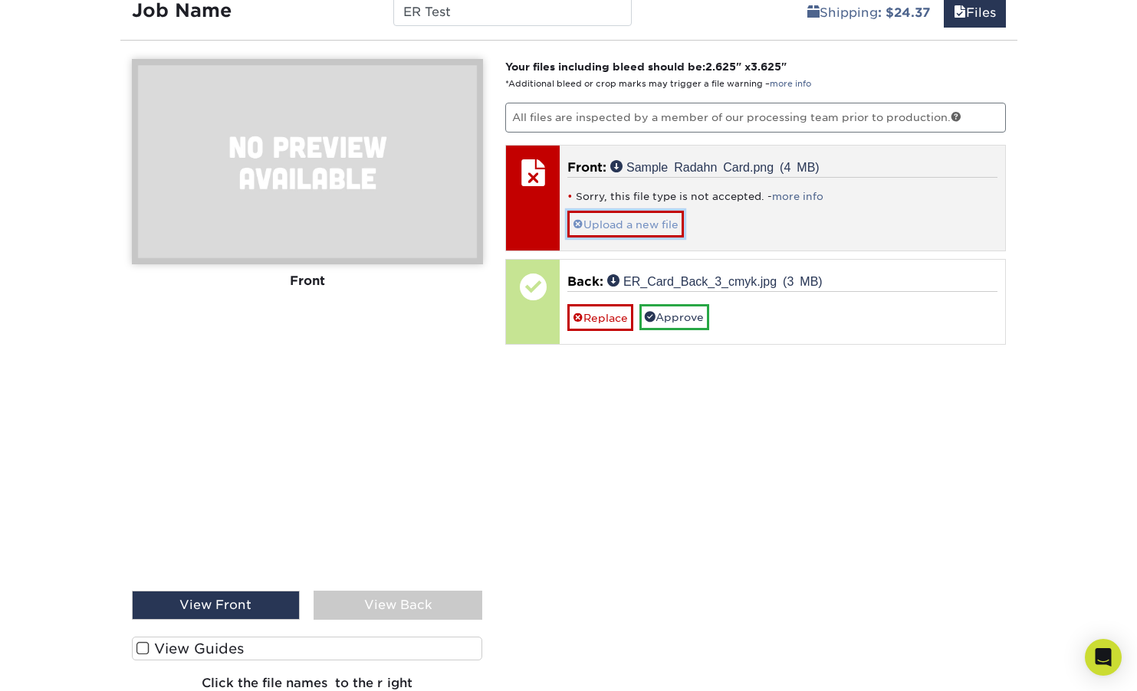
click at [648, 225] on link "Upload a new file" at bounding box center [625, 224] width 117 height 27
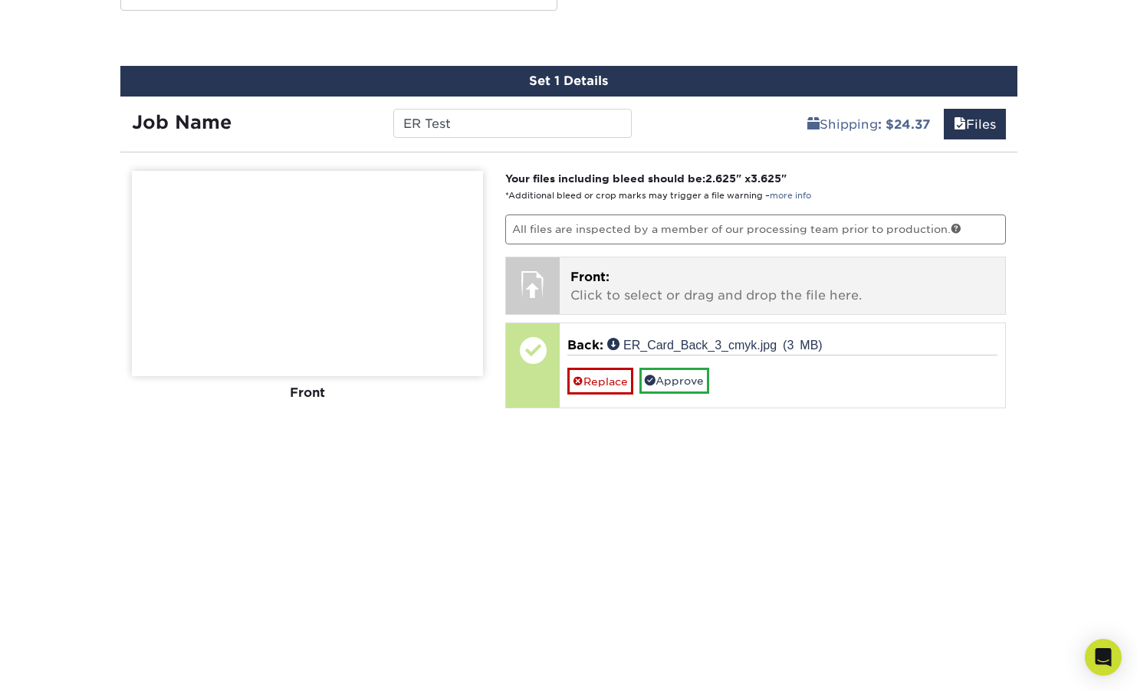
scroll to position [1440, 0]
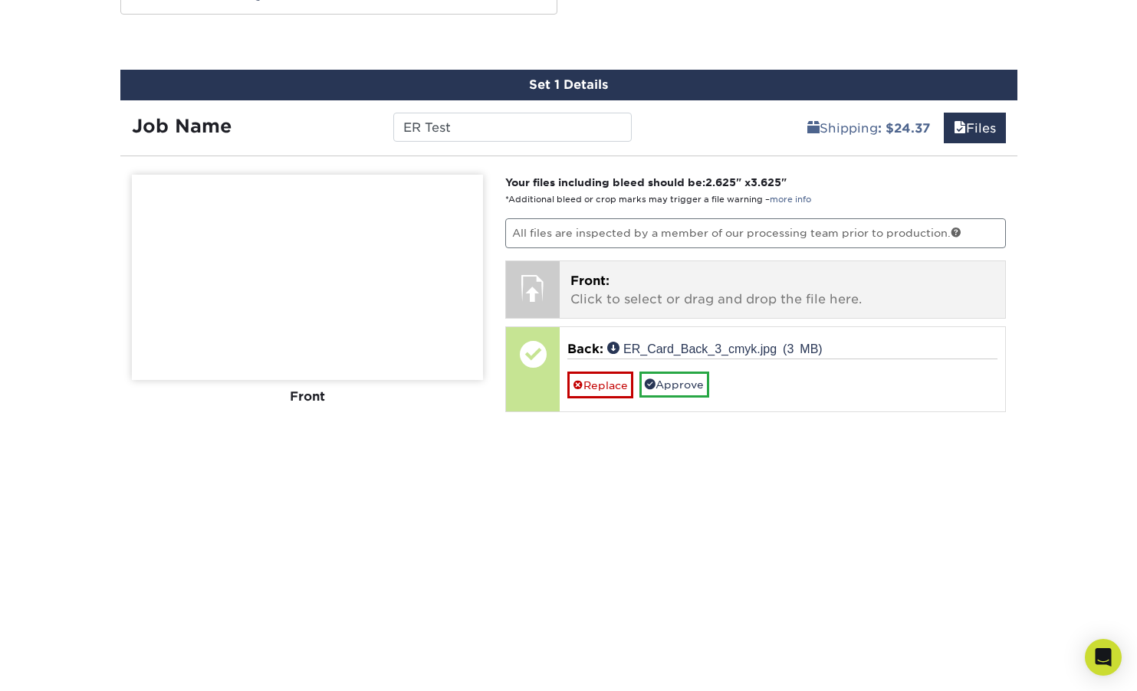
click at [622, 283] on p "Front: Click to select or drag and drop the file here." at bounding box center [782, 290] width 424 height 37
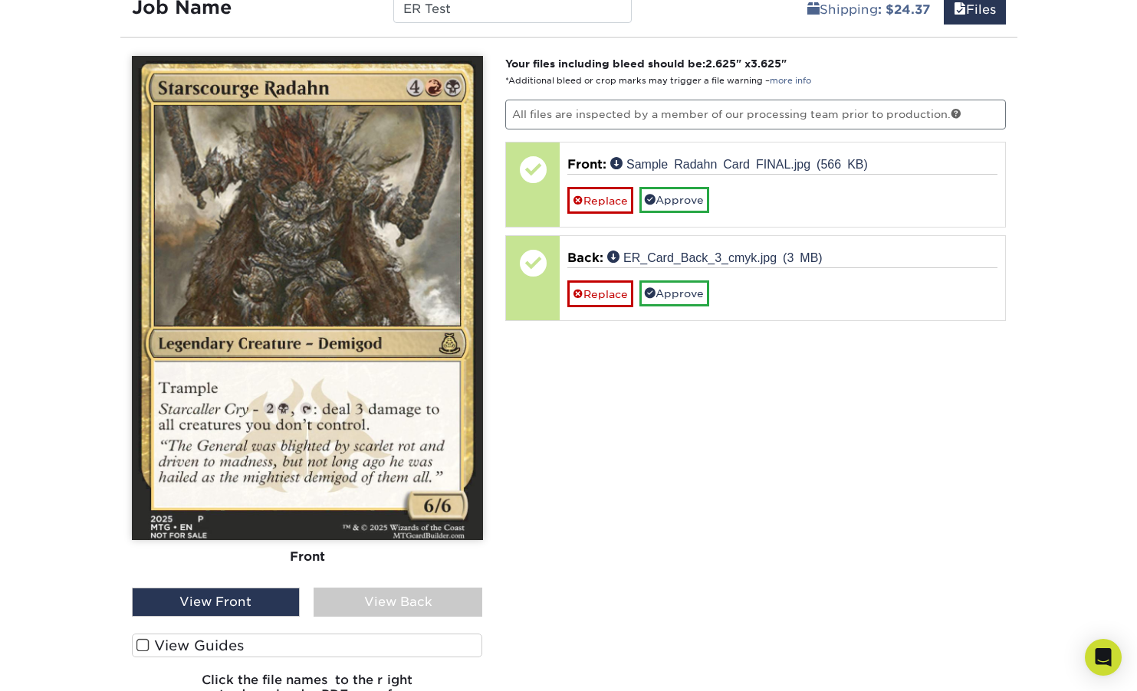
scroll to position [1557, 0]
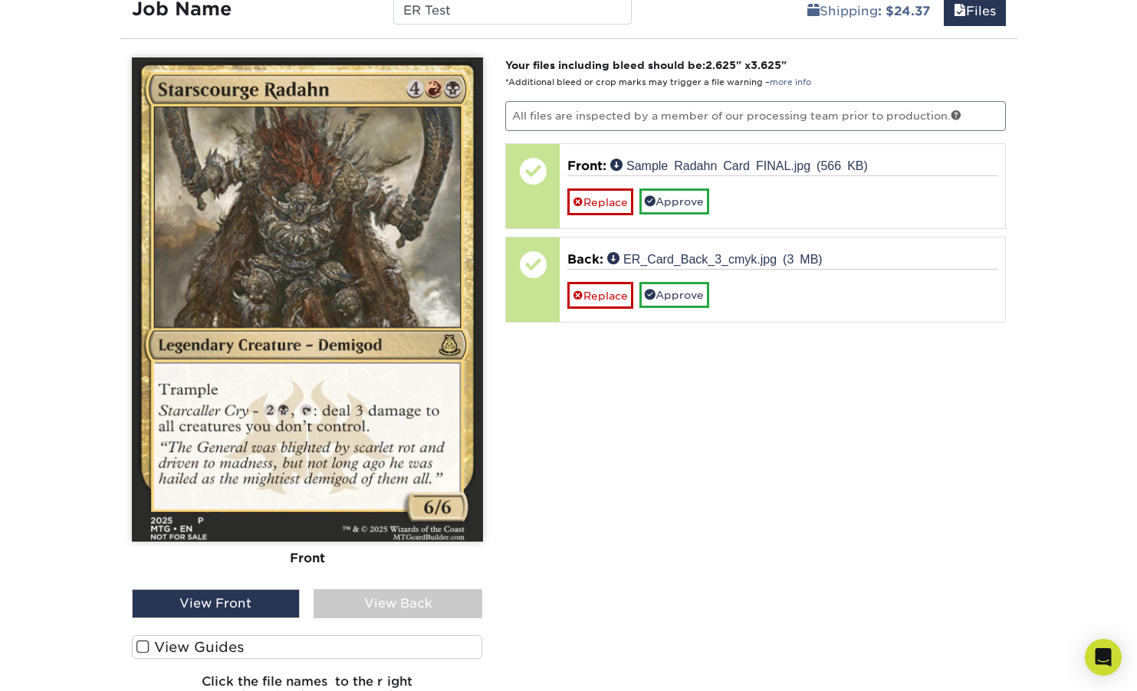
click at [292, 642] on label "View Guides" at bounding box center [307, 647] width 351 height 24
click at [0, 0] on input "View Guides" at bounding box center [0, 0] width 0 height 0
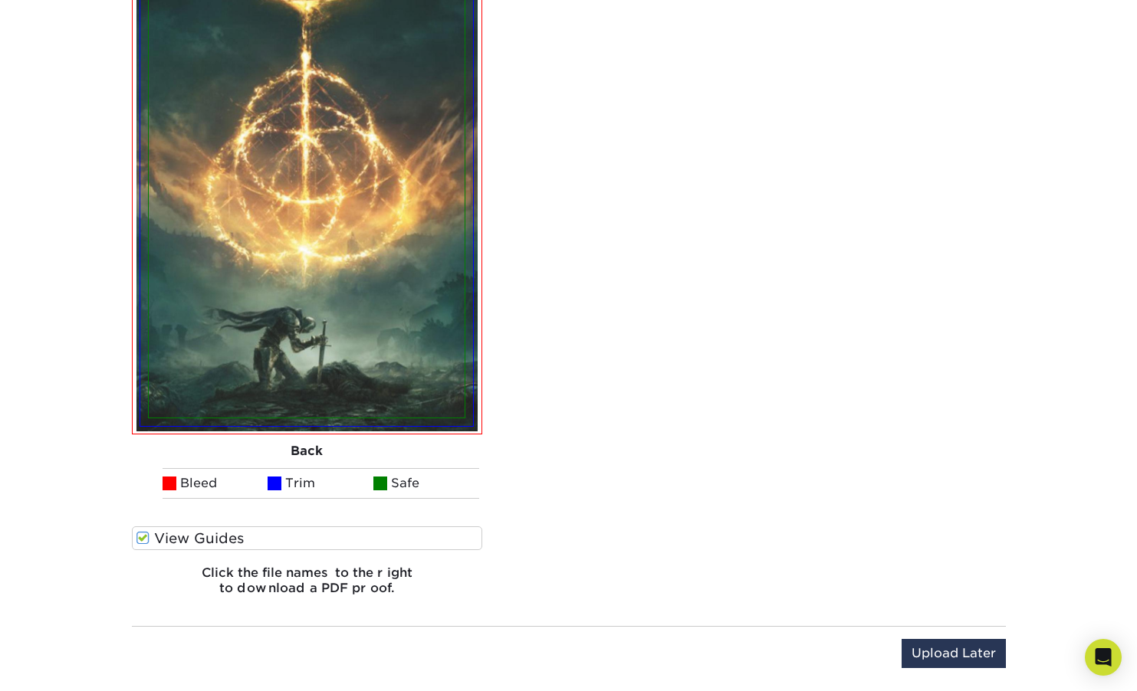
click at [288, 542] on label "View Guides" at bounding box center [307, 539] width 351 height 24
click at [0, 0] on input "View Guides" at bounding box center [0, 0] width 0 height 0
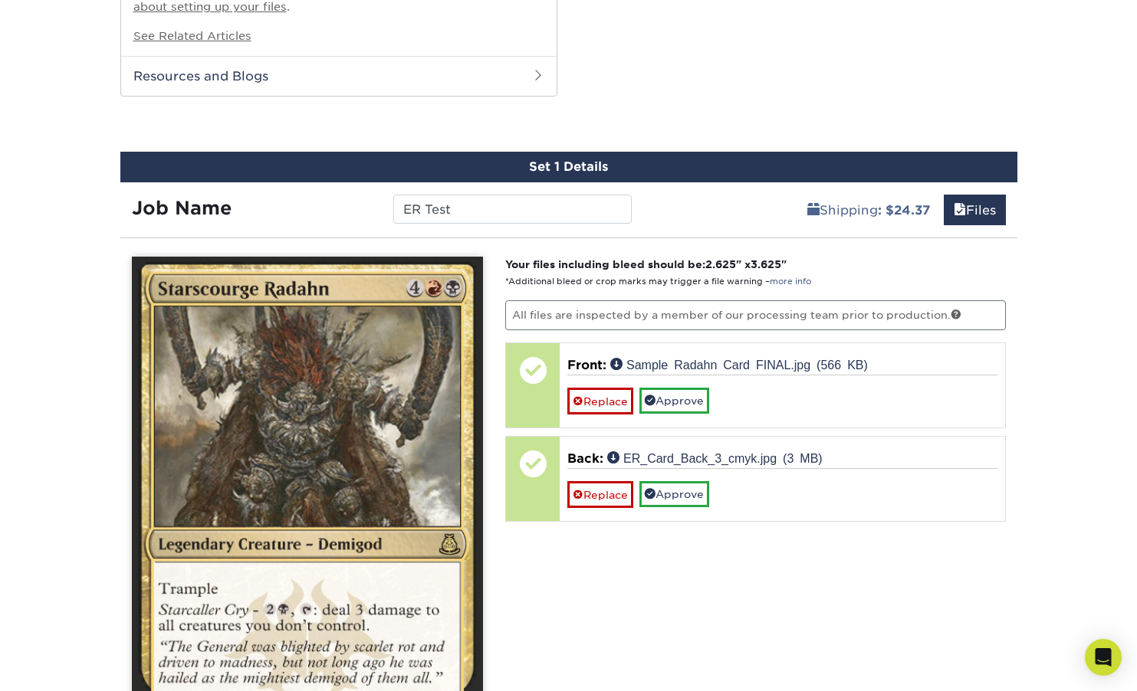
scroll to position [1356, 0]
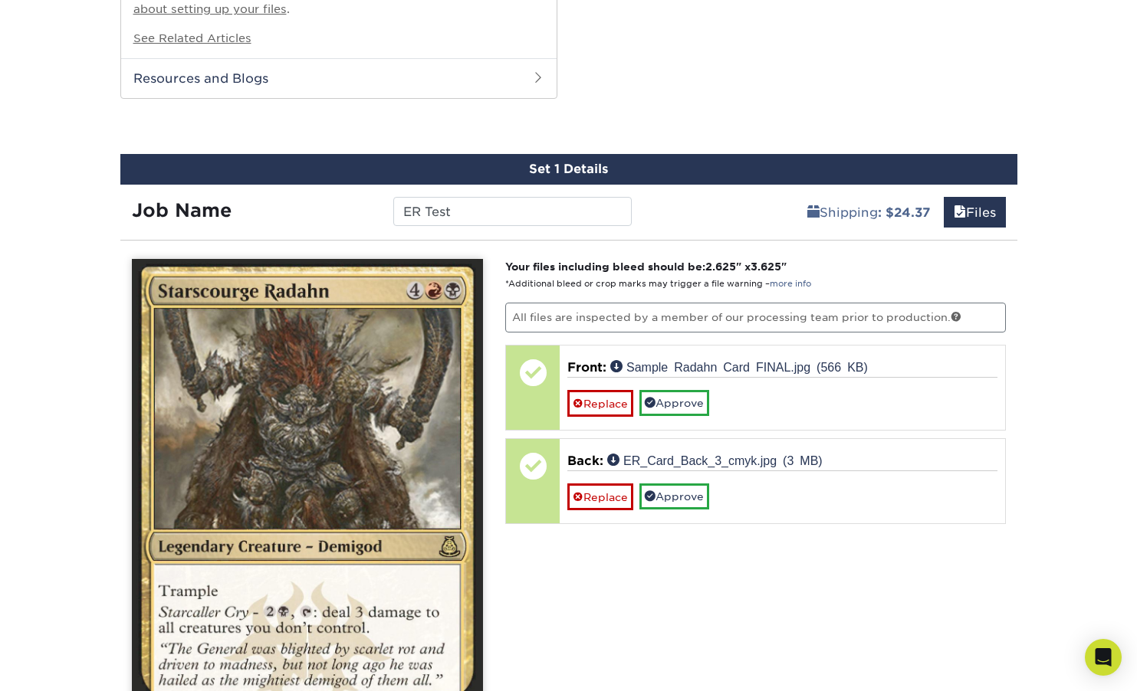
click at [691, 313] on p "All files are inspected by a member of our processing team prior to production." at bounding box center [755, 317] width 501 height 29
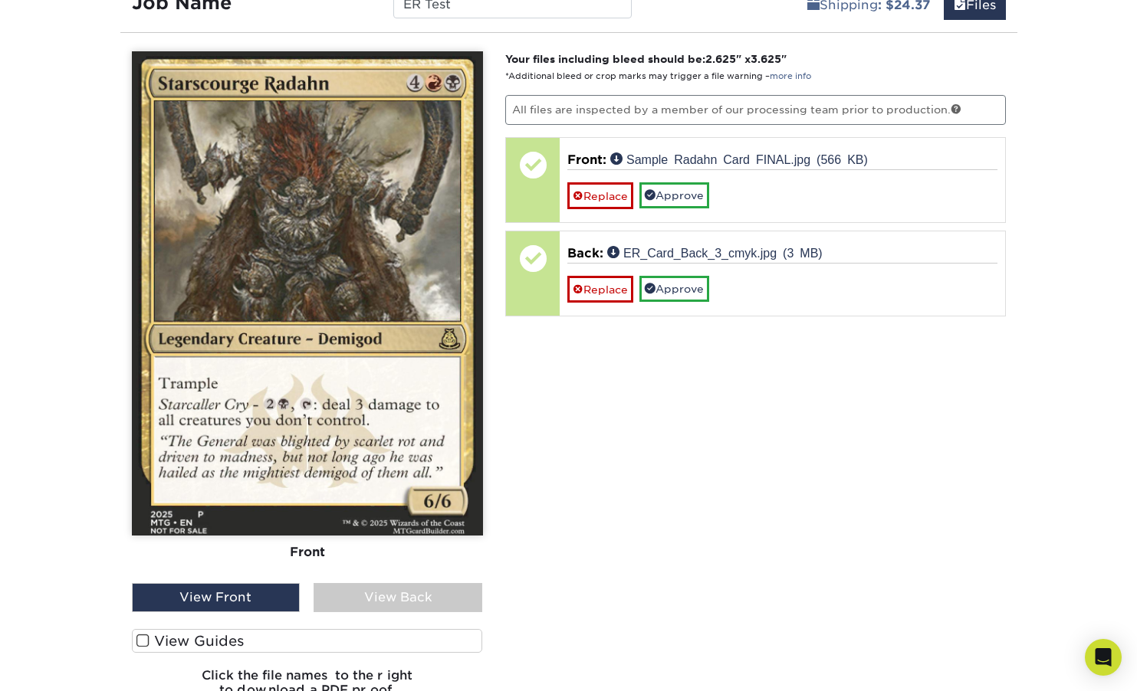
scroll to position [1566, 0]
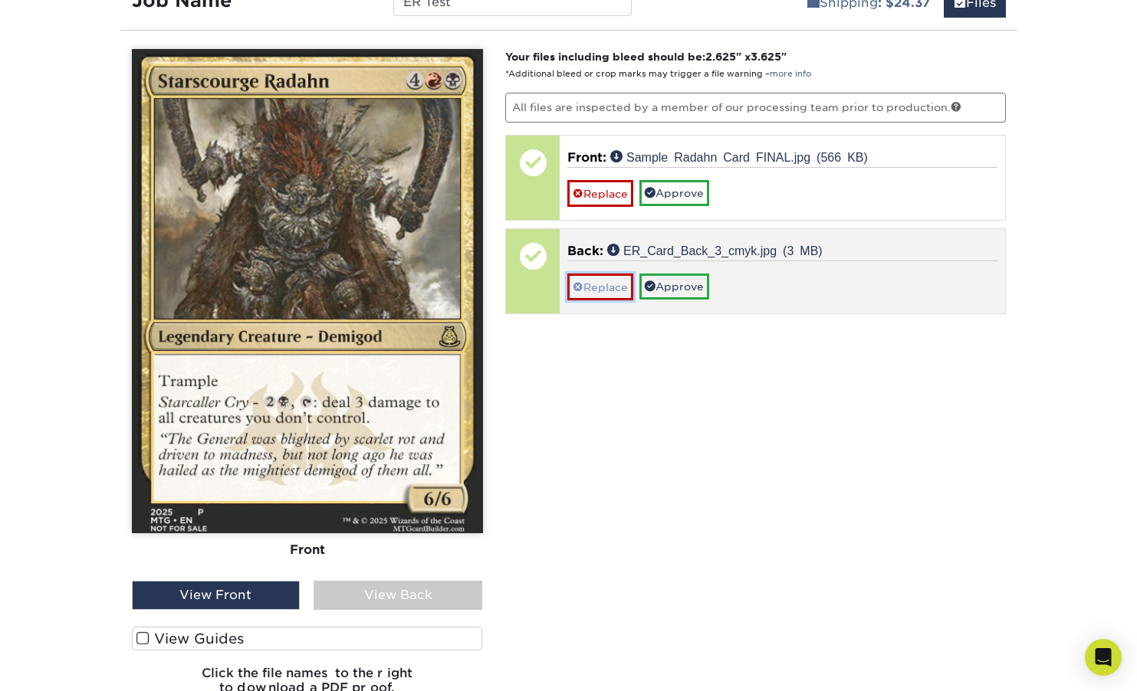
click at [598, 288] on link "Replace" at bounding box center [600, 287] width 66 height 27
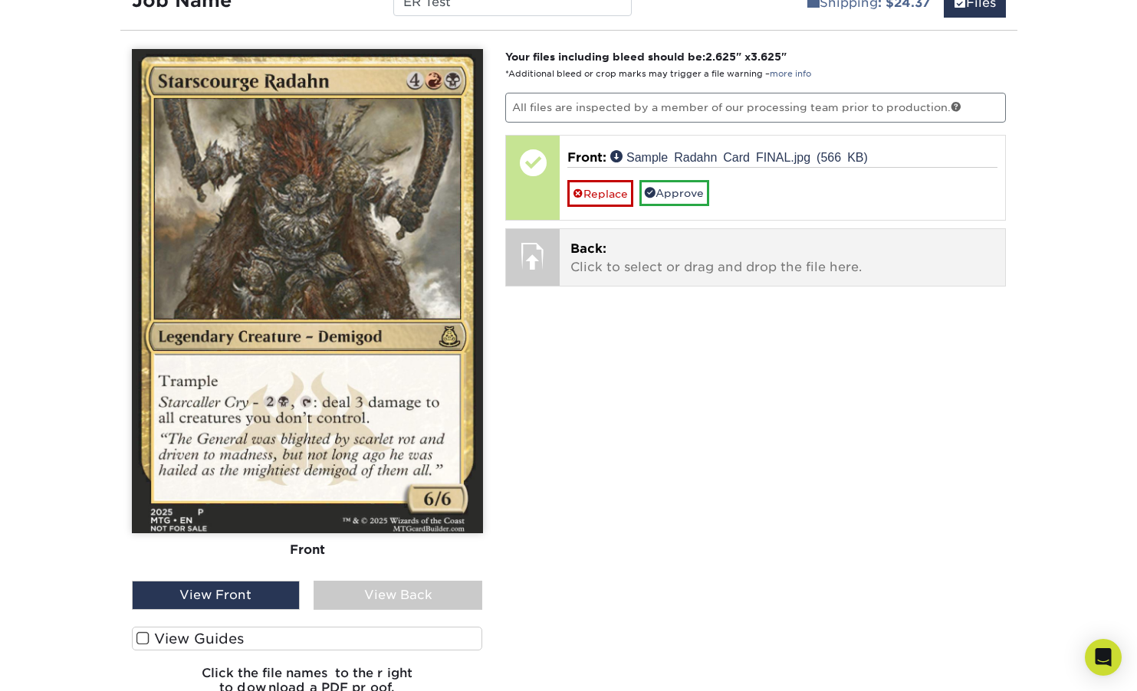
click at [652, 268] on p "Back: Click to select or drag and drop the file here." at bounding box center [782, 258] width 424 height 37
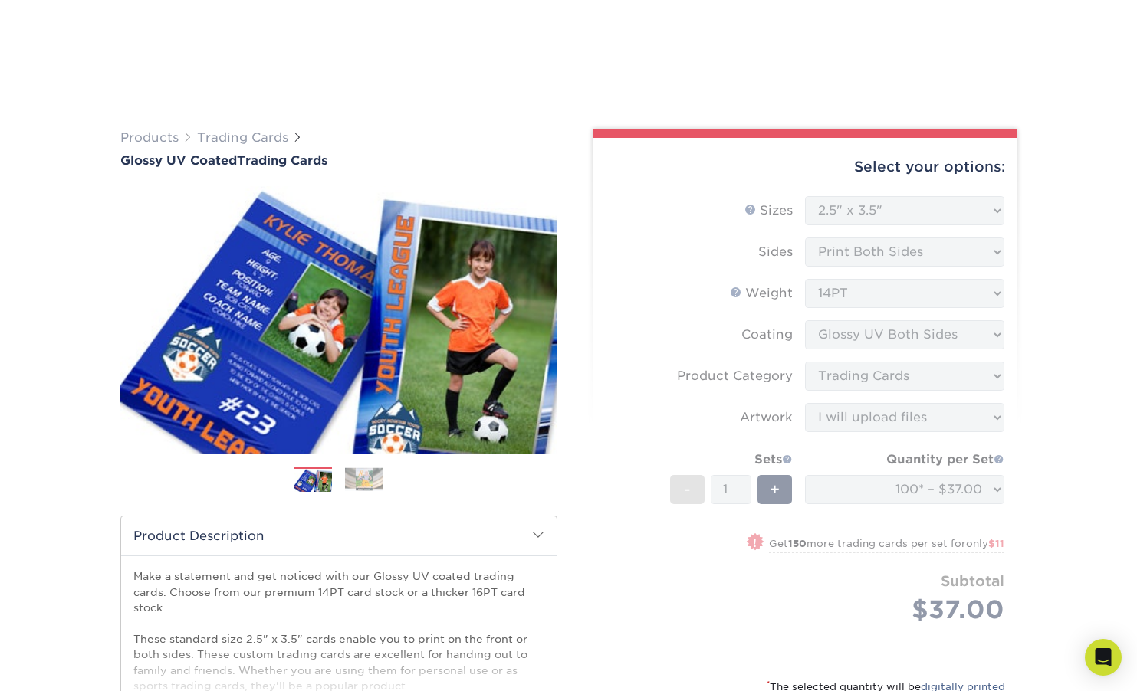
select select "2.50x3.50"
select select "c2f9bce9-36c2-409d-b101-c29d9d031e18"
select select "upload"
select select "100* – $37.00"
